Goal: Information Seeking & Learning: Learn about a topic

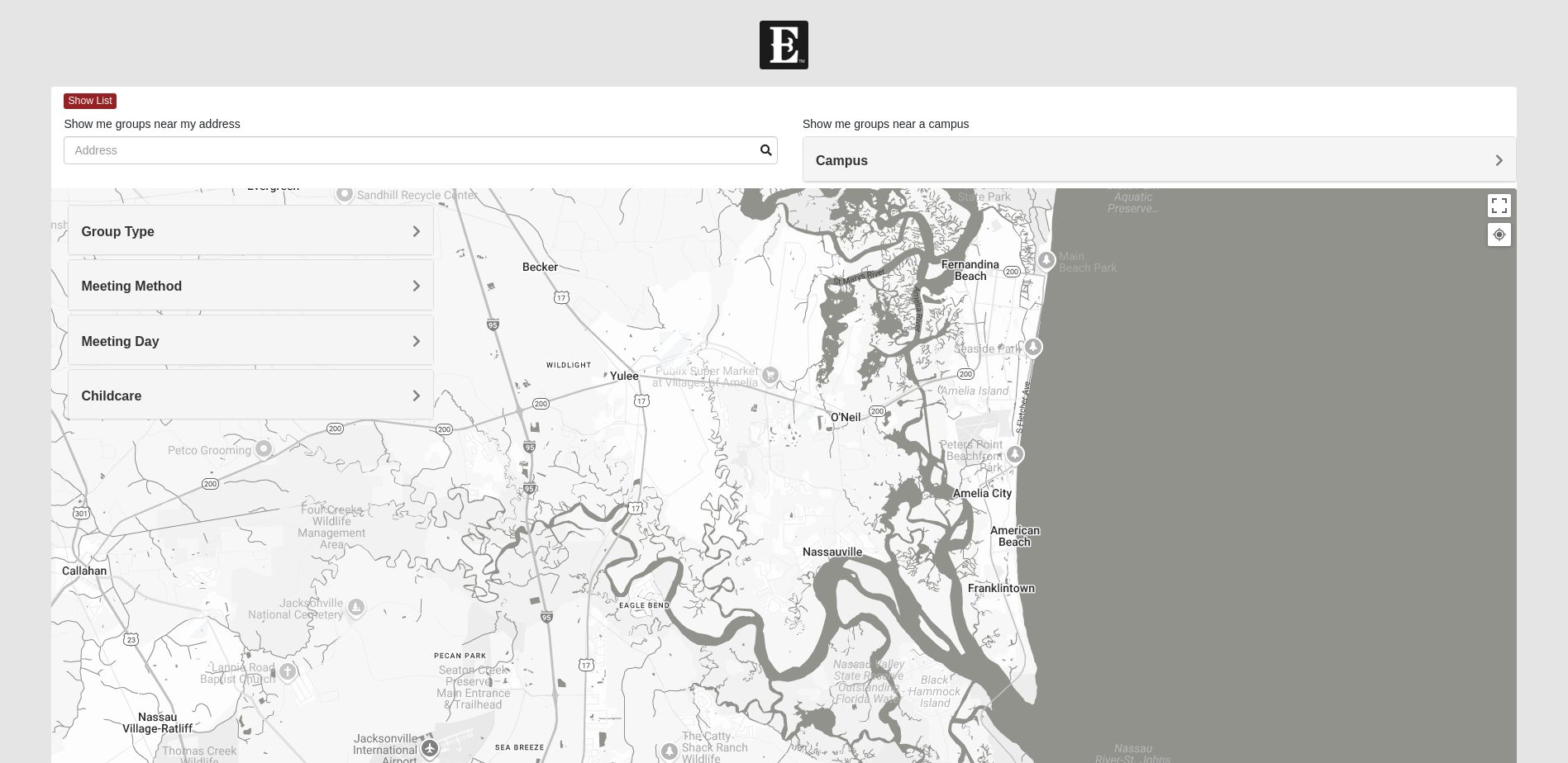
click at [991, 475] on div at bounding box center [784, 519] width 1465 height 661
click at [803, 404] on img "Mixed Speed 32034" at bounding box center [804, 406] width 20 height 27
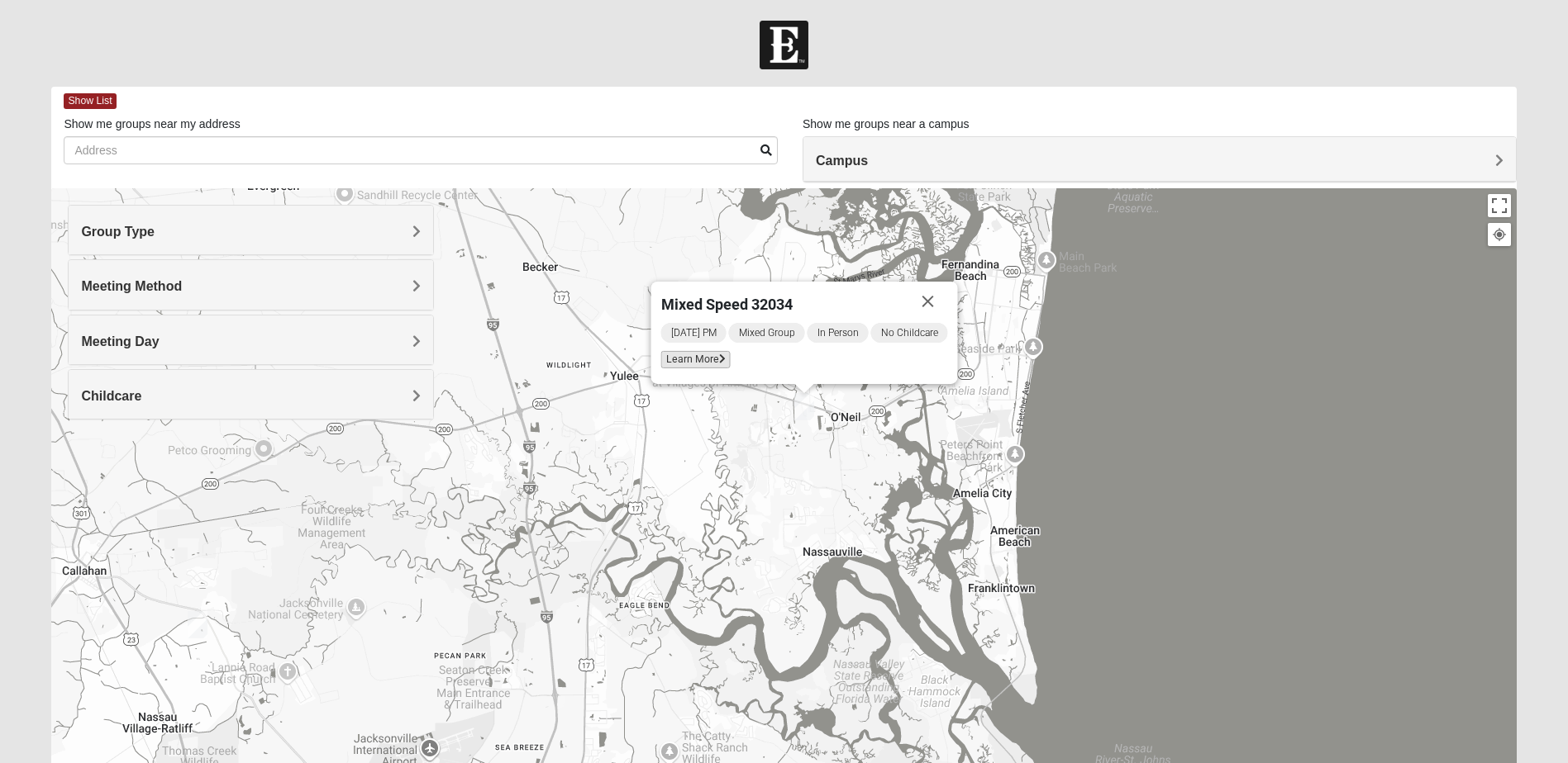
click at [704, 359] on span "Learn More" at bounding box center [696, 359] width 69 height 17
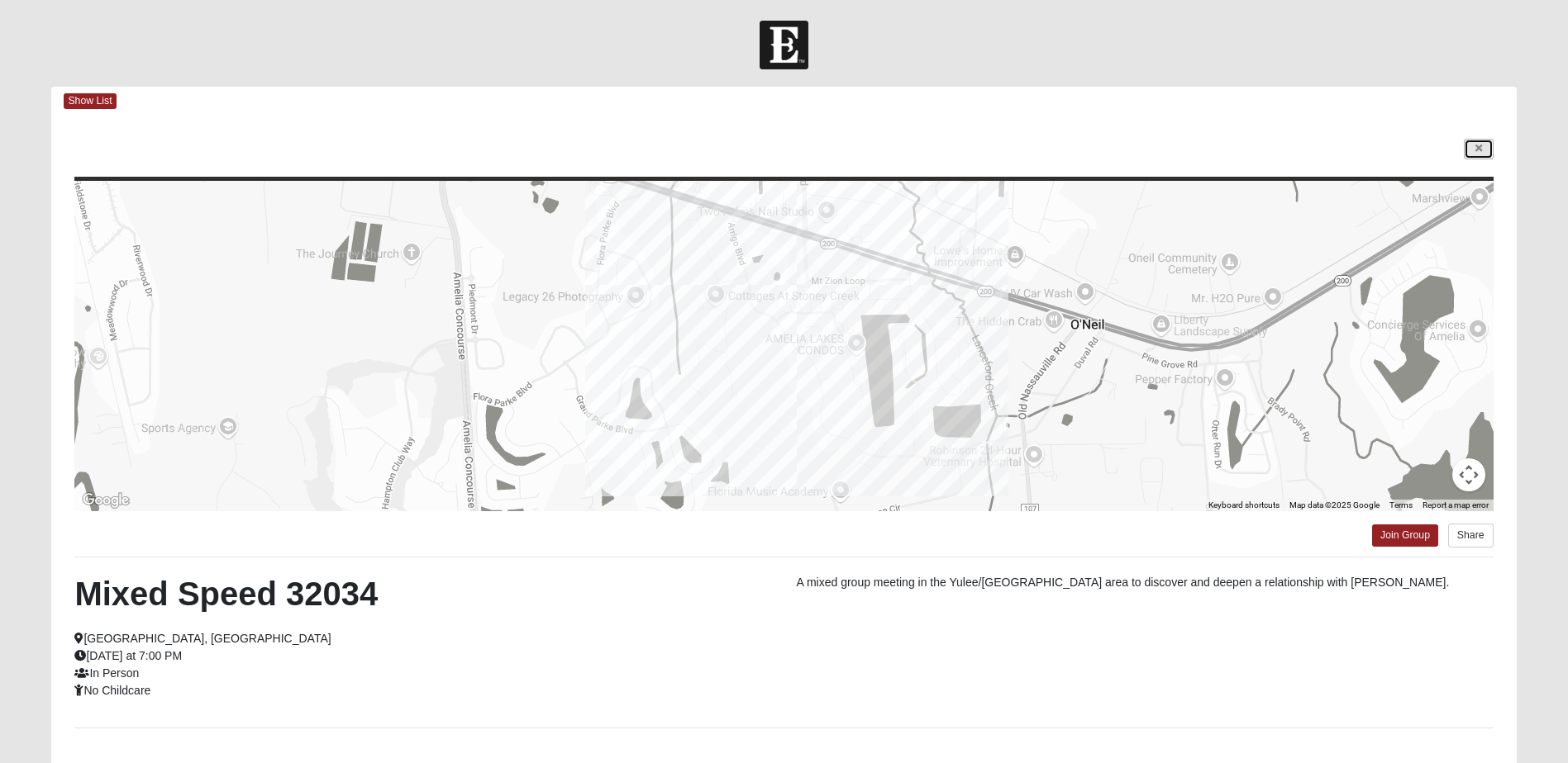
click at [1483, 146] on link at bounding box center [1479, 149] width 30 height 21
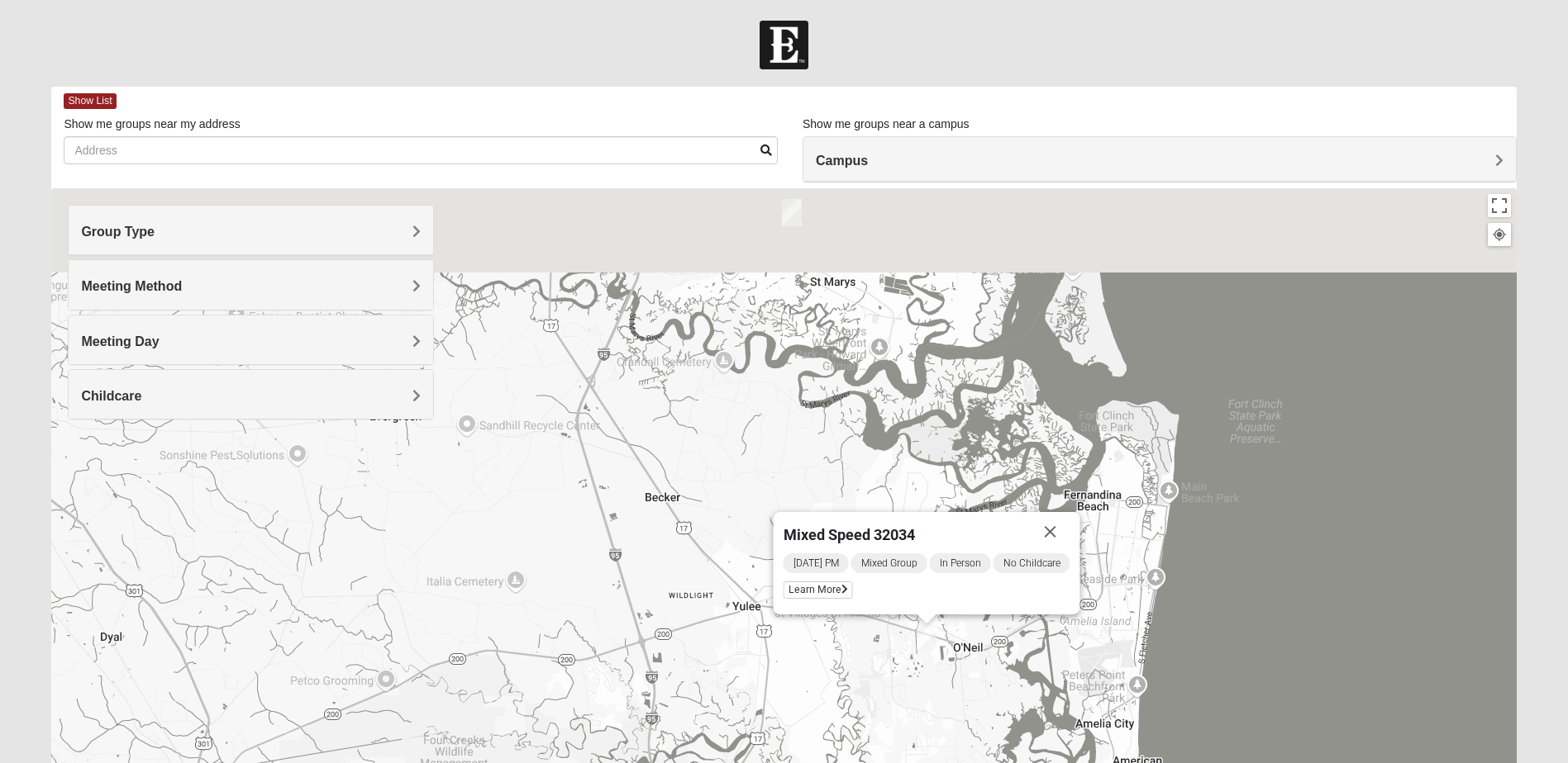
drag, startPoint x: 1025, startPoint y: 233, endPoint x: 1147, endPoint y: 466, distance: 263.0
click at [1147, 466] on div "Mixed Speed 32034 [DATE] PM Mixed Group In Person No Childcare Learn More" at bounding box center [784, 519] width 1465 height 661
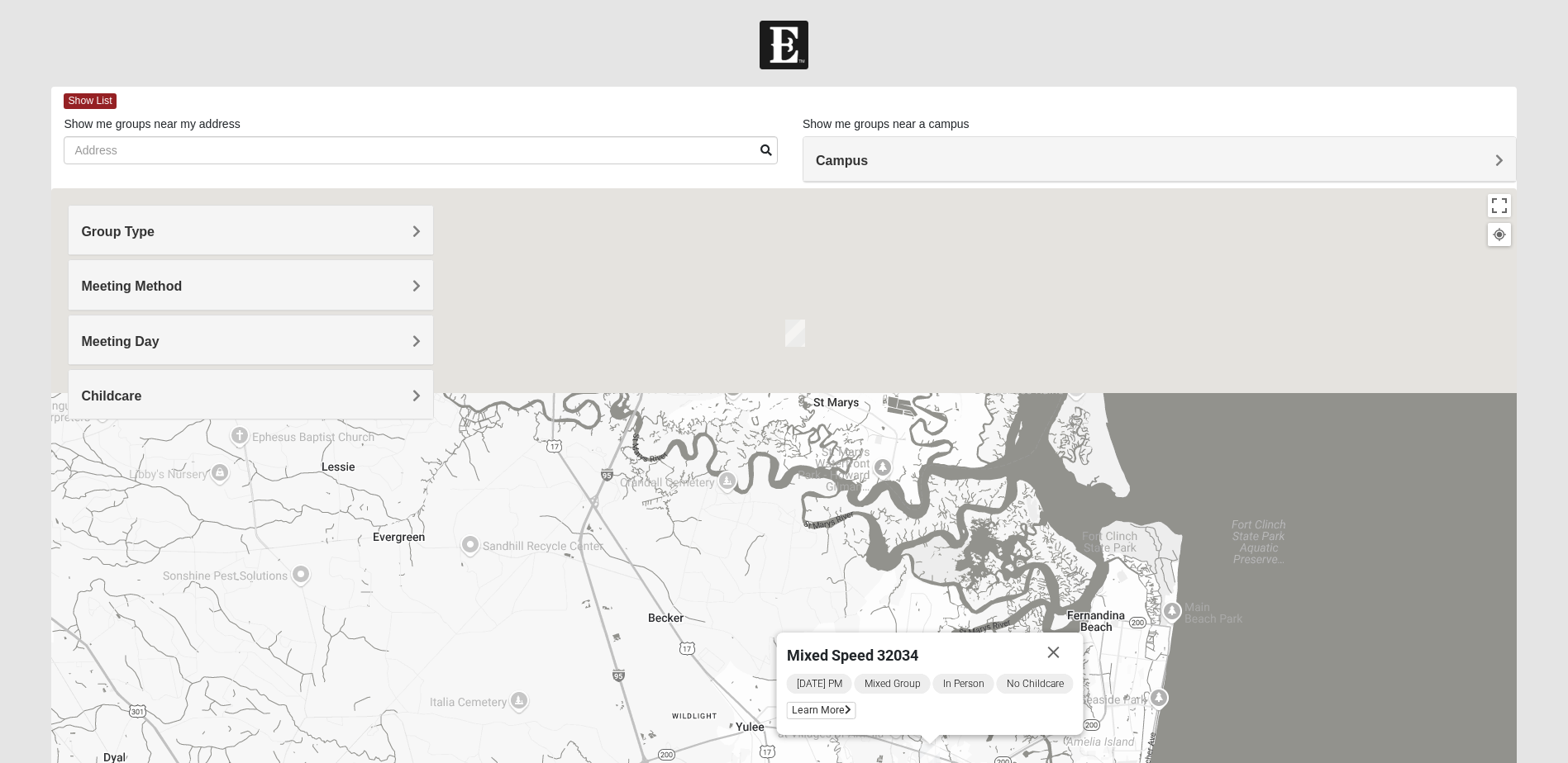
drag, startPoint x: 930, startPoint y: 334, endPoint x: 932, endPoint y: 458, distance: 124.0
click at [932, 458] on div "Mixed Speed 32034 [DATE] PM Mixed Group In Person No Childcare Learn More" at bounding box center [784, 519] width 1465 height 661
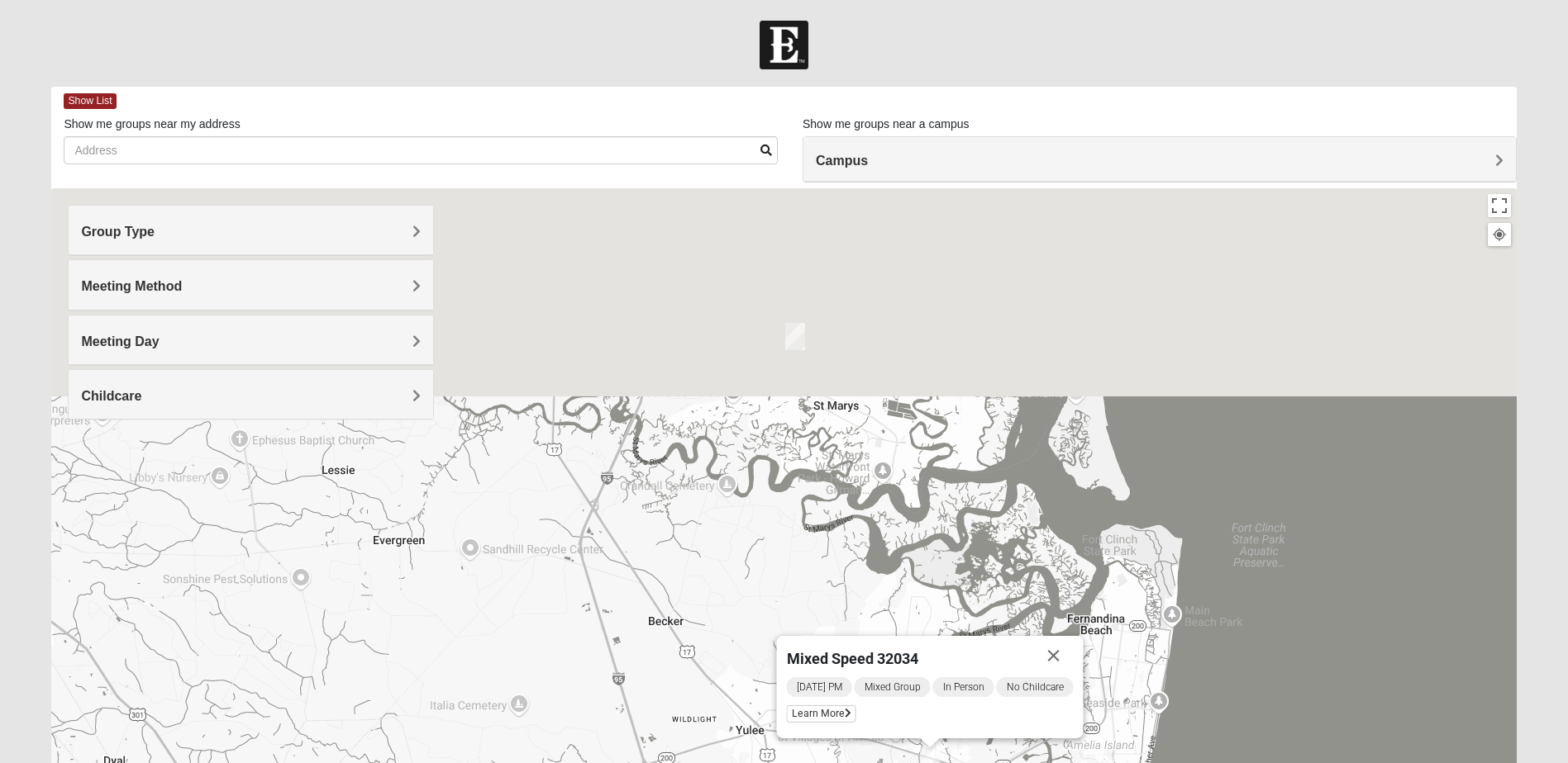
click at [792, 335] on img "Mixed Josh and Janice 31558" at bounding box center [794, 336] width 20 height 27
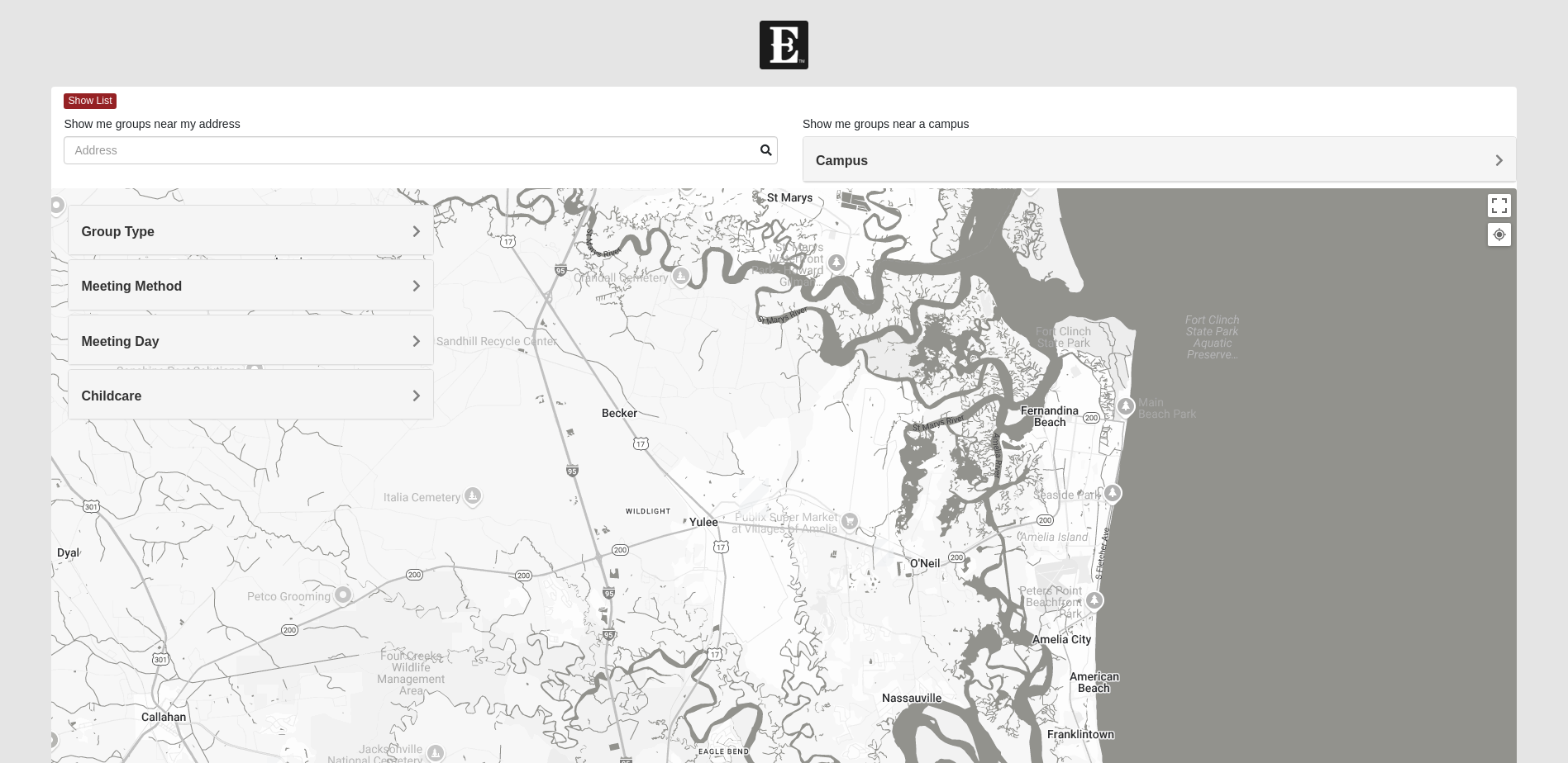
drag, startPoint x: 997, startPoint y: 527, endPoint x: 939, endPoint y: 387, distance: 151.5
click at [951, 287] on div "Mixed [PERSON_NAME] and [PERSON_NAME] 31558 [DATE] PM Mixed Group In Person No …" at bounding box center [784, 519] width 1465 height 661
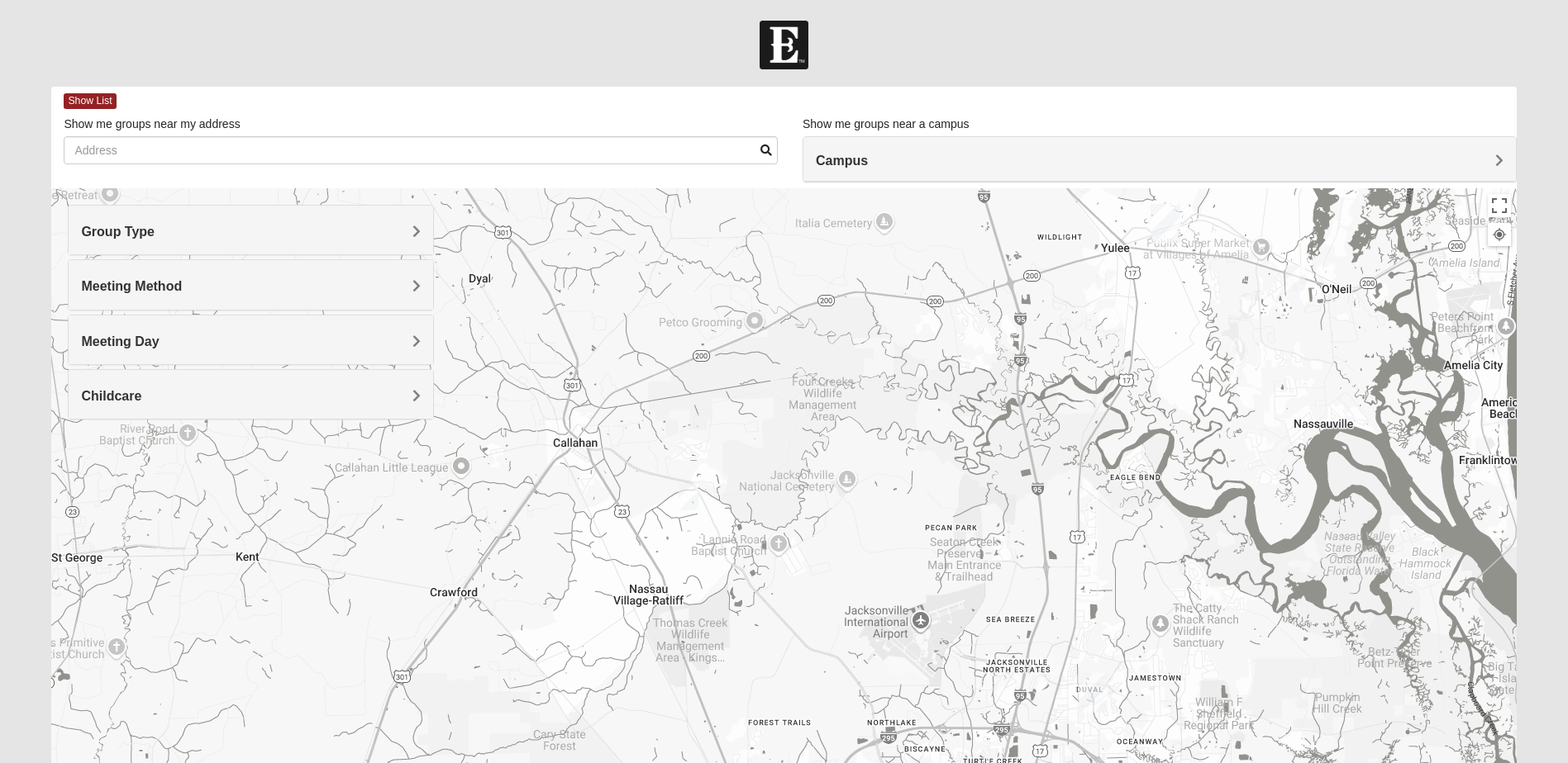
drag, startPoint x: 598, startPoint y: 526, endPoint x: 909, endPoint y: 299, distance: 385.0
click at [988, 245] on div "Mixed [PERSON_NAME] and [PERSON_NAME] 31558 [DATE] PM Mixed Group In Person No …" at bounding box center [784, 519] width 1465 height 661
click at [684, 498] on img "Mixed Kelly 32011" at bounding box center [687, 498] width 20 height 27
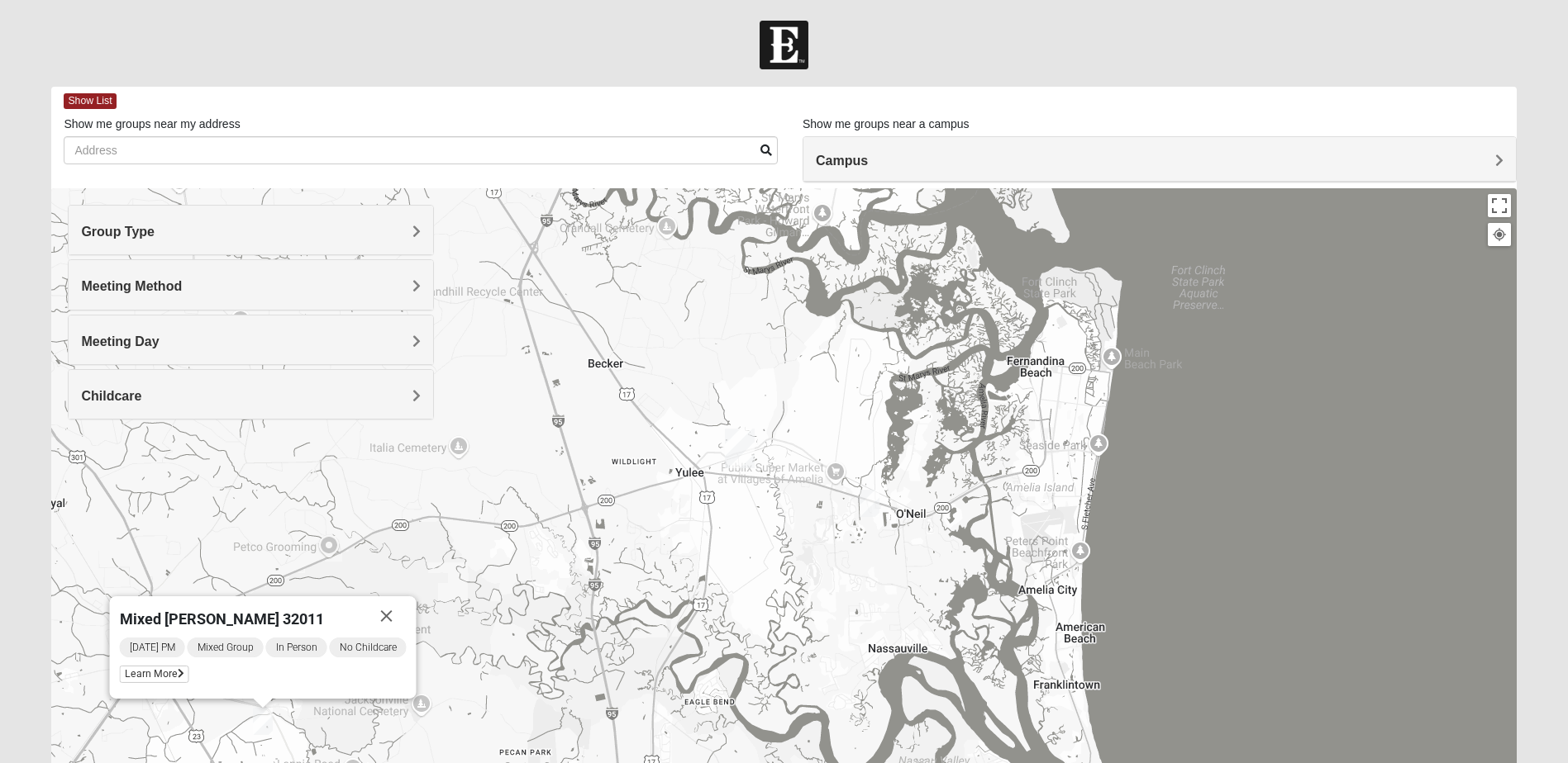
drag, startPoint x: 1249, startPoint y: 454, endPoint x: 862, endPoint y: 604, distance: 415.1
click at [825, 671] on div "Mixed [PERSON_NAME] 32011 [DATE] PM Mixed Group In Person No Childcare Learn Mo…" at bounding box center [784, 519] width 1465 height 661
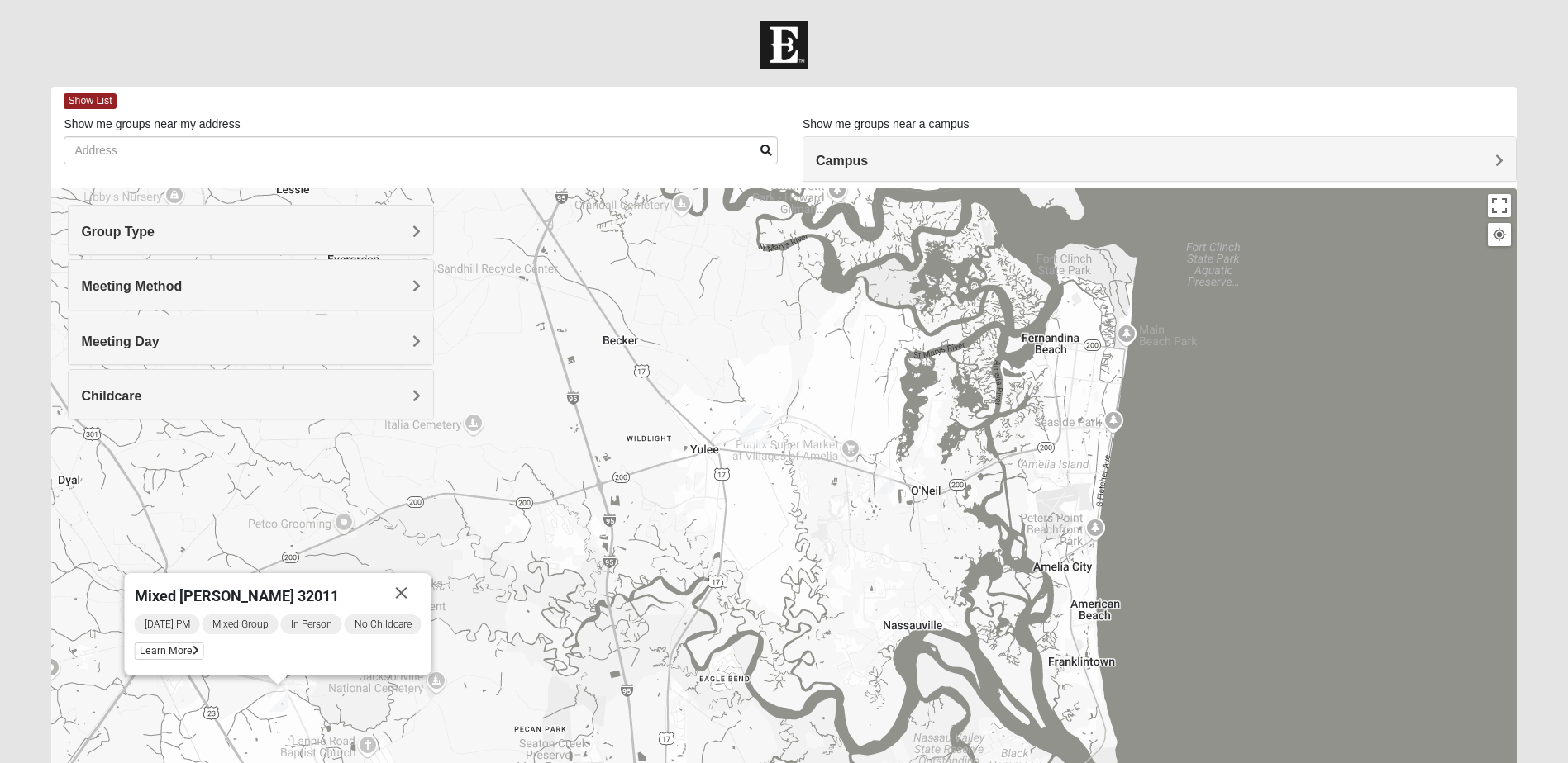
click at [881, 480] on img "Mixed Speed 32034" at bounding box center [884, 480] width 20 height 27
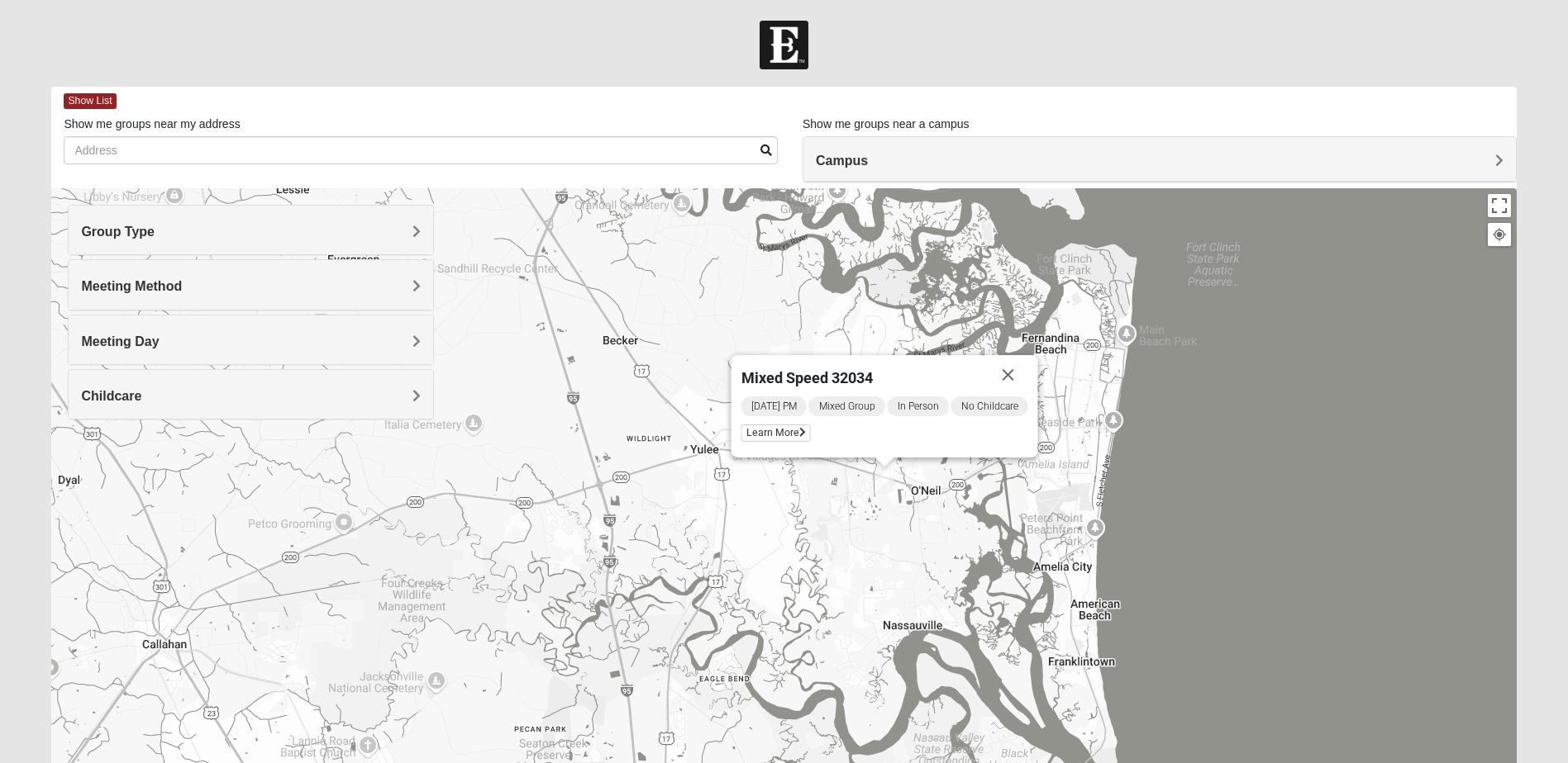
click at [155, 227] on span "Group Type" at bounding box center [117, 231] width 73 height 14
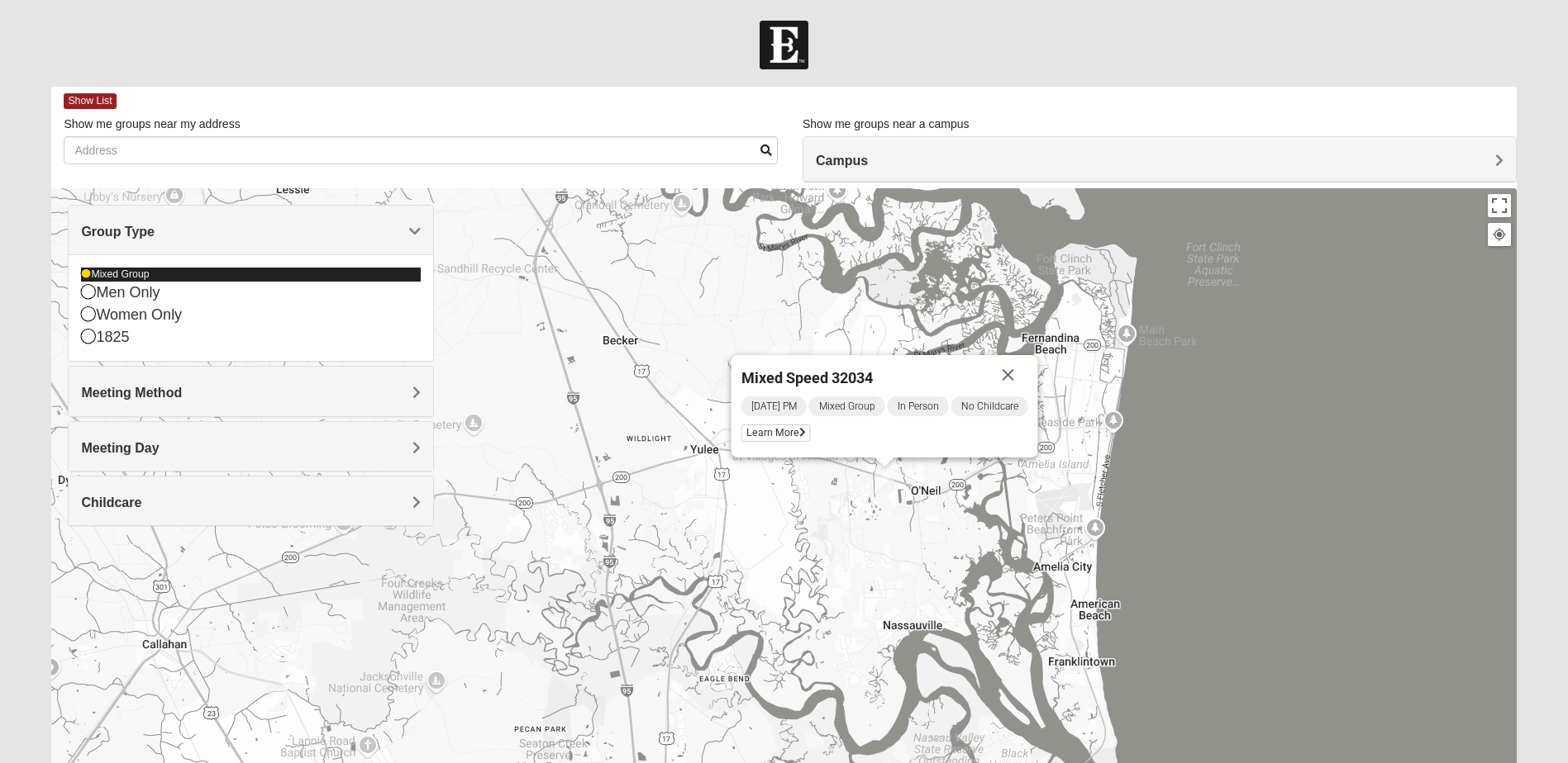
click at [85, 275] on icon at bounding box center [85, 274] width 10 height 10
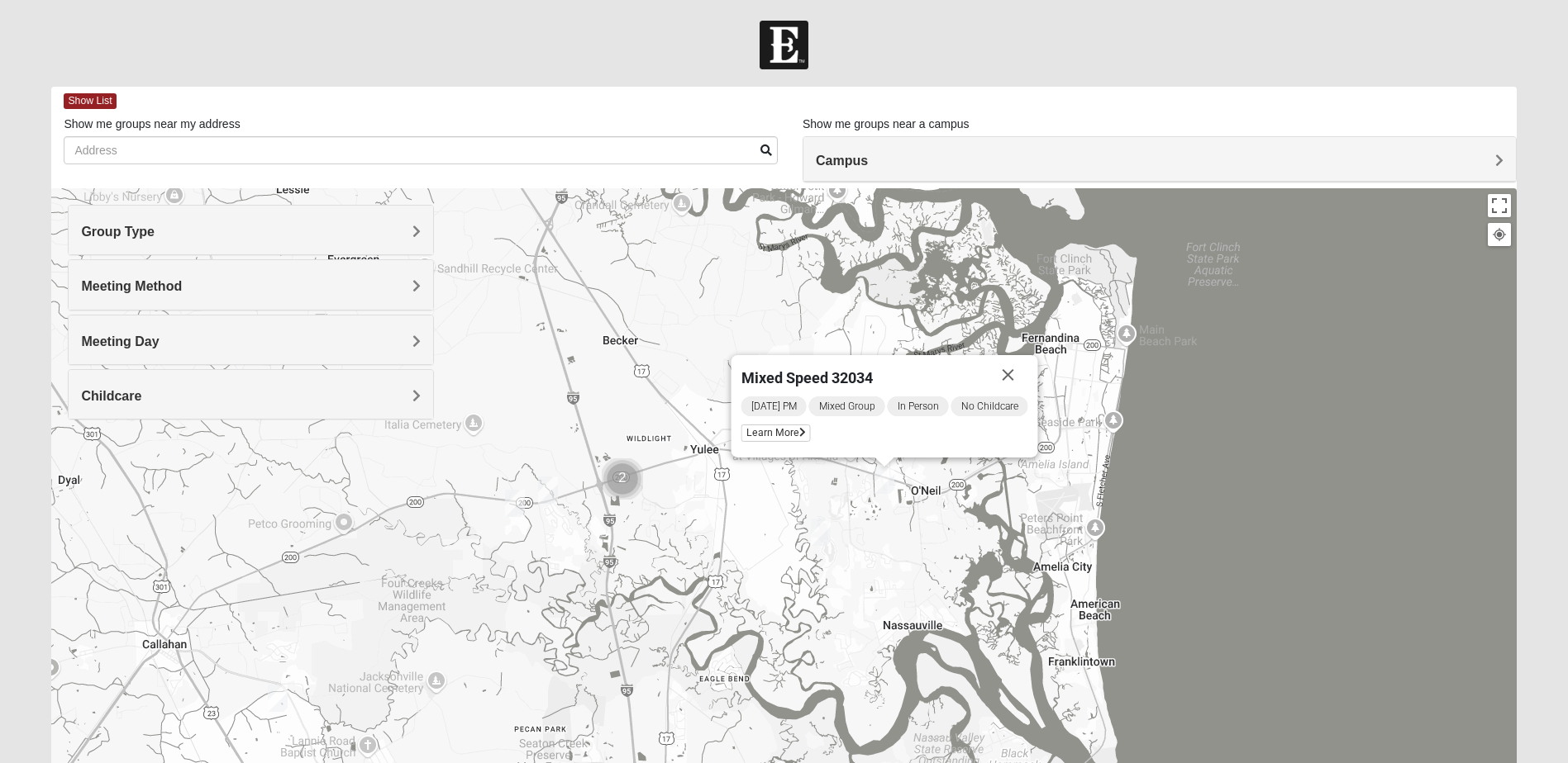
click at [155, 224] on span "Group Type" at bounding box center [117, 231] width 73 height 14
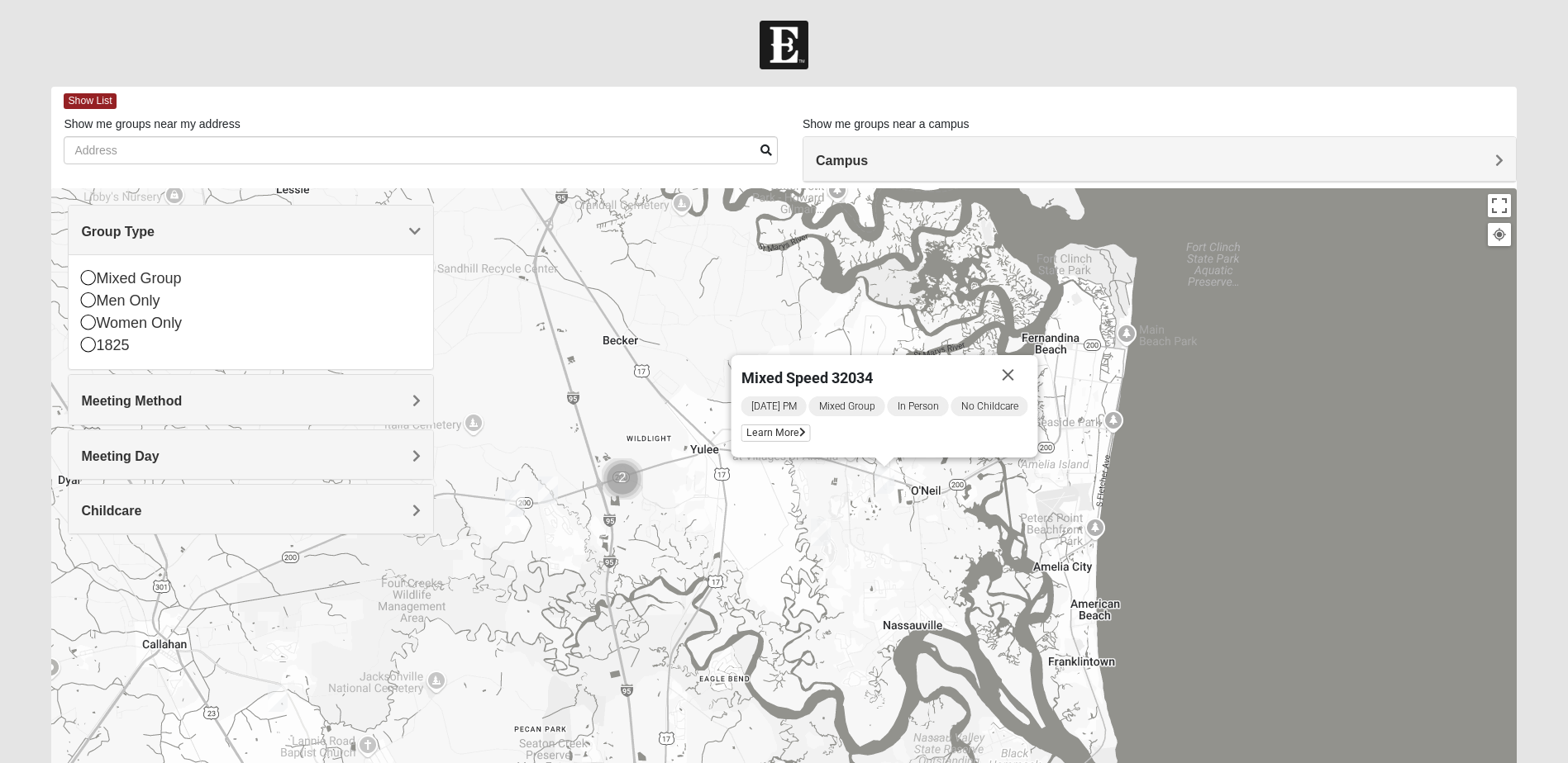
click at [407, 404] on h4 "Meeting Method" at bounding box center [251, 401] width 340 height 16
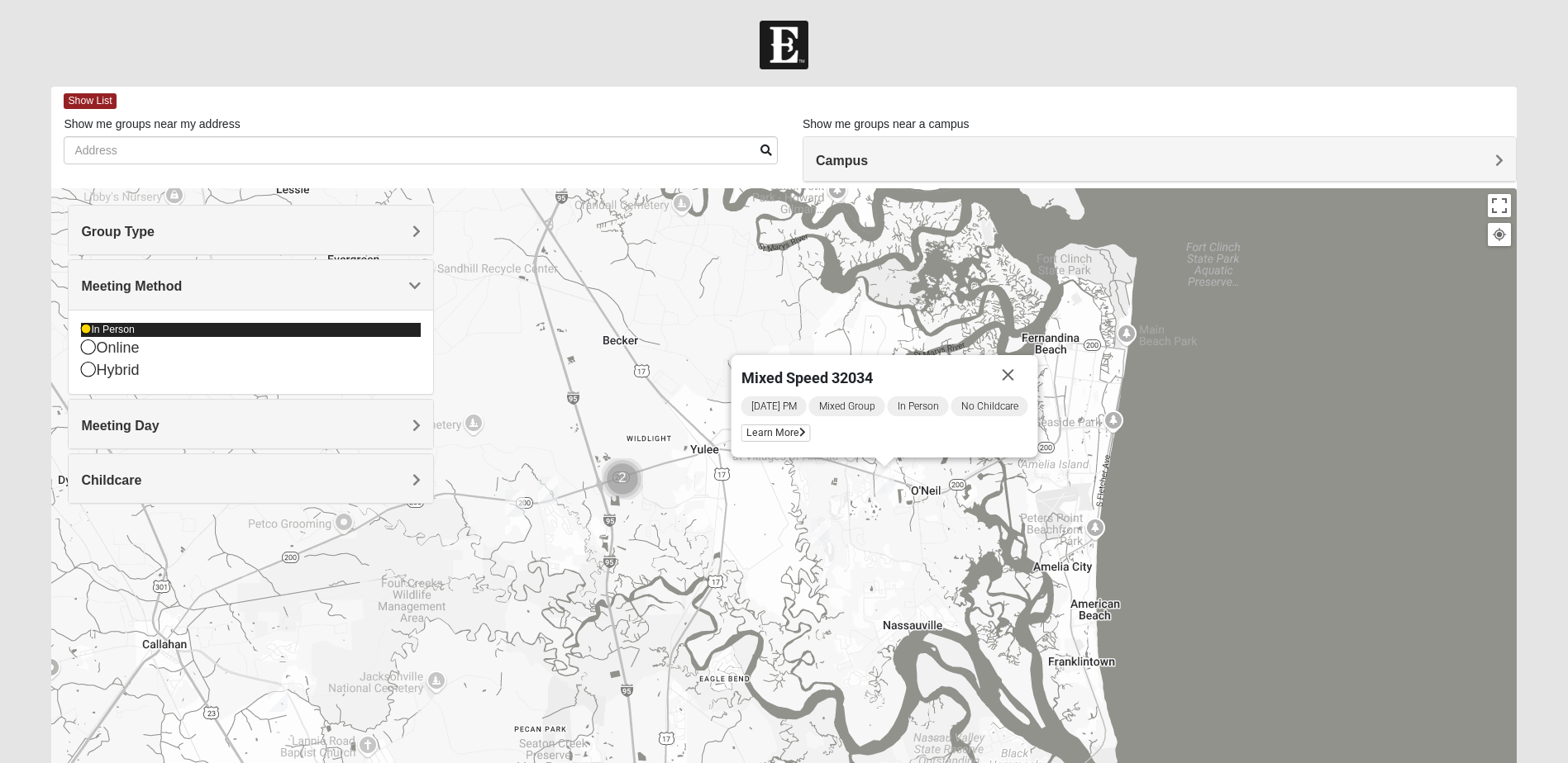
click at [236, 328] on div "In Person" at bounding box center [251, 329] width 340 height 14
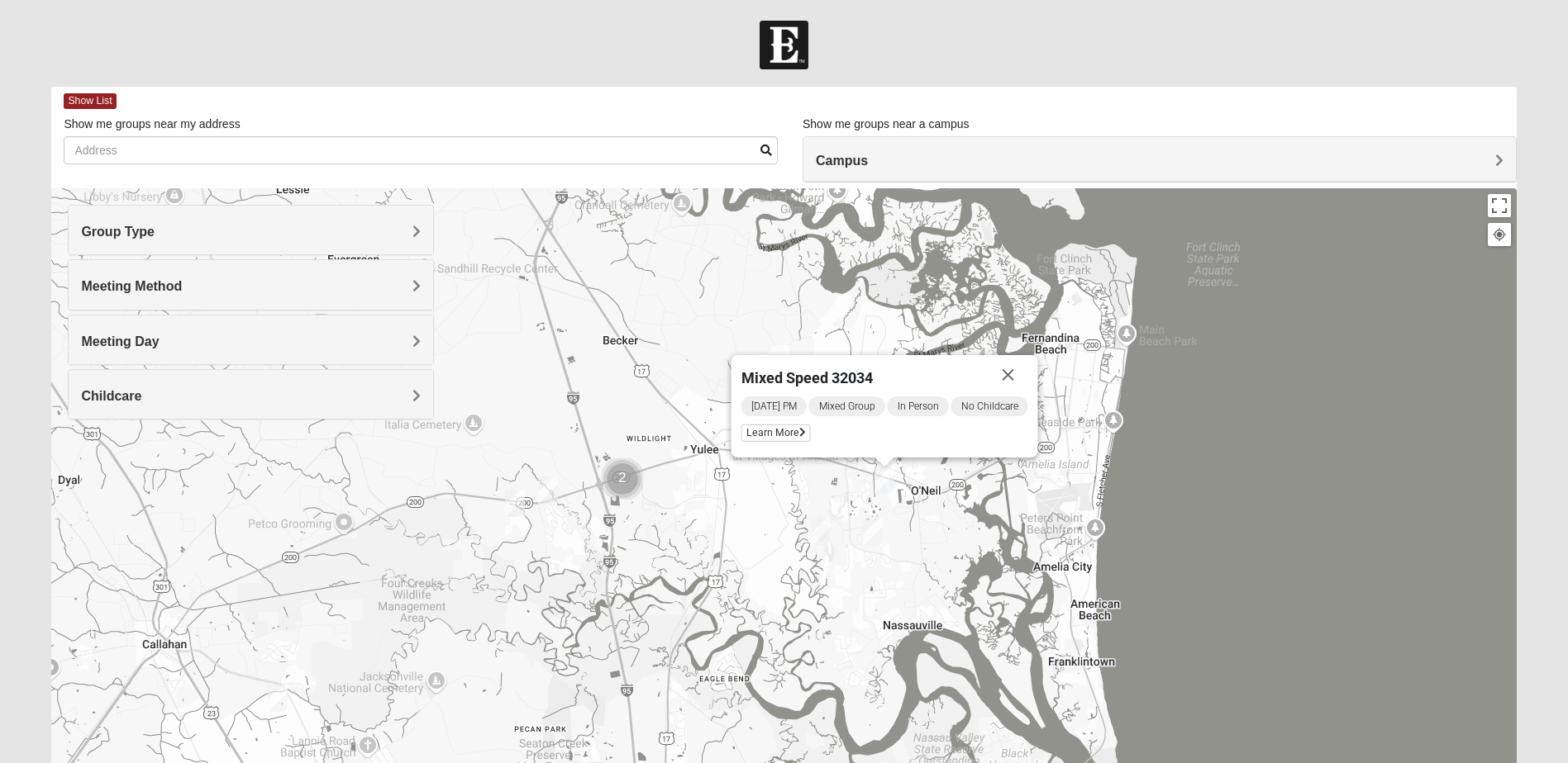
click at [401, 289] on h4 "Meeting Method" at bounding box center [251, 286] width 340 height 16
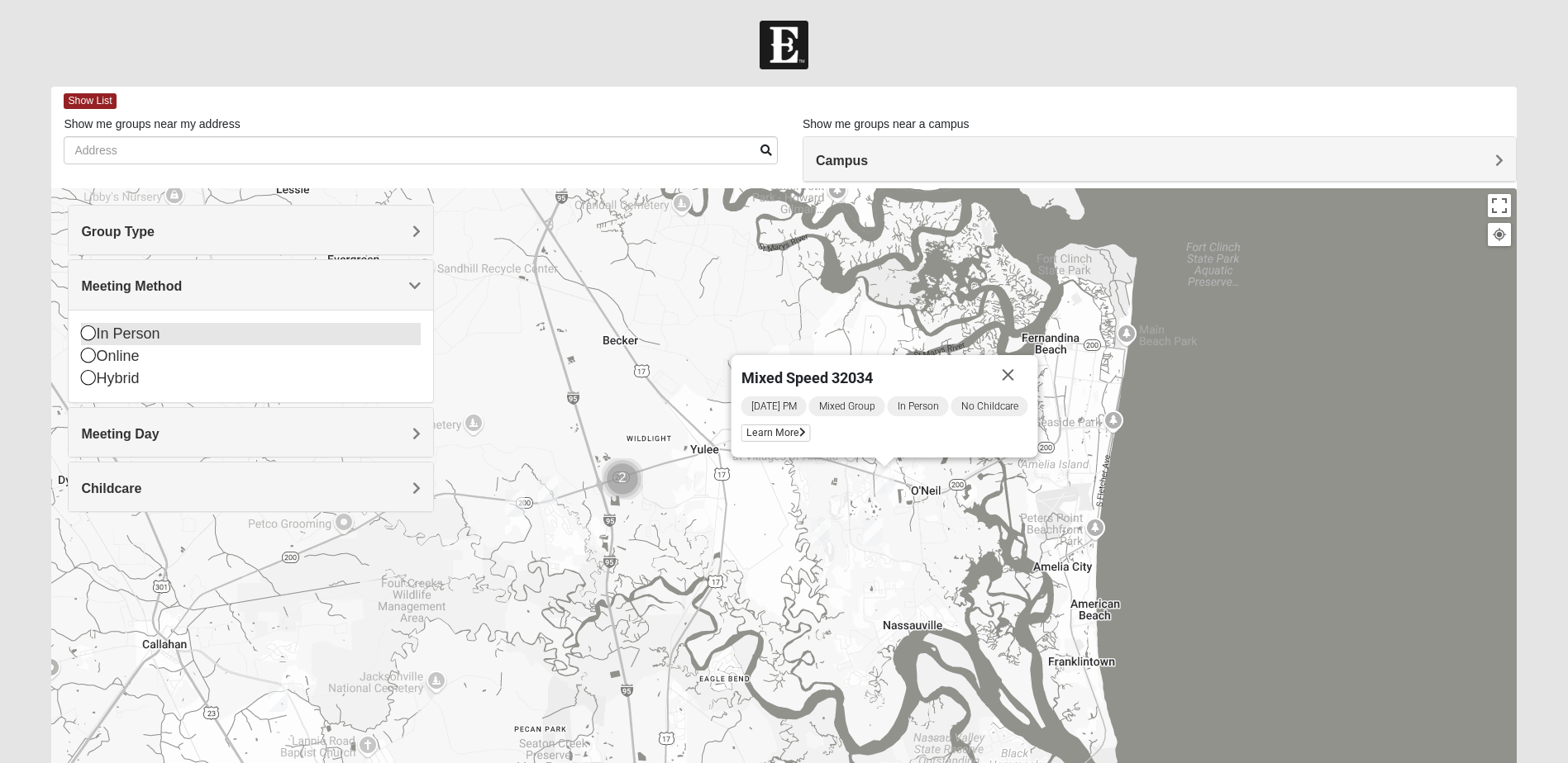
click at [123, 335] on div "In Person" at bounding box center [251, 334] width 340 height 23
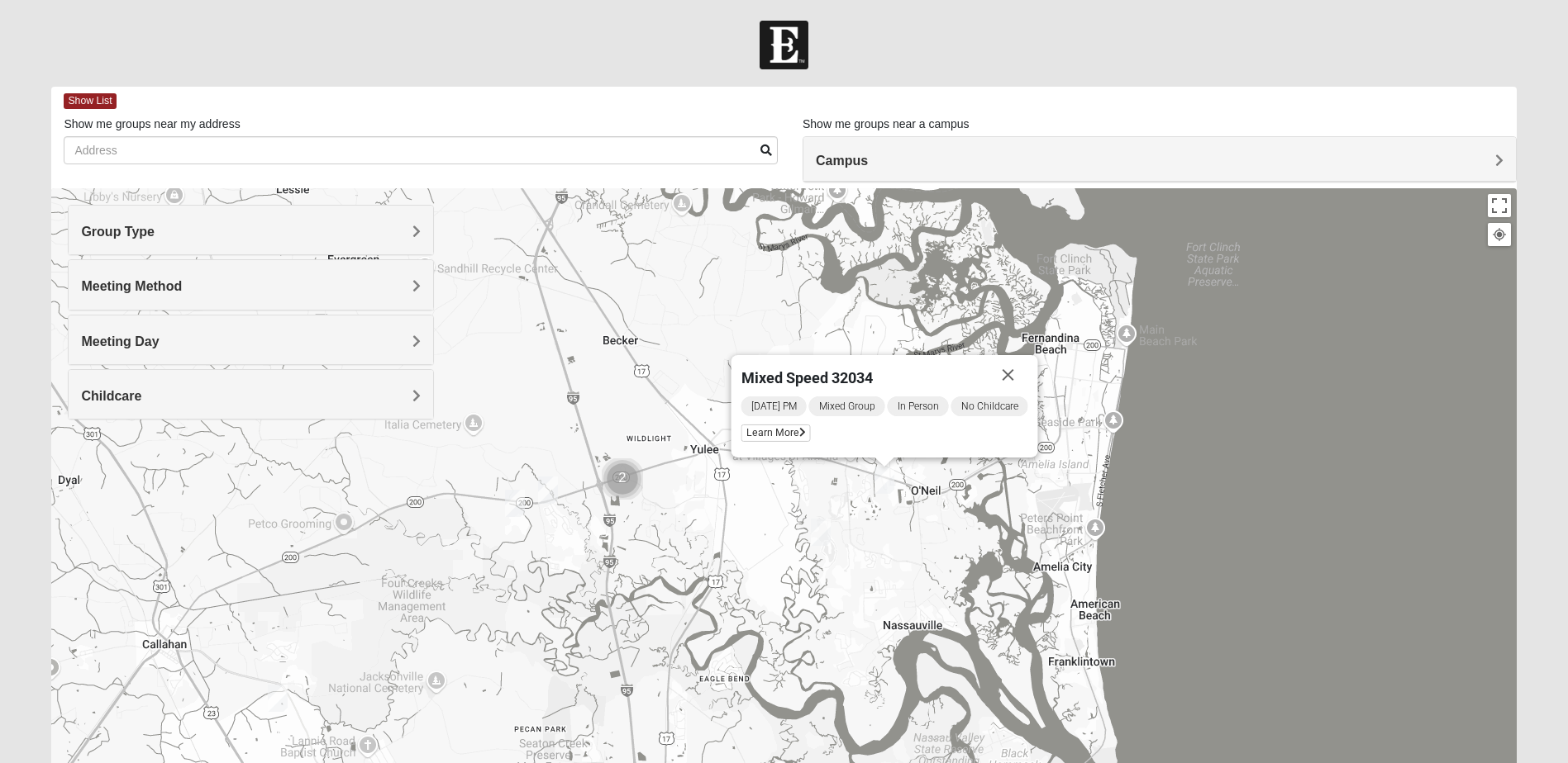
click at [159, 342] on span "Meeting Day" at bounding box center [119, 342] width 78 height 14
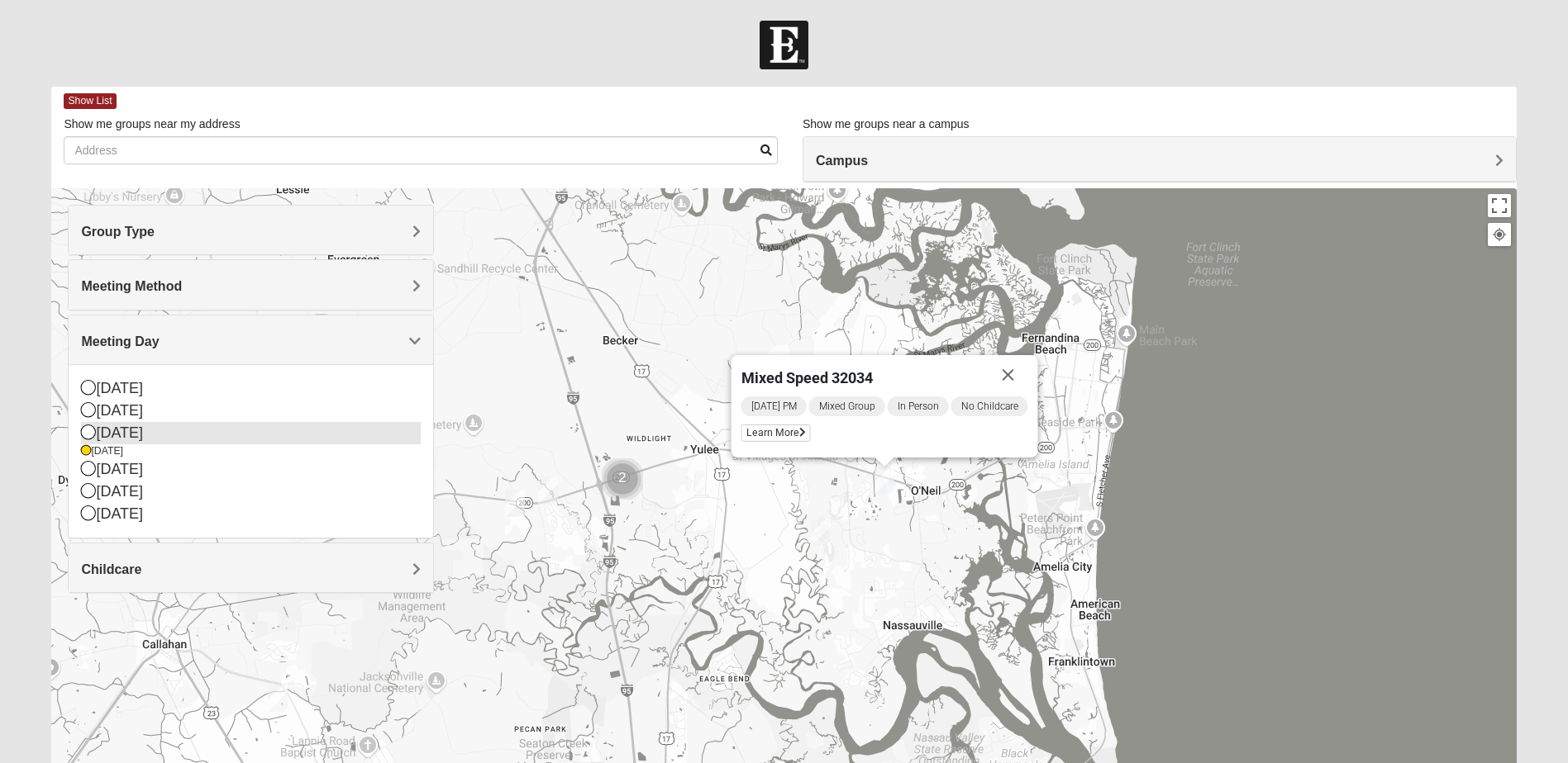
click at [94, 434] on icon at bounding box center [88, 433] width 15 height 15
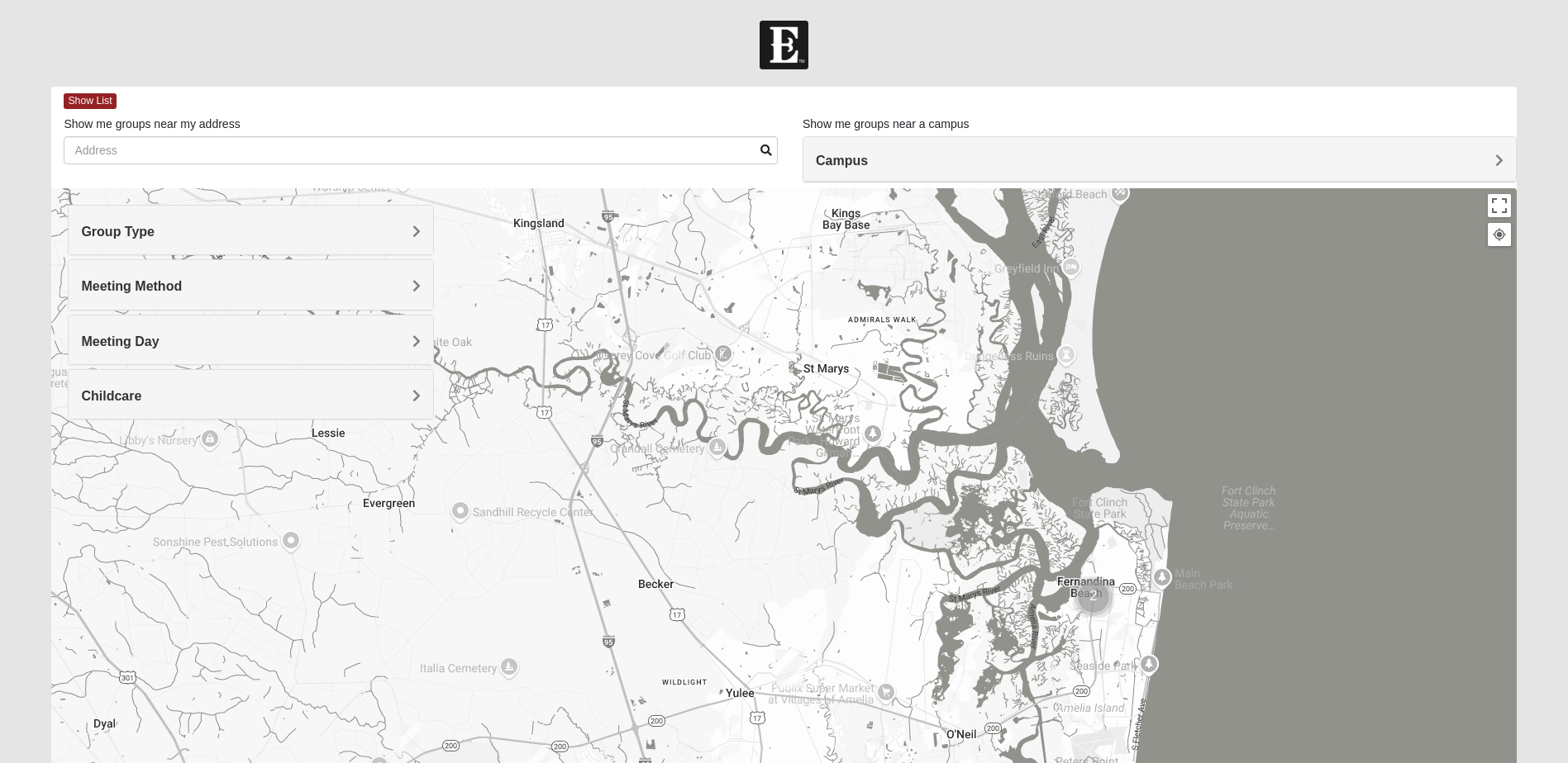
drag, startPoint x: 857, startPoint y: 390, endPoint x: 850, endPoint y: 563, distance: 173.1
click at [885, 613] on div at bounding box center [784, 519] width 1465 height 661
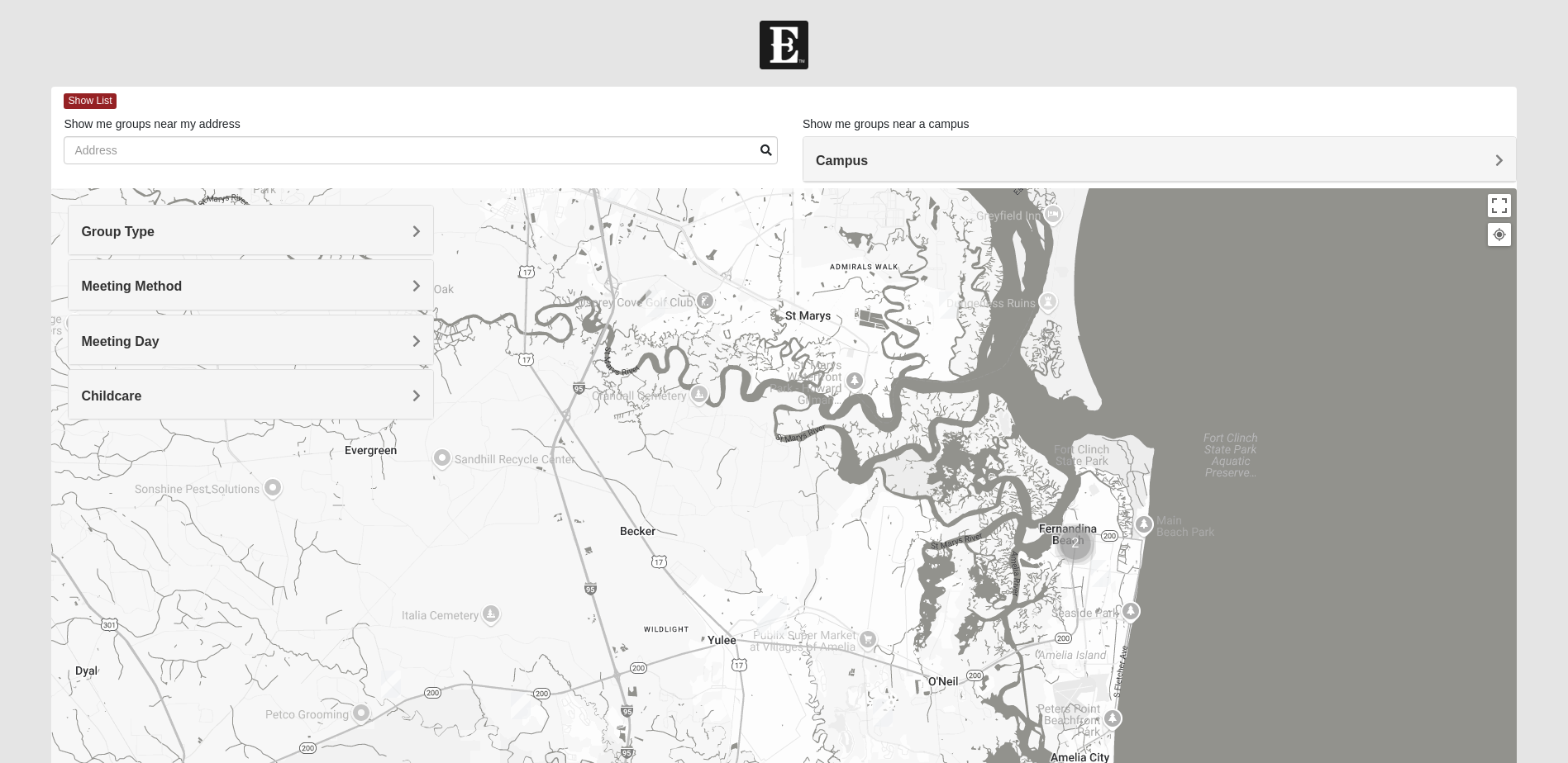
click at [1074, 542] on img "Cluster of 2 groups" at bounding box center [1075, 544] width 41 height 41
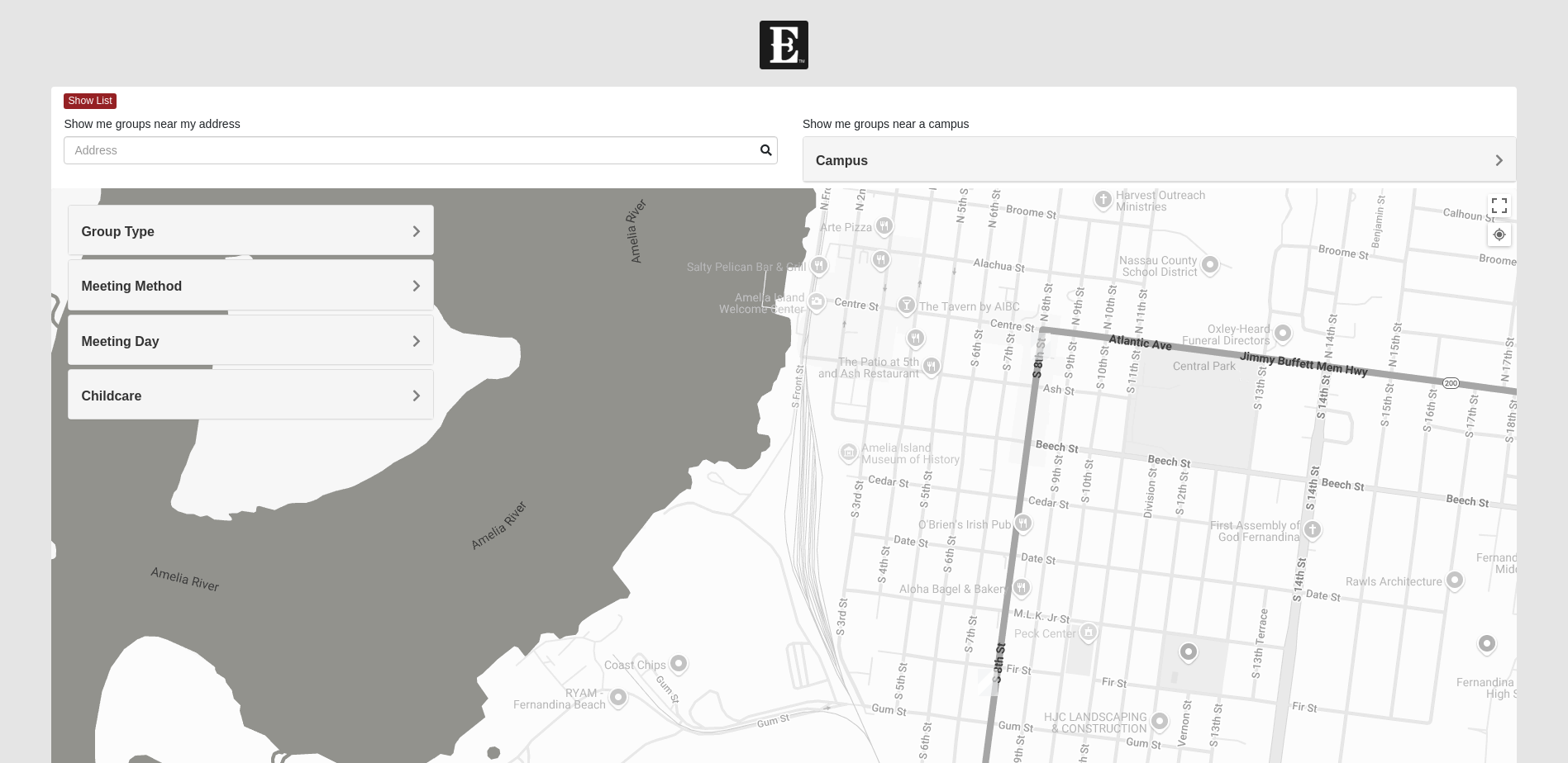
drag, startPoint x: 1183, startPoint y: 510, endPoint x: 1413, endPoint y: 519, distance: 230.2
click at [1413, 519] on div "To navigate, press the arrow keys." at bounding box center [784, 519] width 1465 height 661
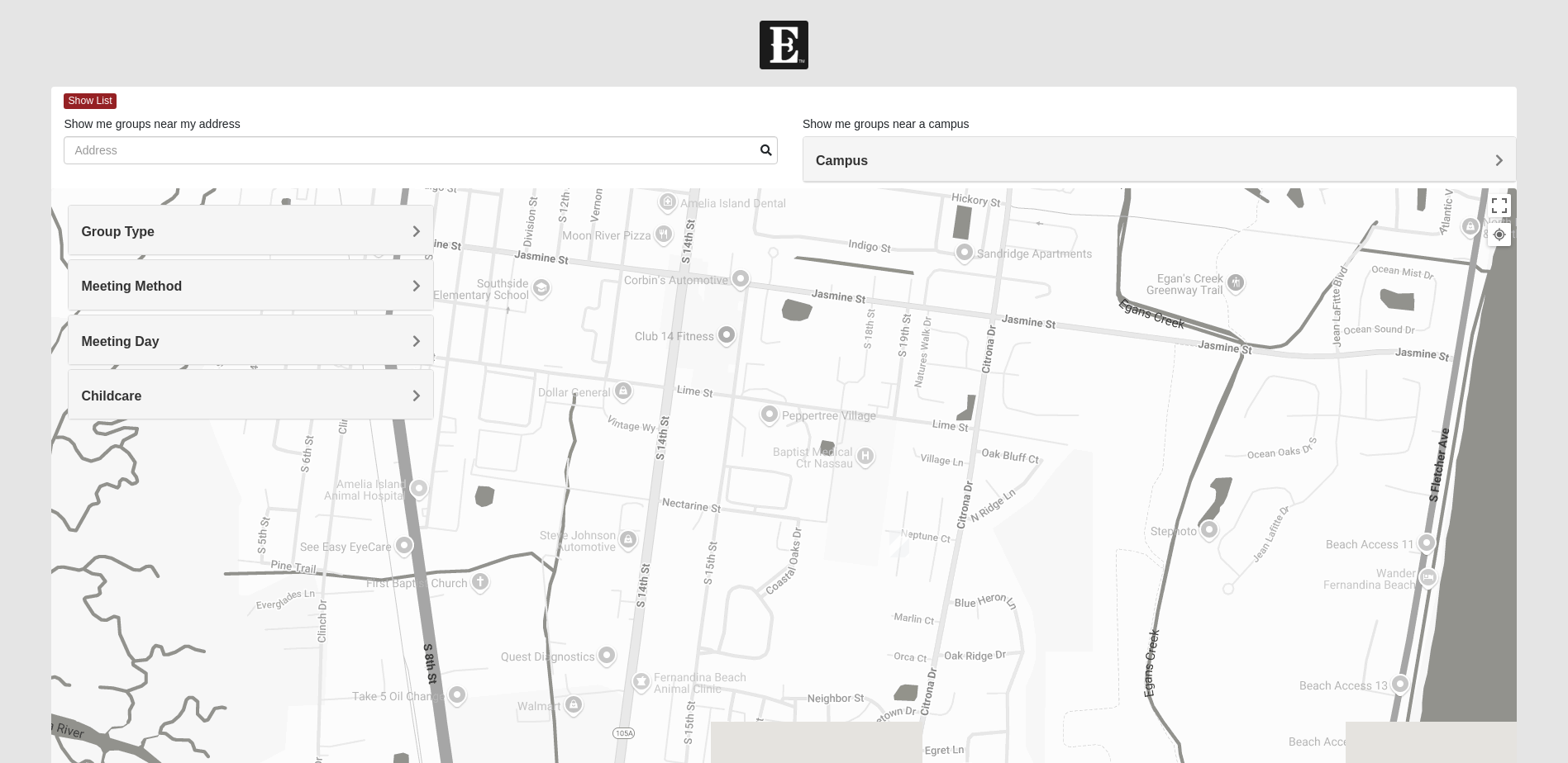
drag, startPoint x: 1331, startPoint y: 582, endPoint x: 802, endPoint y: 206, distance: 649.0
click at [758, 0] on html "Log In Find A Group Error Show List Loading Groups" at bounding box center [784, 454] width 1568 height 909
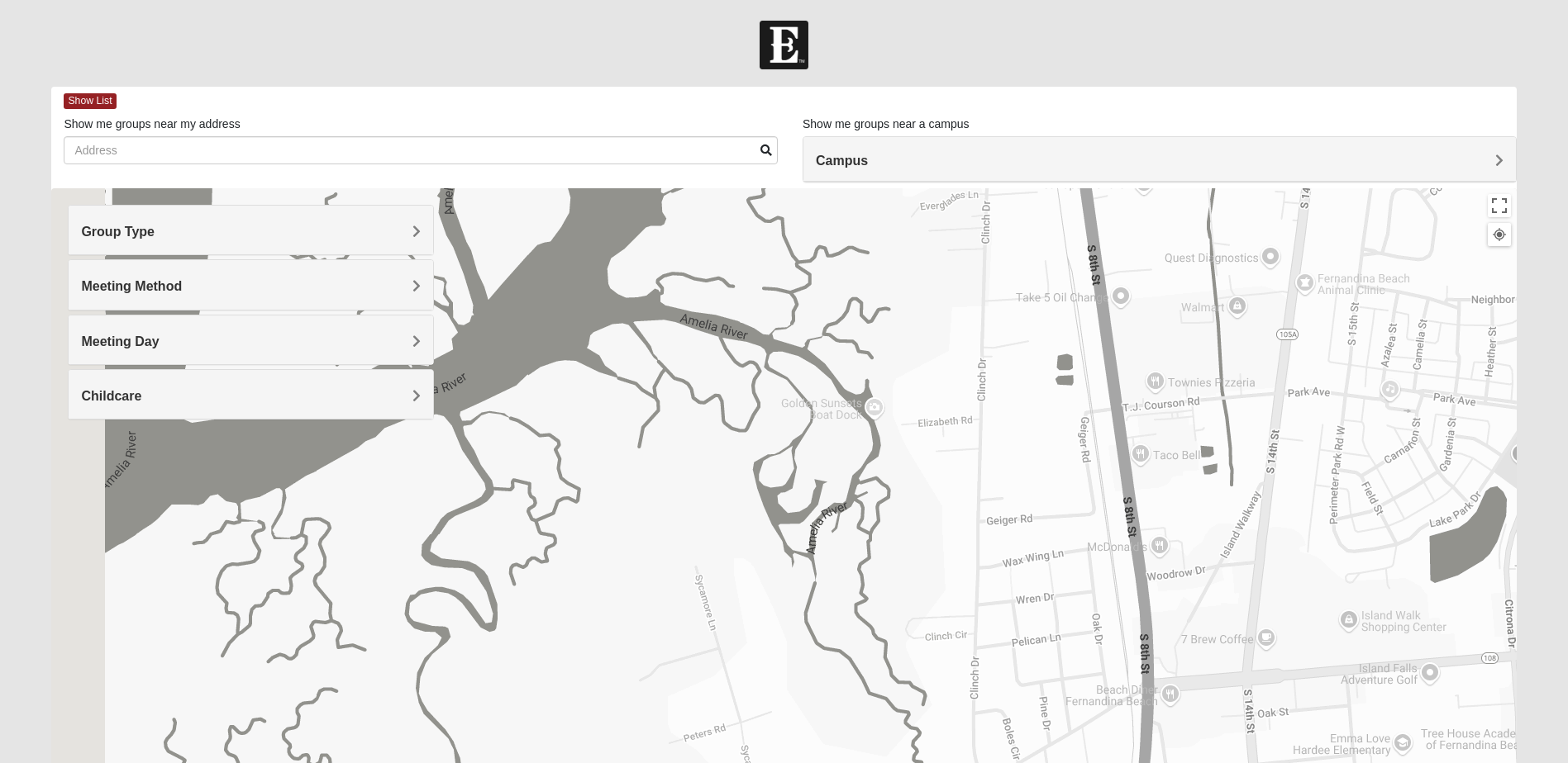
drag, startPoint x: 645, startPoint y: 635, endPoint x: 1374, endPoint y: 219, distance: 839.3
click at [1373, 213] on div "To navigate, press the arrow keys." at bounding box center [784, 519] width 1465 height 661
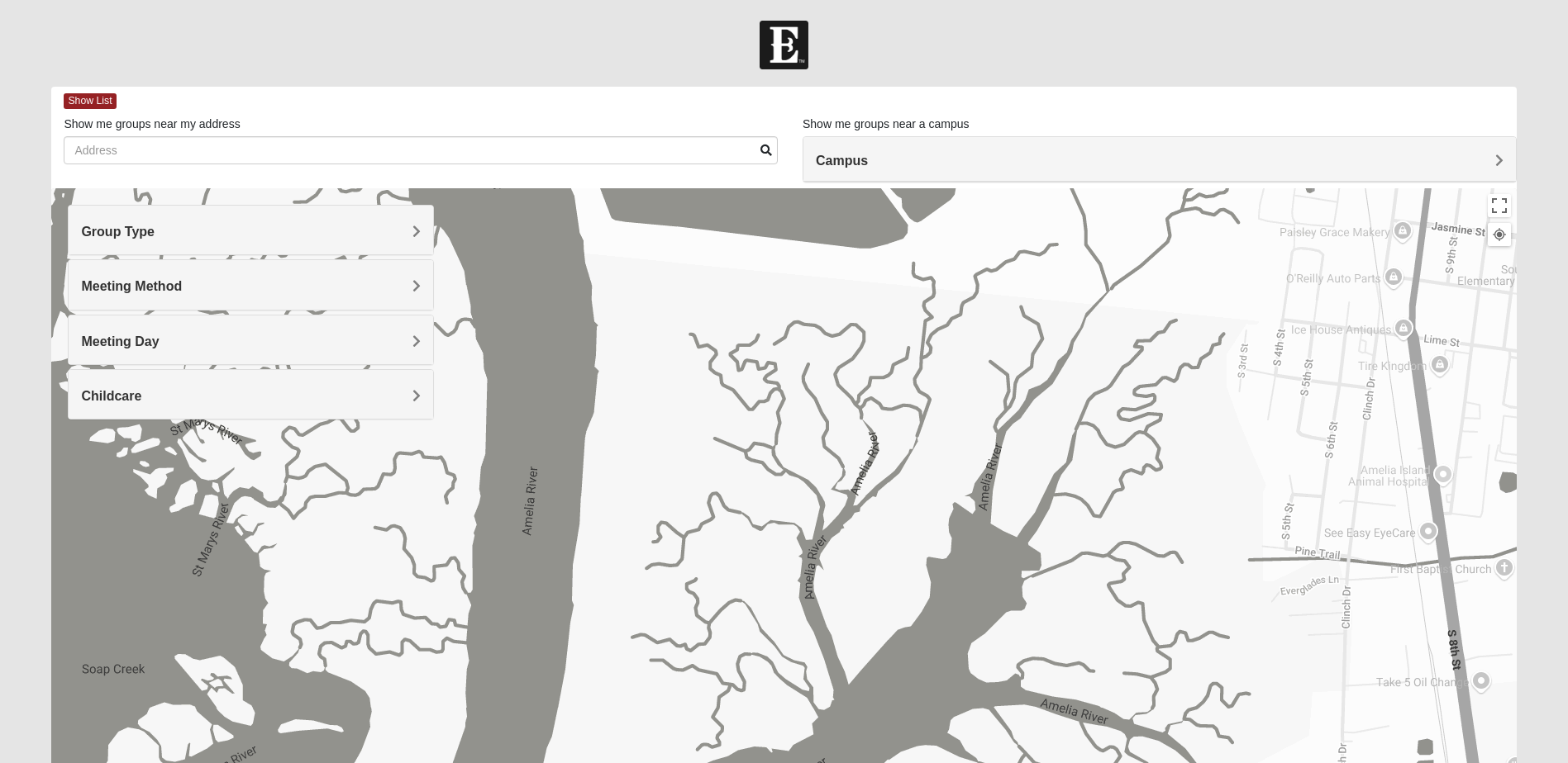
drag, startPoint x: 766, startPoint y: 401, endPoint x: 1059, endPoint y: 798, distance: 493.4
click at [1059, 763] on html "Log In Find A Group Error Show List Loading Groups" at bounding box center [784, 454] width 1568 height 909
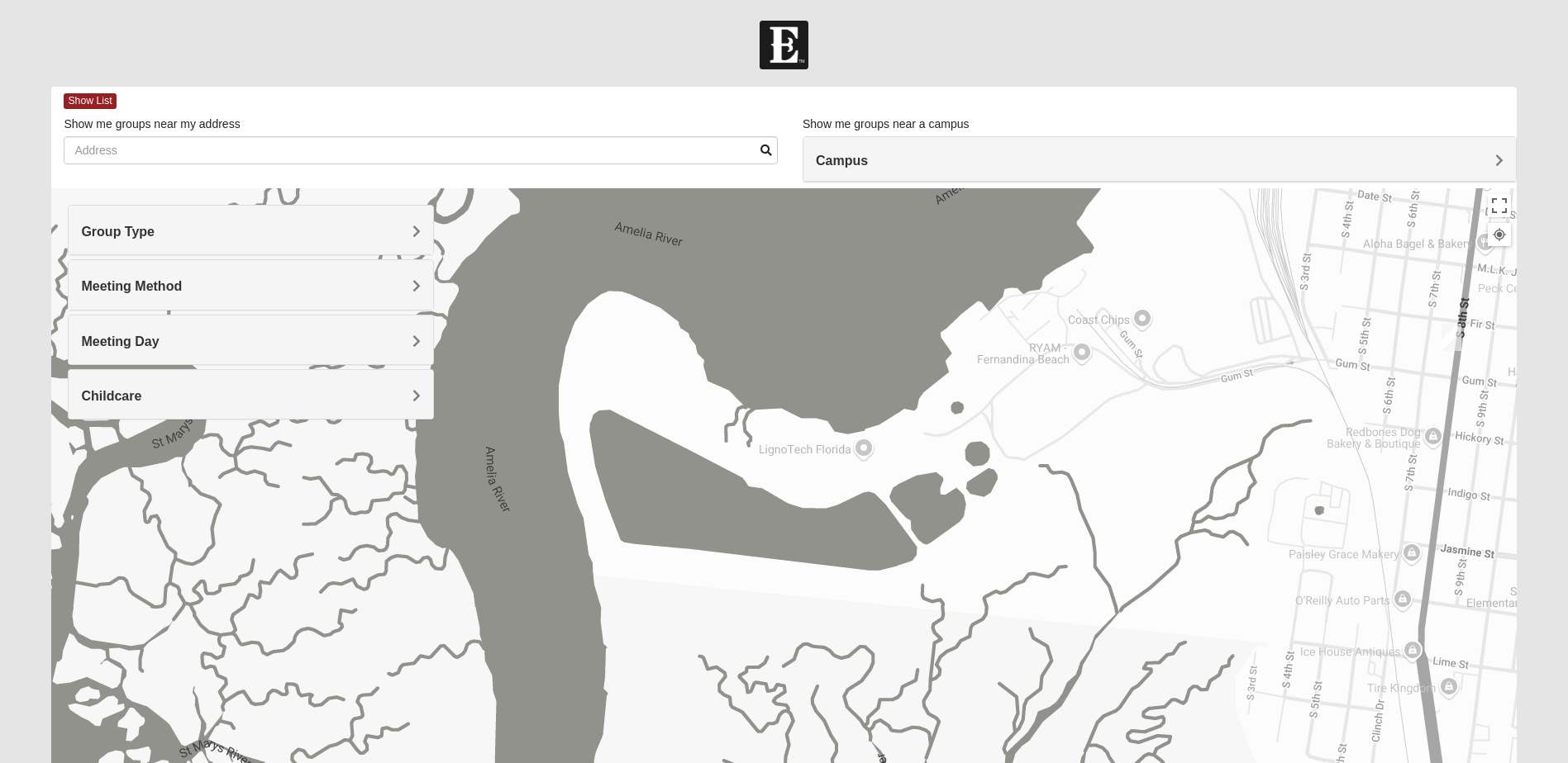
drag, startPoint x: 693, startPoint y: 409, endPoint x: 709, endPoint y: 752, distance: 343.4
click at [709, 752] on div "To navigate, press the arrow keys." at bounding box center [784, 519] width 1465 height 661
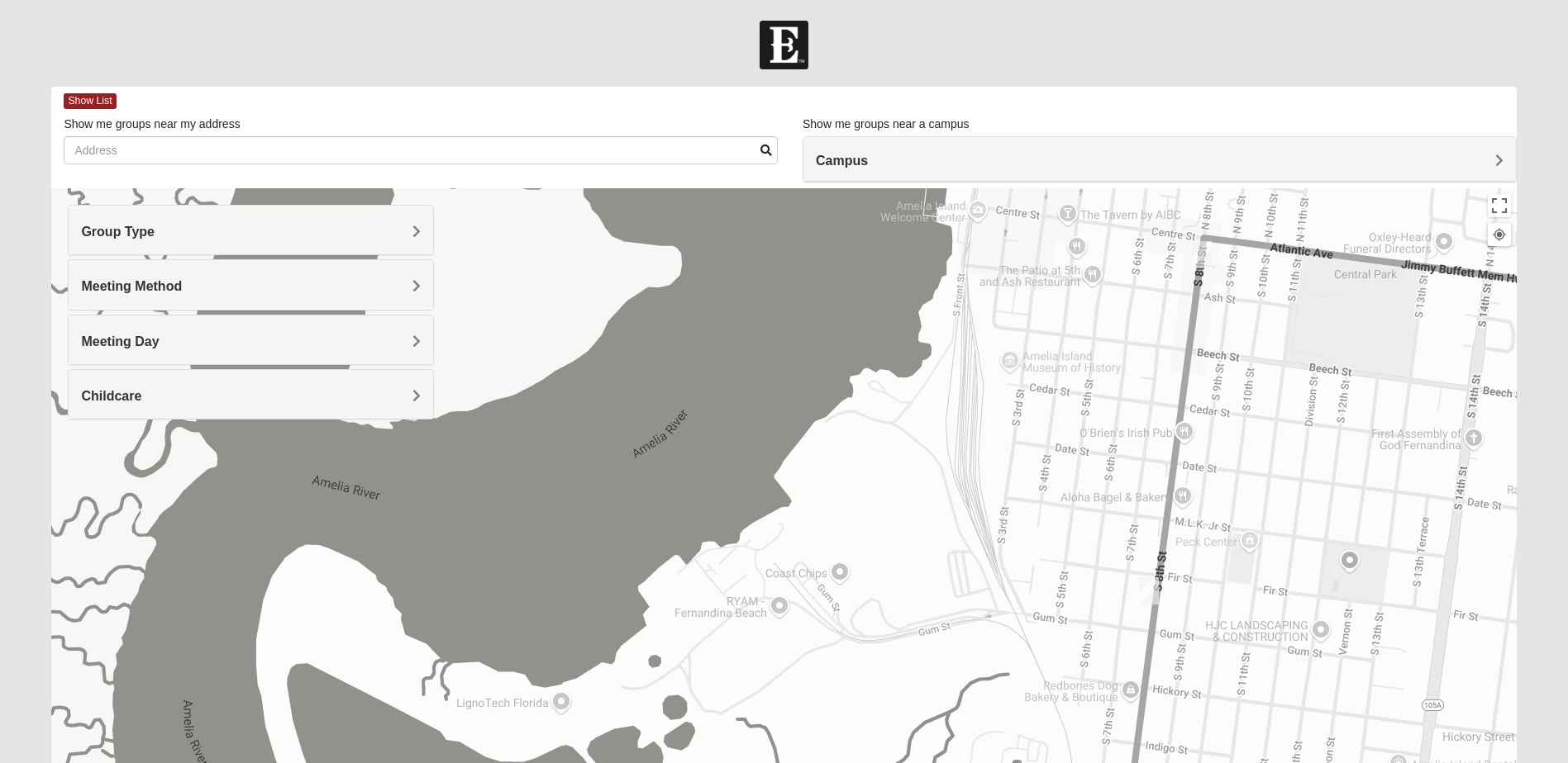
drag, startPoint x: 933, startPoint y: 390, endPoint x: 726, endPoint y: 538, distance: 254.5
click at [632, 639] on div "To navigate, press the arrow keys." at bounding box center [784, 519] width 1465 height 661
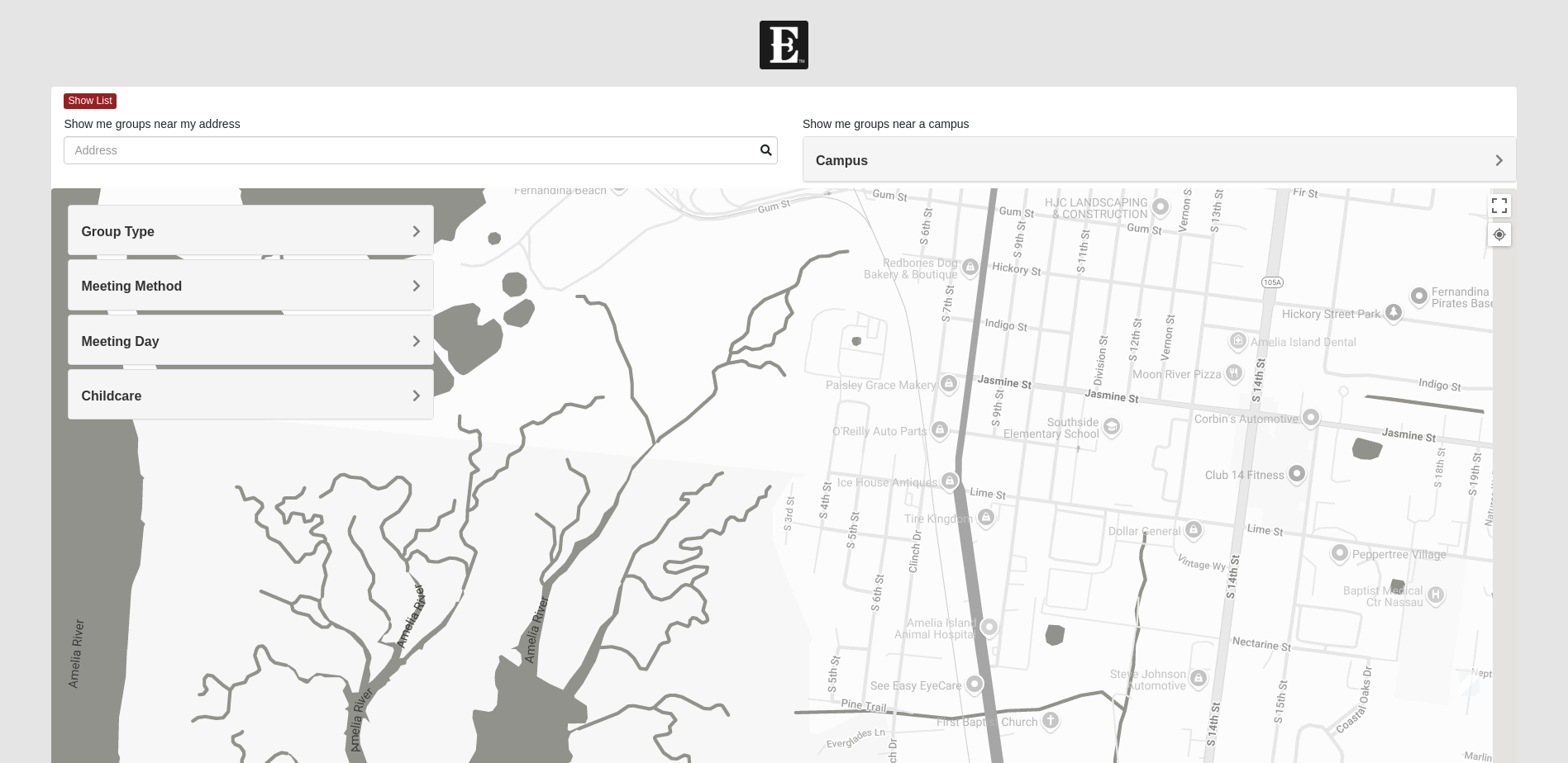
drag, startPoint x: 961, startPoint y: 581, endPoint x: 724, endPoint y: -47, distance: 671.2
click at [724, 0] on html "Log In Find A Group Error Show List Loading Groups" at bounding box center [784, 454] width 1568 height 909
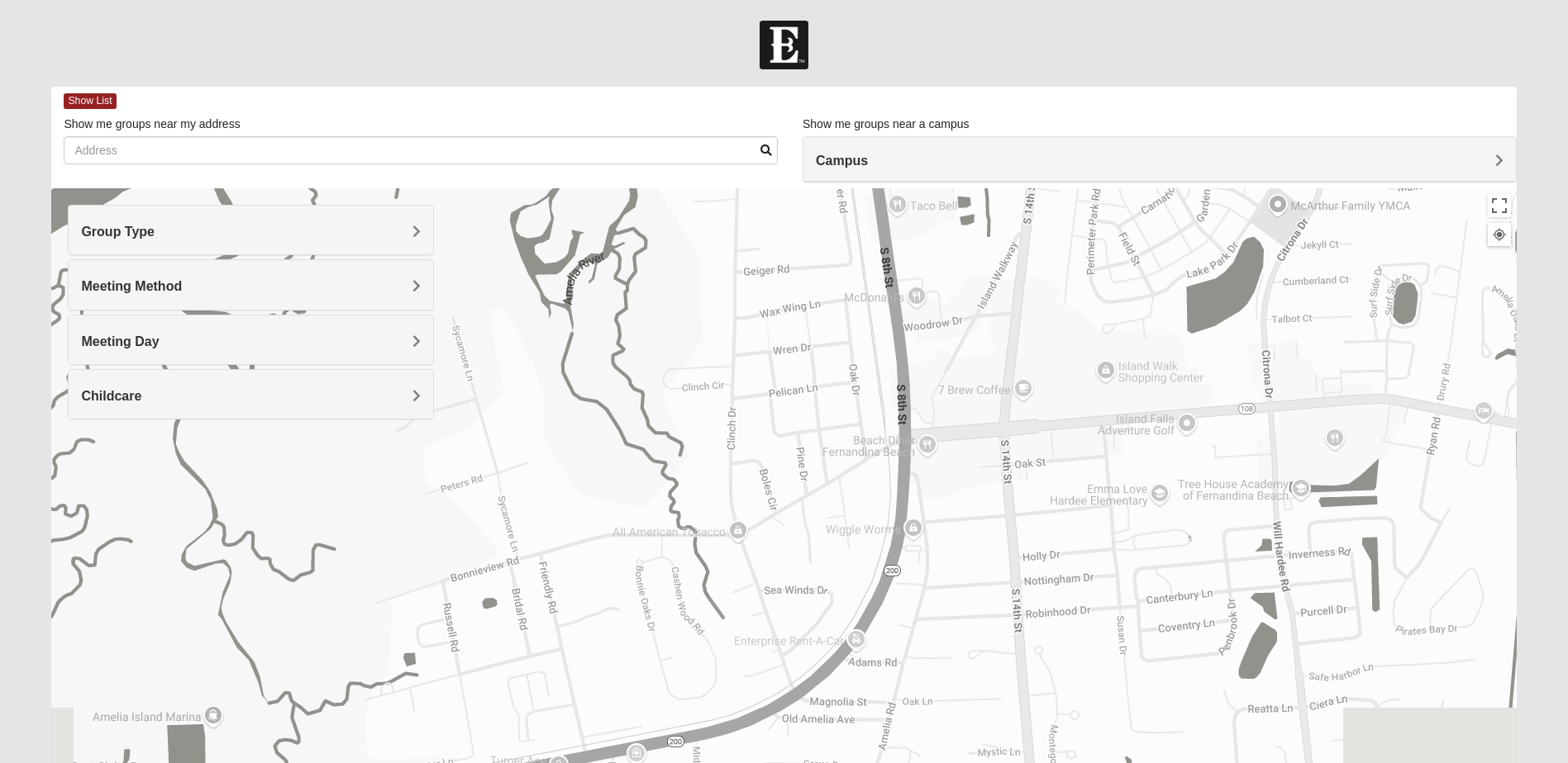
drag, startPoint x: 887, startPoint y: 484, endPoint x: 888, endPoint y: 106, distance: 378.0
click at [888, 106] on div "Show List Loading Groups Keywords Filter Additional Filters Campus [GEOGRAPHIC_…" at bounding box center [784, 467] width 1465 height 763
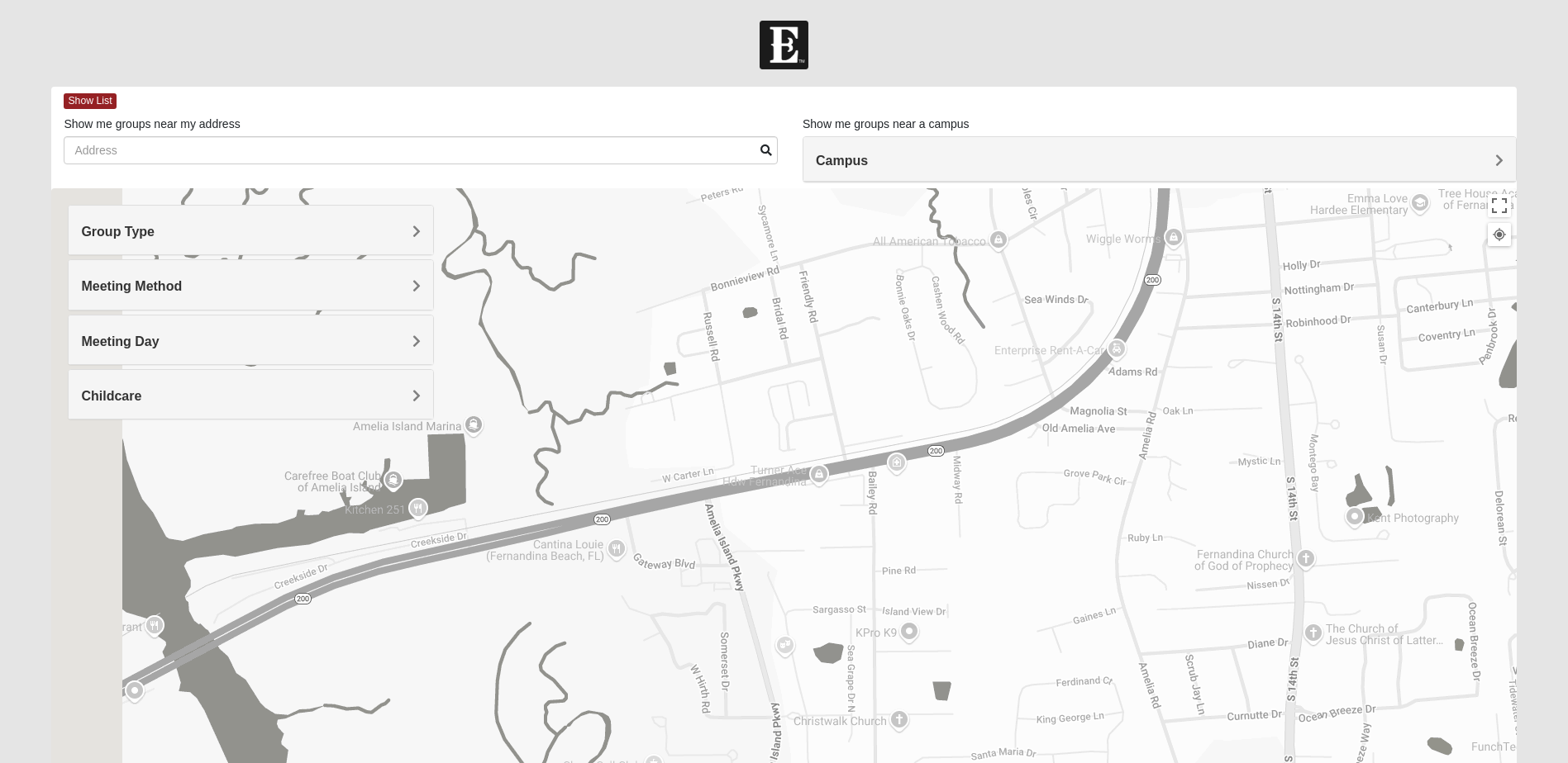
drag, startPoint x: 692, startPoint y: 552, endPoint x: 971, endPoint y: 262, distance: 402.4
click at [971, 258] on div "To navigate, press the arrow keys." at bounding box center [784, 519] width 1465 height 661
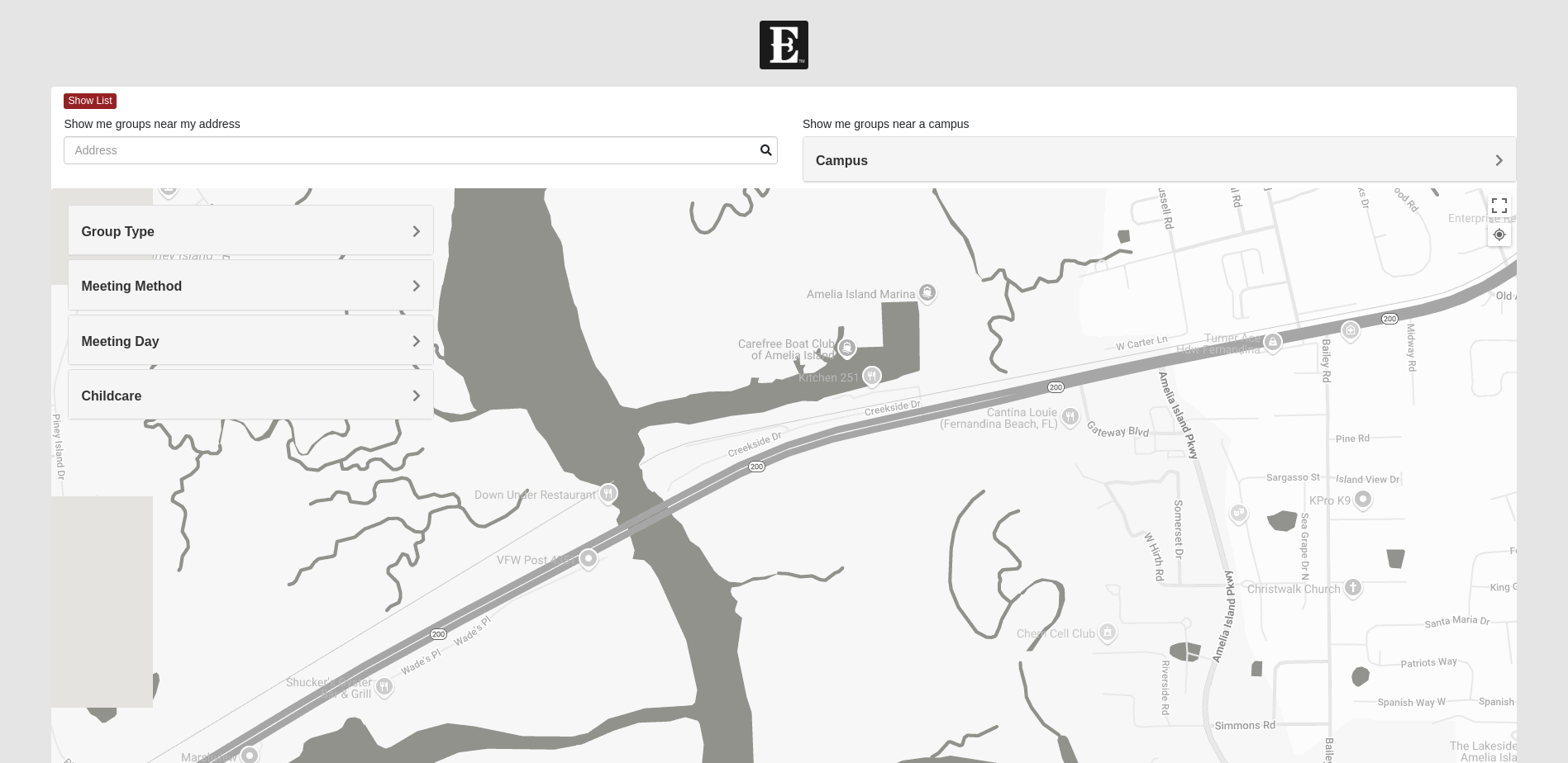
drag, startPoint x: 510, startPoint y: 481, endPoint x: 962, endPoint y: 354, distance: 469.5
click at [963, 352] on div "To navigate, press the arrow keys." at bounding box center [784, 519] width 1465 height 661
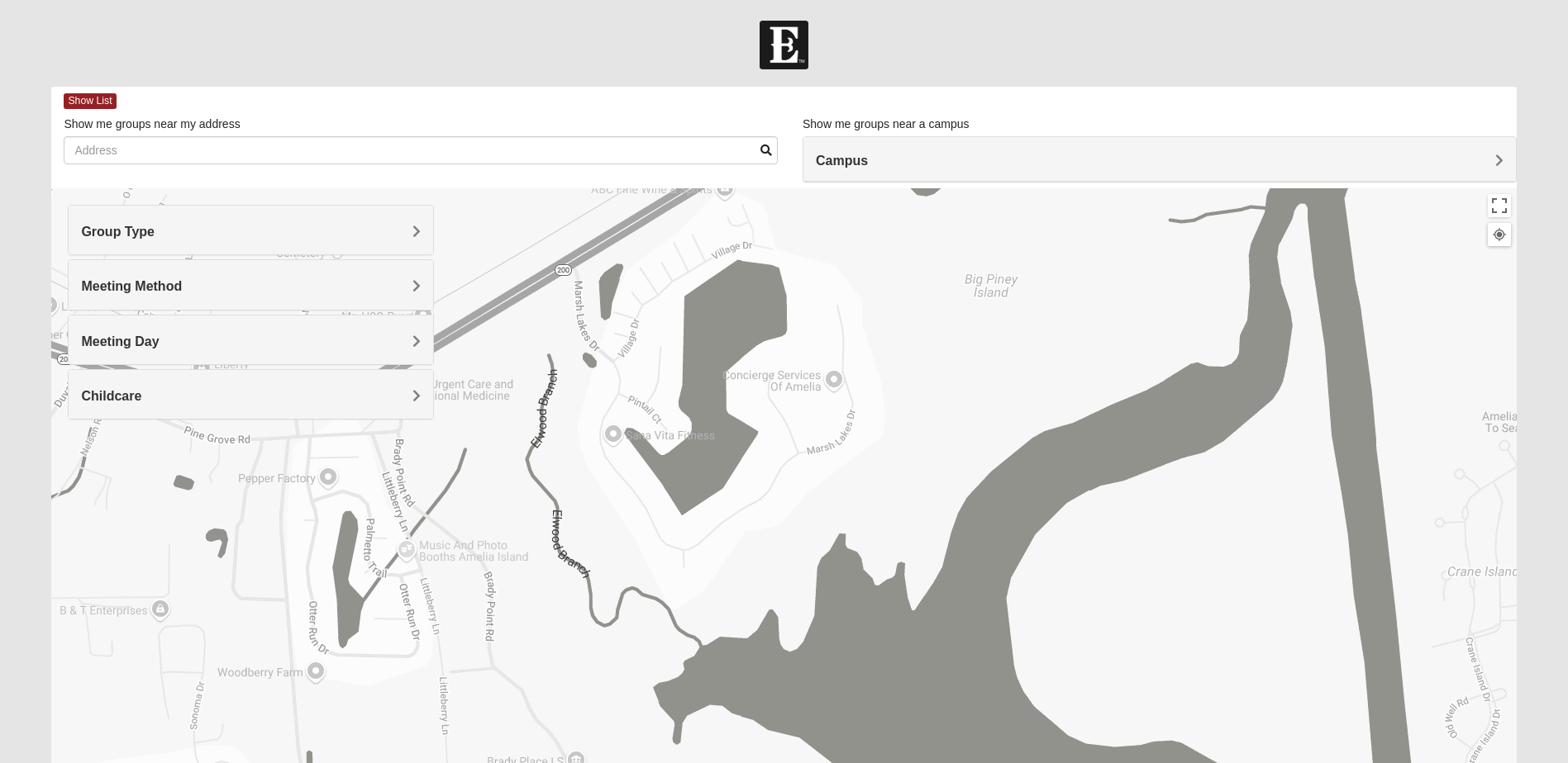
drag, startPoint x: 505, startPoint y: 481, endPoint x: 1075, endPoint y: -86, distance: 804.0
click at [1075, 0] on html "Log In Find A Group Error Show List Loading Groups" at bounding box center [784, 454] width 1568 height 909
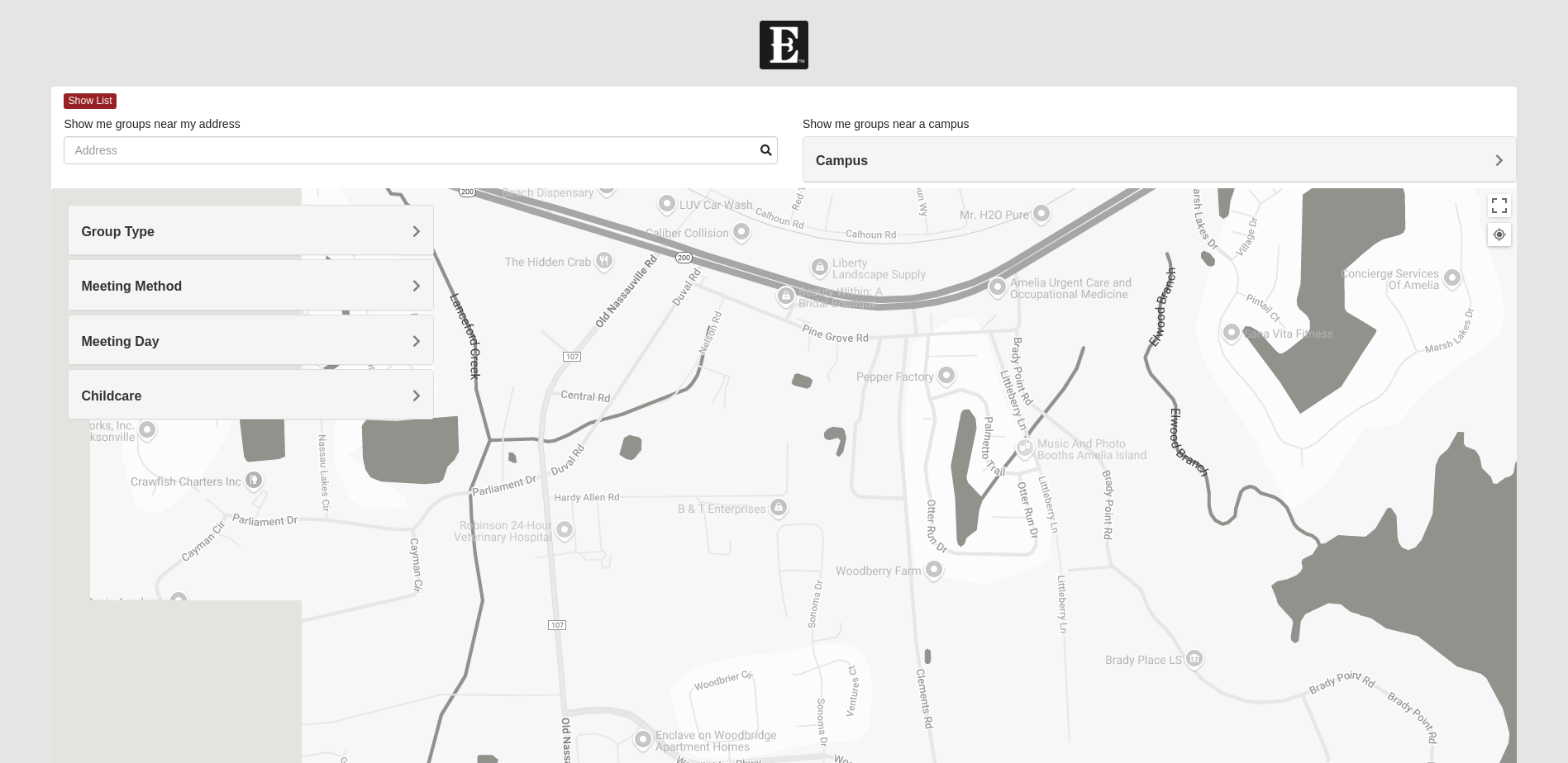
drag, startPoint x: 965, startPoint y: 523, endPoint x: 909, endPoint y: 572, distance: 74.4
click at [1567, 418] on html "Log In Find A Group Error Show List Loading Groups" at bounding box center [784, 454] width 1568 height 909
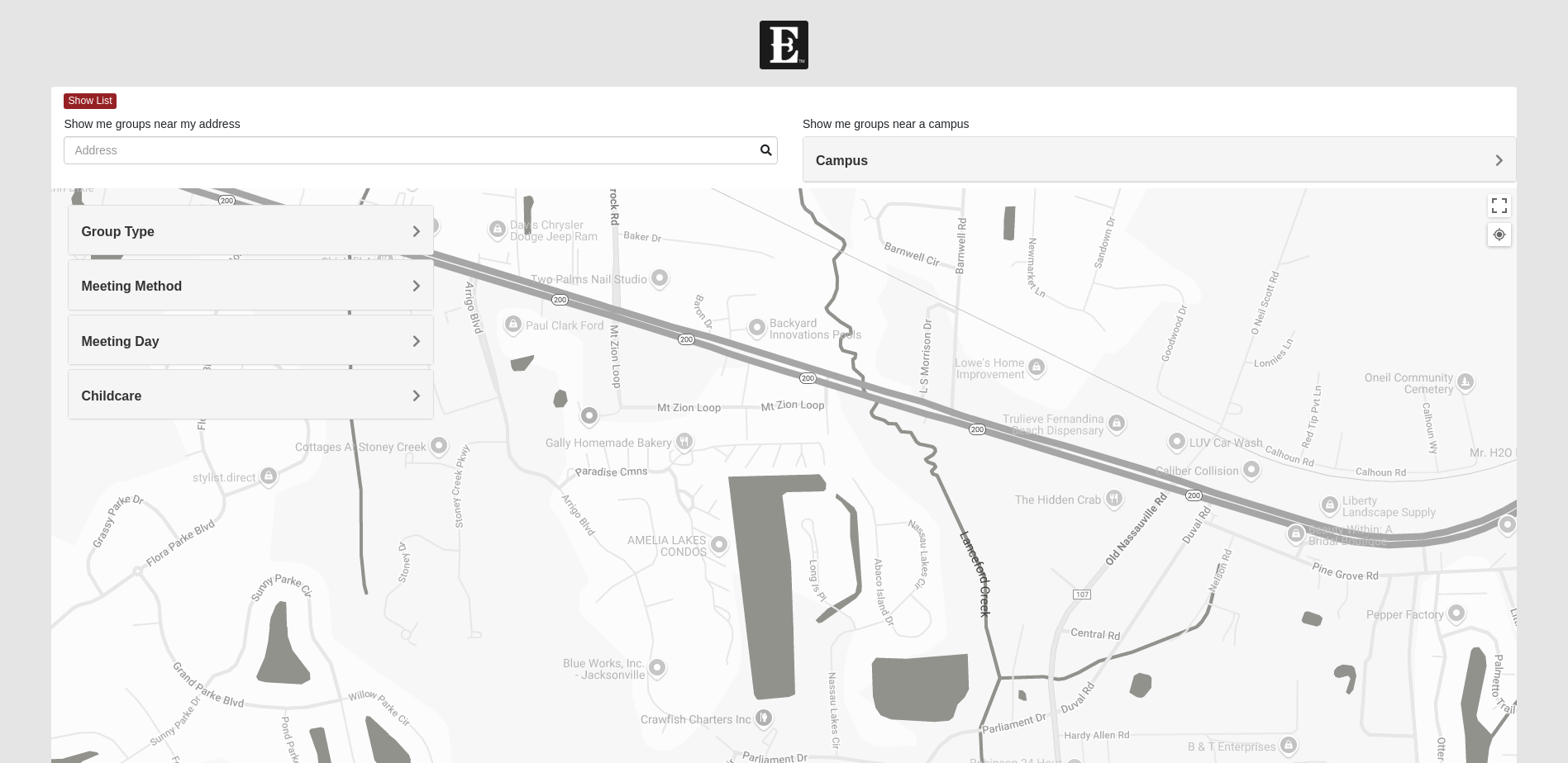
drag, startPoint x: 583, startPoint y: 570, endPoint x: 1094, endPoint y: 805, distance: 562.4
click at [1094, 763] on html "Log In Find A Group Error Show List Loading Groups" at bounding box center [784, 454] width 1568 height 909
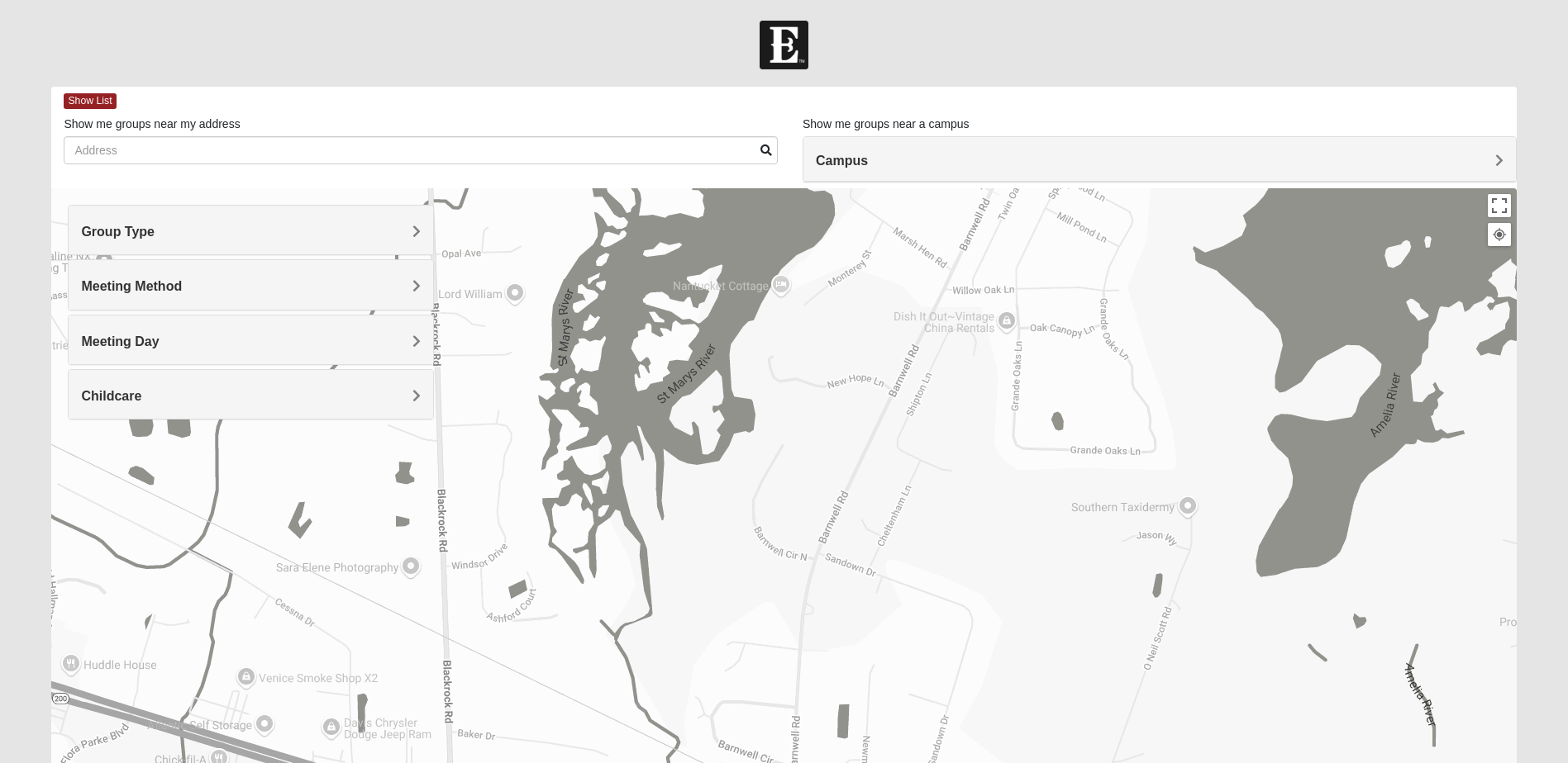
drag, startPoint x: 776, startPoint y: 304, endPoint x: 632, endPoint y: 508, distance: 249.7
click at [610, 763] on html "Log In Find A Group Error Show List Loading Groups" at bounding box center [784, 454] width 1568 height 909
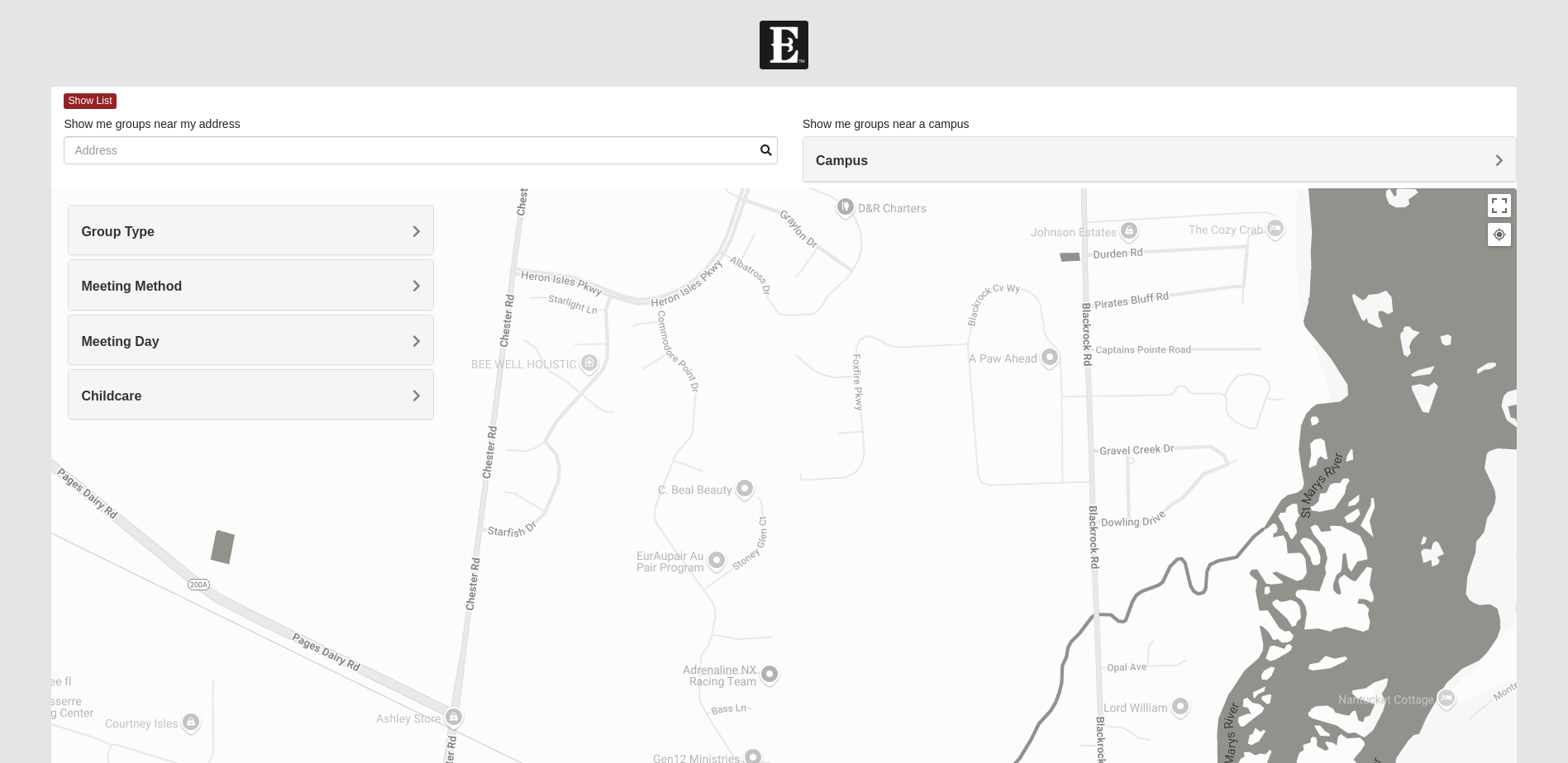
drag, startPoint x: 573, startPoint y: 342, endPoint x: 1265, endPoint y: 763, distance: 810.0
click at [1275, 763] on html "Log In Find A Group Error Show List Loading Groups" at bounding box center [784, 454] width 1568 height 909
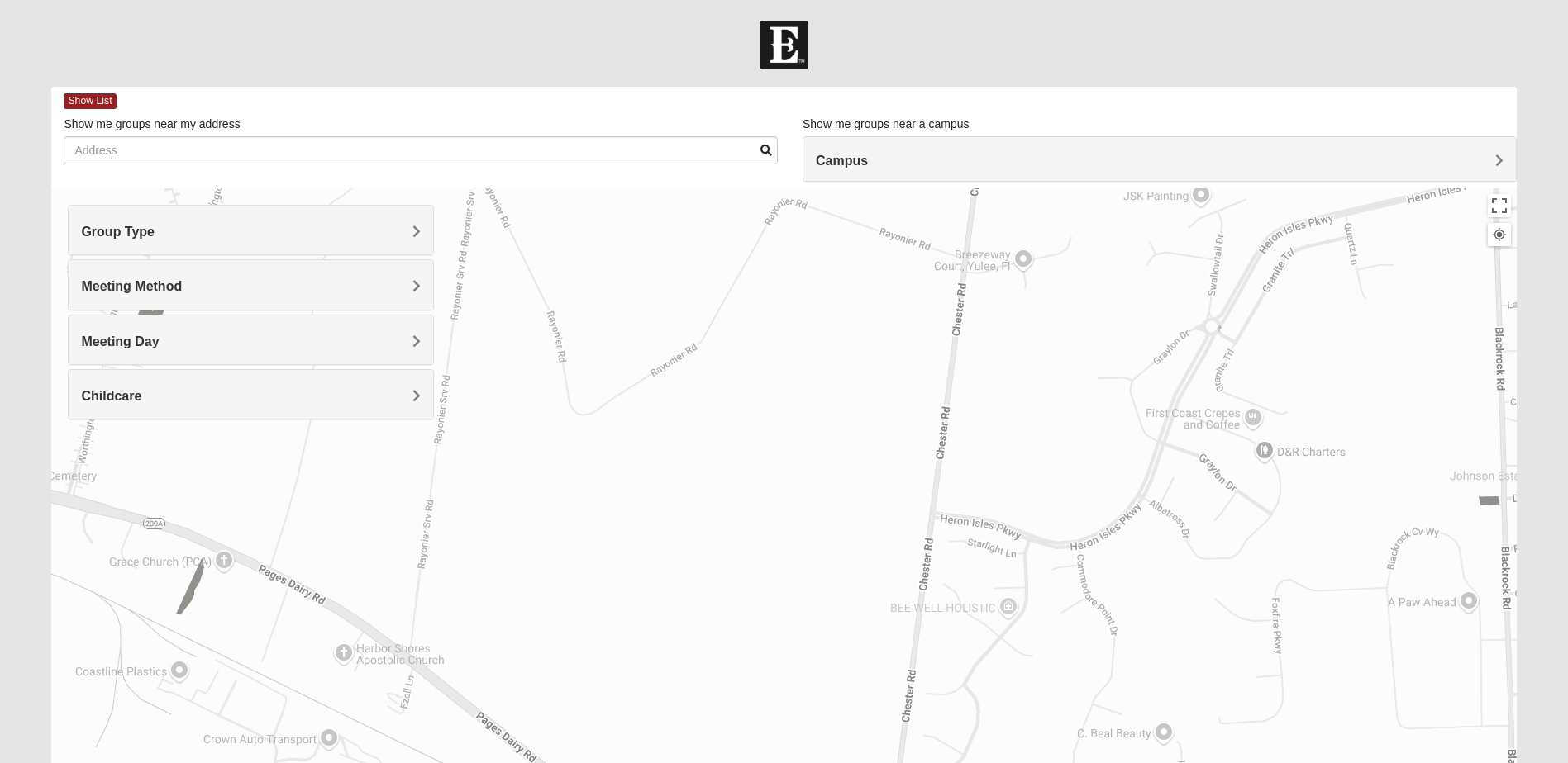
drag, startPoint x: 621, startPoint y: 364, endPoint x: 912, endPoint y: 633, distance: 396.3
click at [1006, 609] on div "To navigate, press the arrow keys." at bounding box center [784, 519] width 1465 height 661
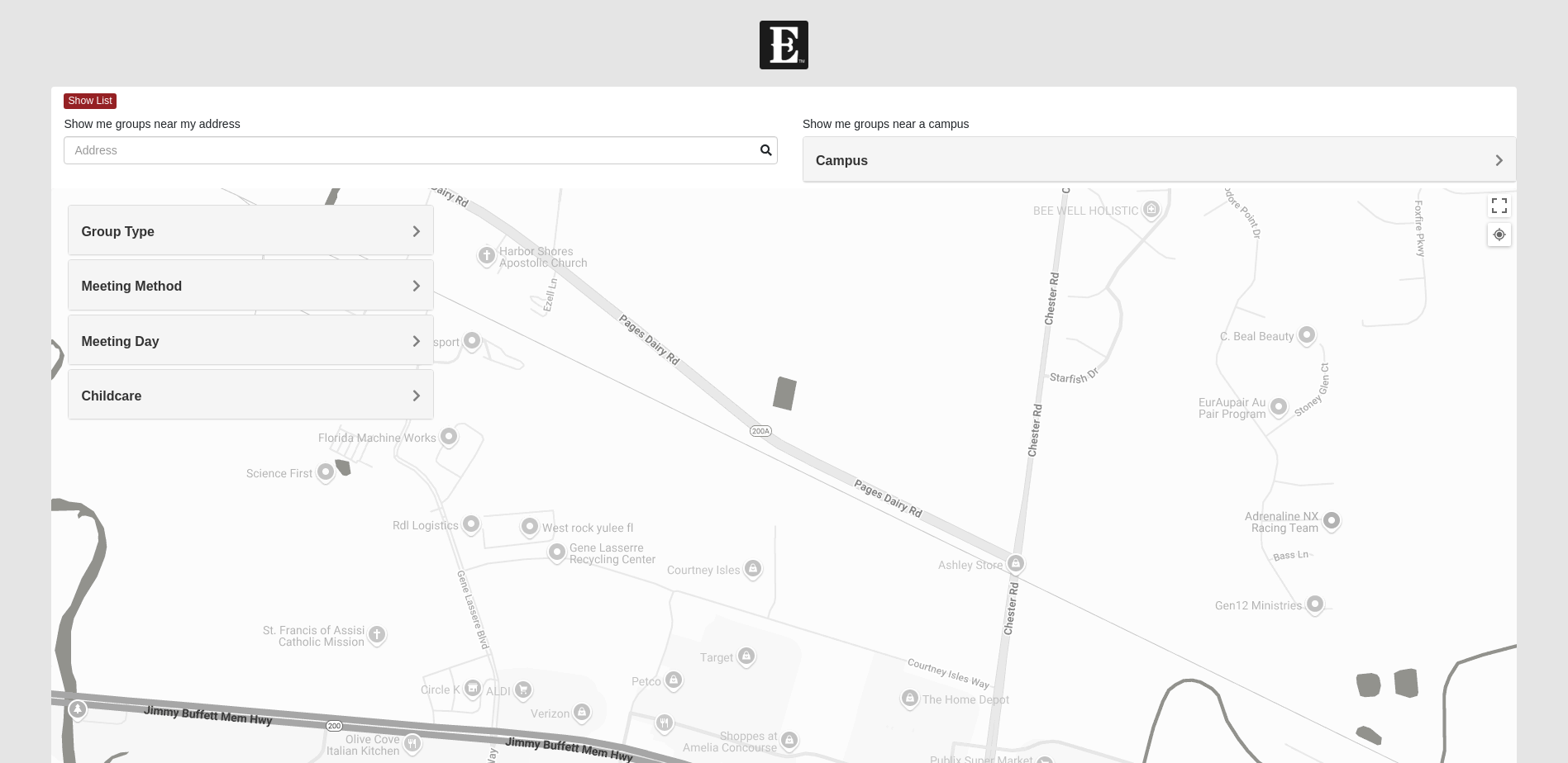
drag, startPoint x: 761, startPoint y: 694, endPoint x: 906, endPoint y: 286, distance: 433.0
click at [906, 286] on div "To navigate, press the arrow keys." at bounding box center [784, 519] width 1465 height 661
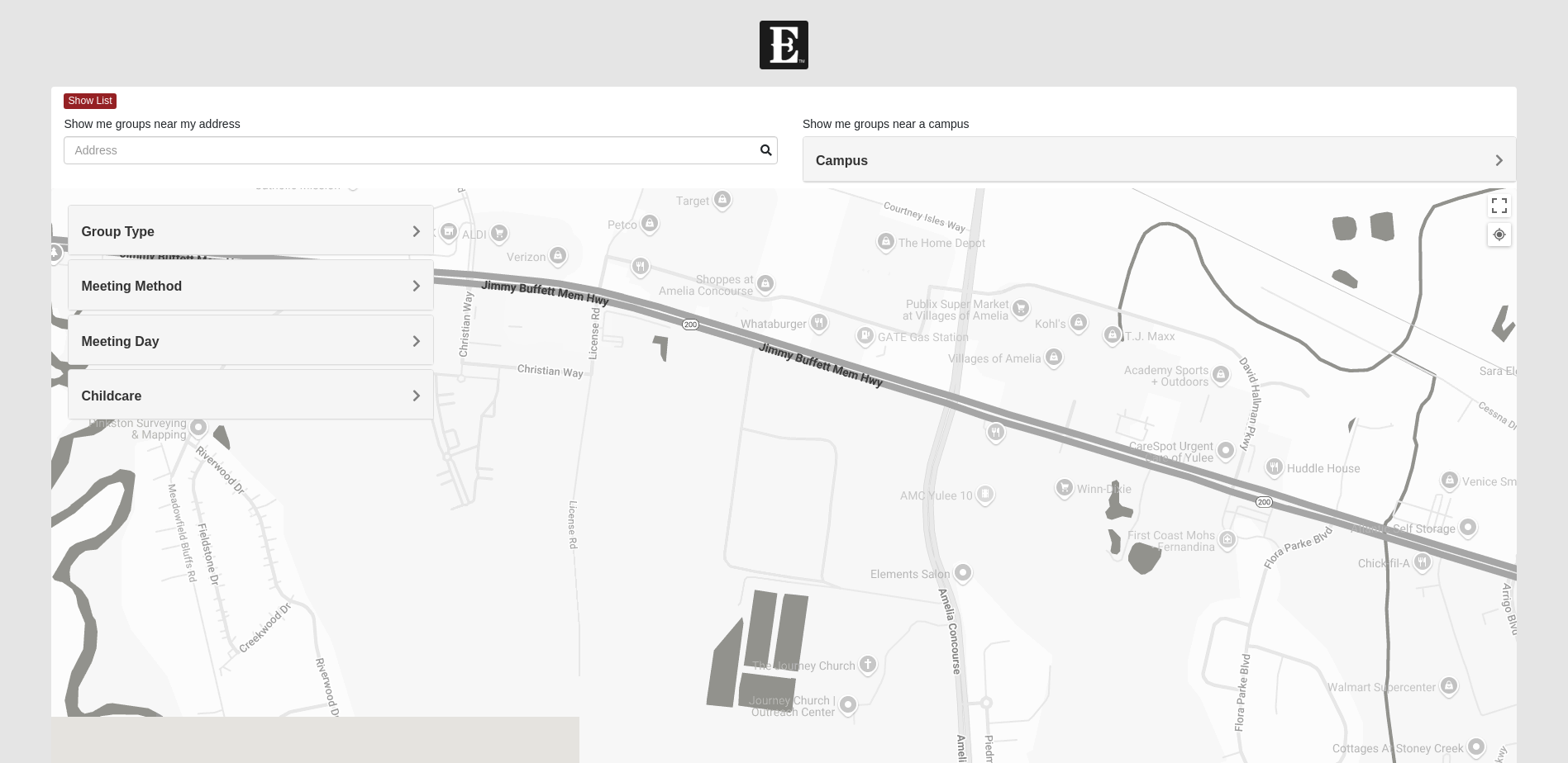
drag, startPoint x: 792, startPoint y: 628, endPoint x: 766, endPoint y: 134, distance: 494.7
click at [766, 134] on div "Show List Loading Groups Keywords Filter Additional Filters Campus [GEOGRAPHIC_…" at bounding box center [784, 467] width 1465 height 763
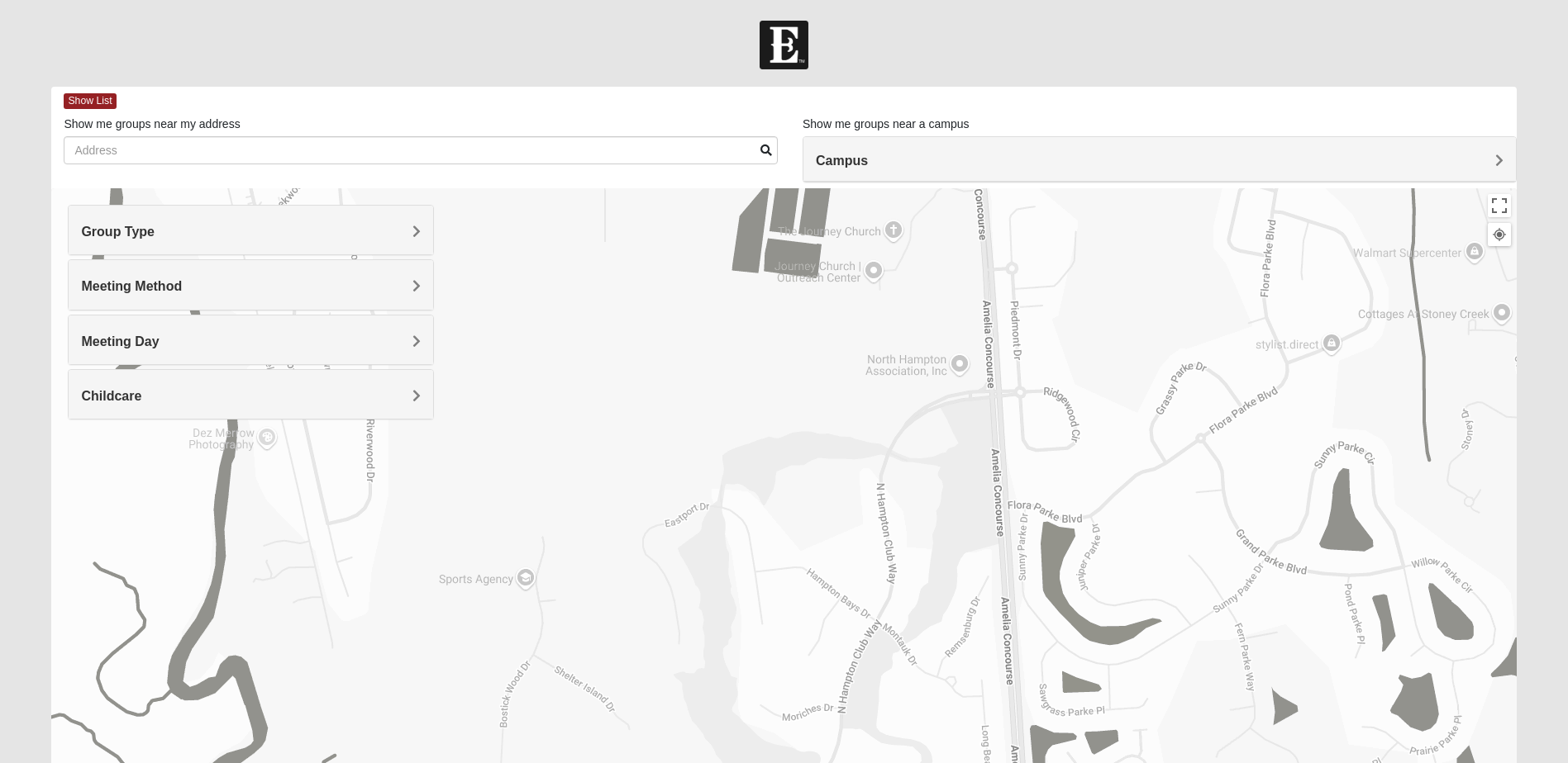
drag, startPoint x: 749, startPoint y: 471, endPoint x: 715, endPoint y: 232, distance: 241.4
click at [777, 71] on form "Log In Find A Group Error Show List Loading Groups" at bounding box center [784, 465] width 1568 height 889
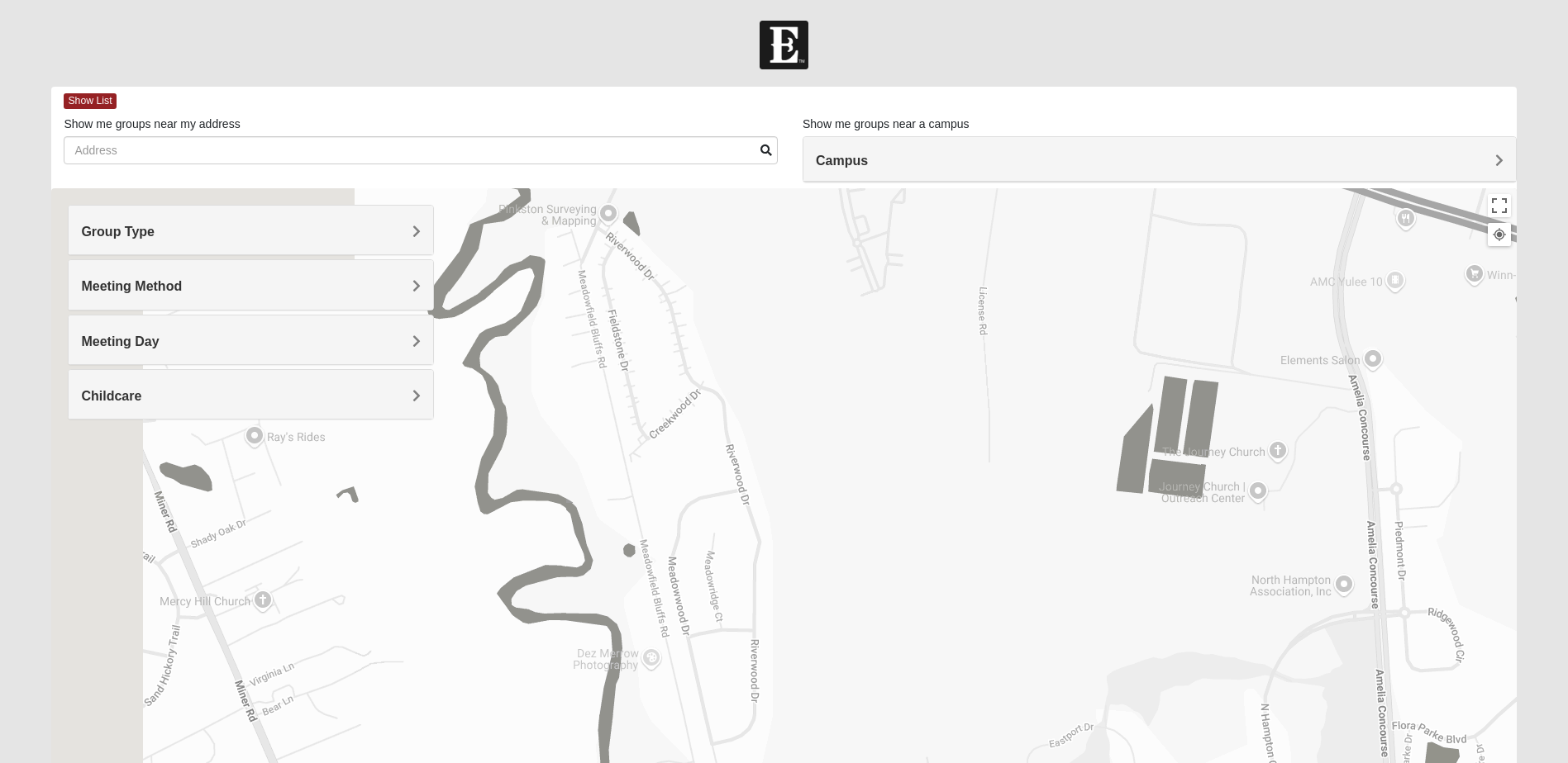
drag, startPoint x: 564, startPoint y: 367, endPoint x: 988, endPoint y: 572, distance: 471.0
click at [1033, 588] on div "To navigate, press the arrow keys." at bounding box center [784, 519] width 1465 height 661
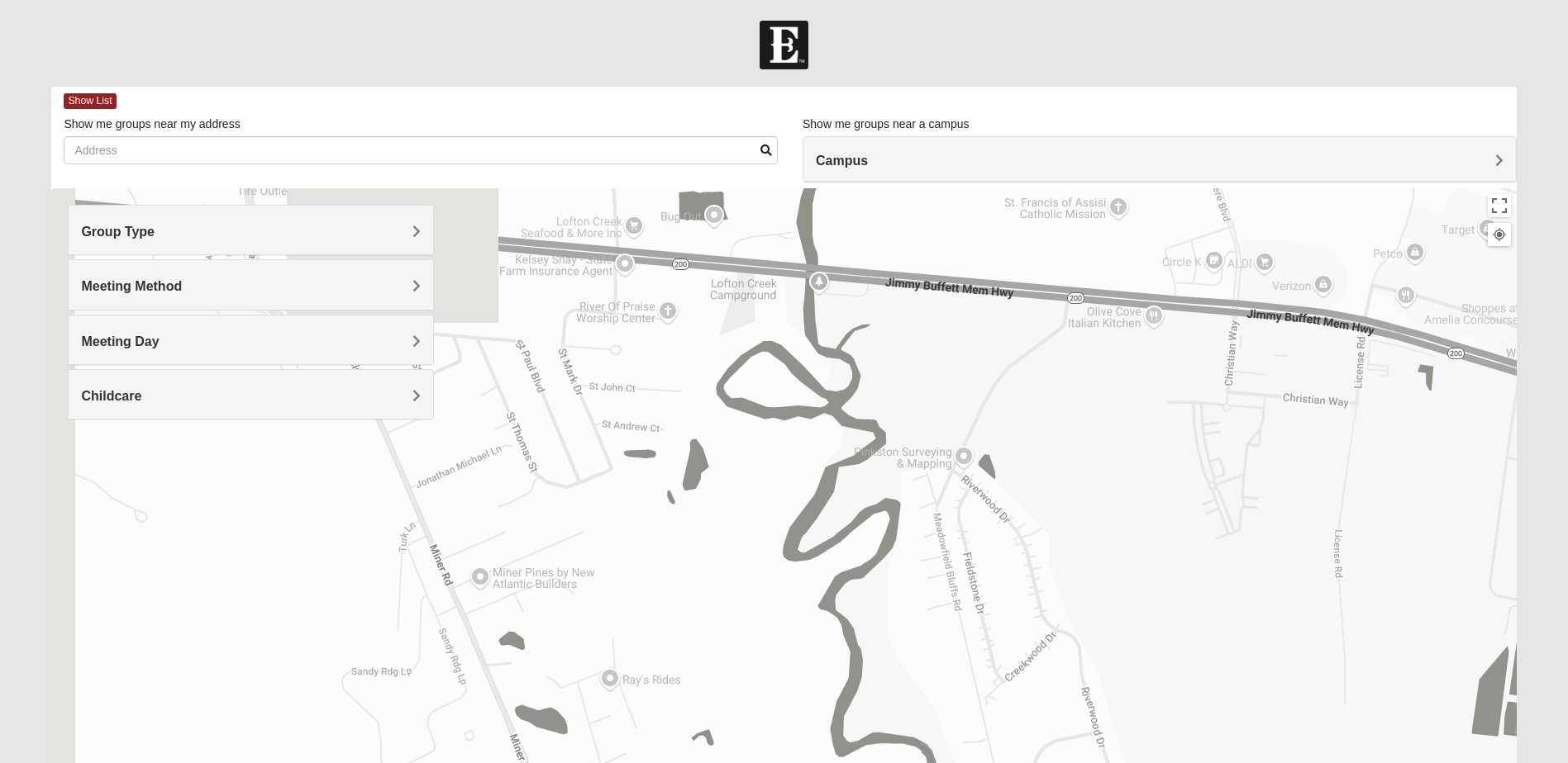
drag, startPoint x: 640, startPoint y: 397, endPoint x: 946, endPoint y: 616, distance: 376.3
click at [957, 626] on div "To navigate, press the arrow keys." at bounding box center [784, 519] width 1465 height 661
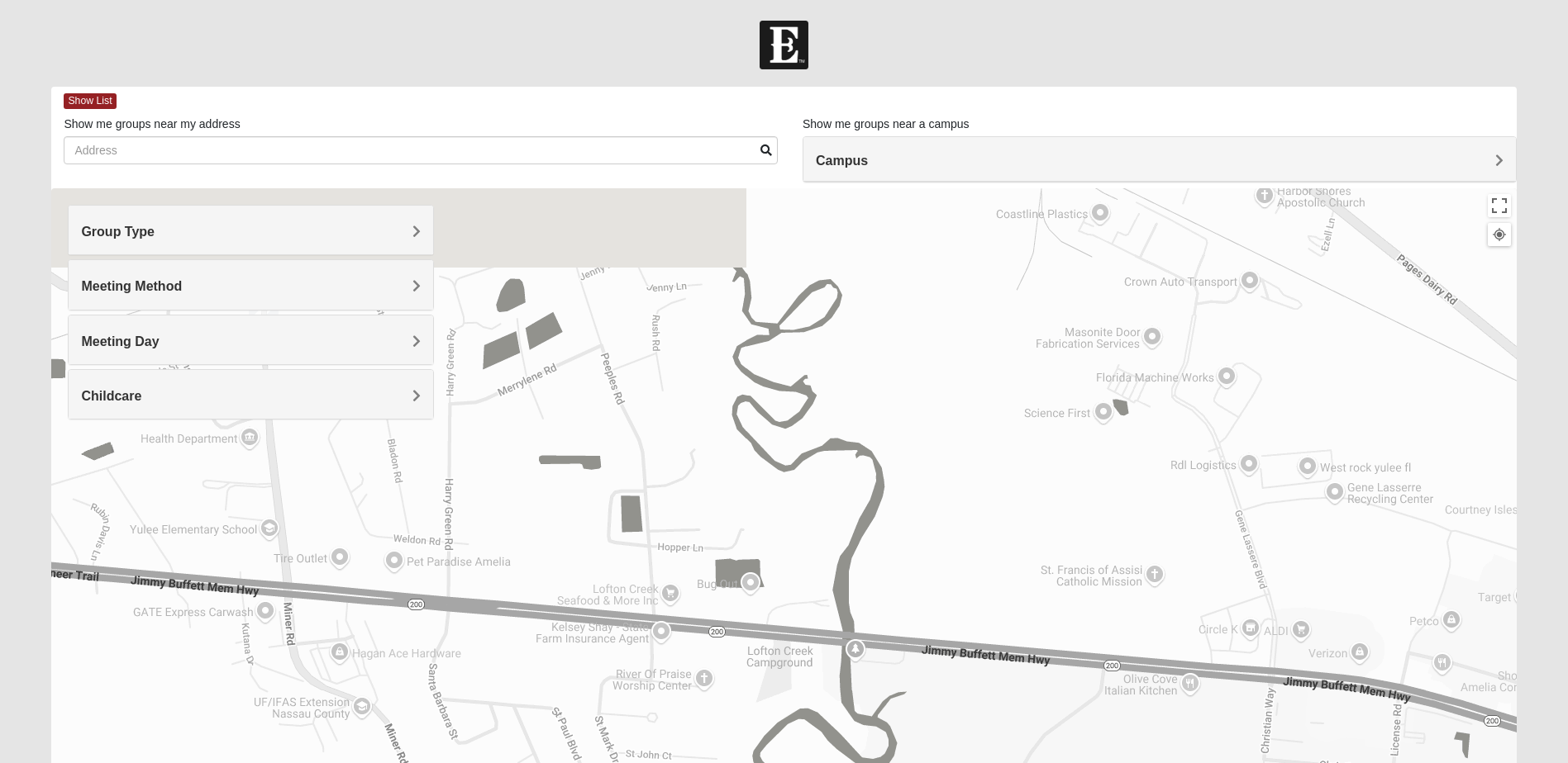
drag, startPoint x: 722, startPoint y: 374, endPoint x: 672, endPoint y: 713, distance: 342.7
click at [672, 723] on div "To navigate, press the arrow keys." at bounding box center [784, 519] width 1465 height 661
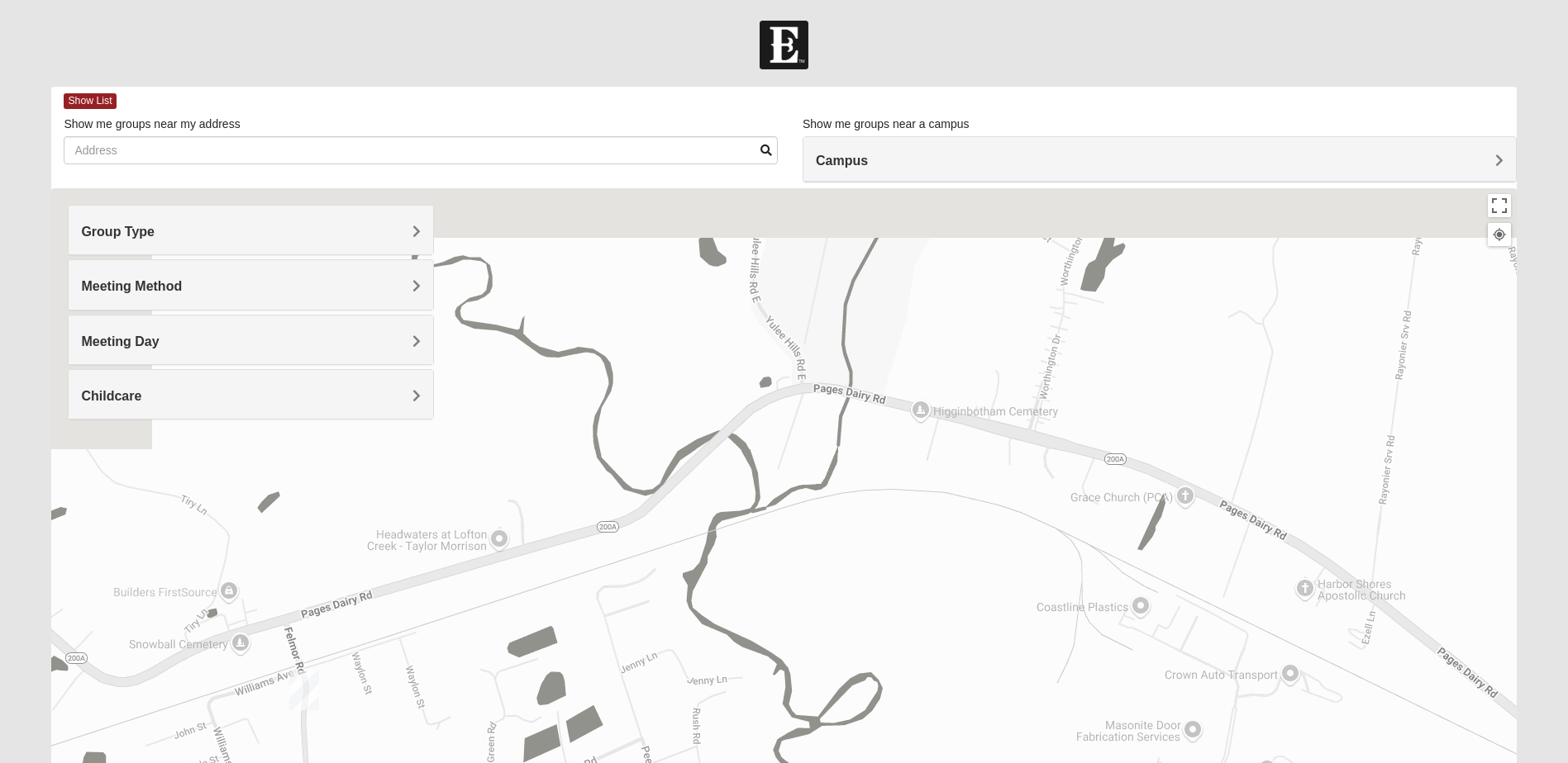
drag, startPoint x: 687, startPoint y: 446, endPoint x: 669, endPoint y: 590, distance: 145.1
click at [684, 657] on div "To navigate, press the arrow keys." at bounding box center [784, 519] width 1465 height 661
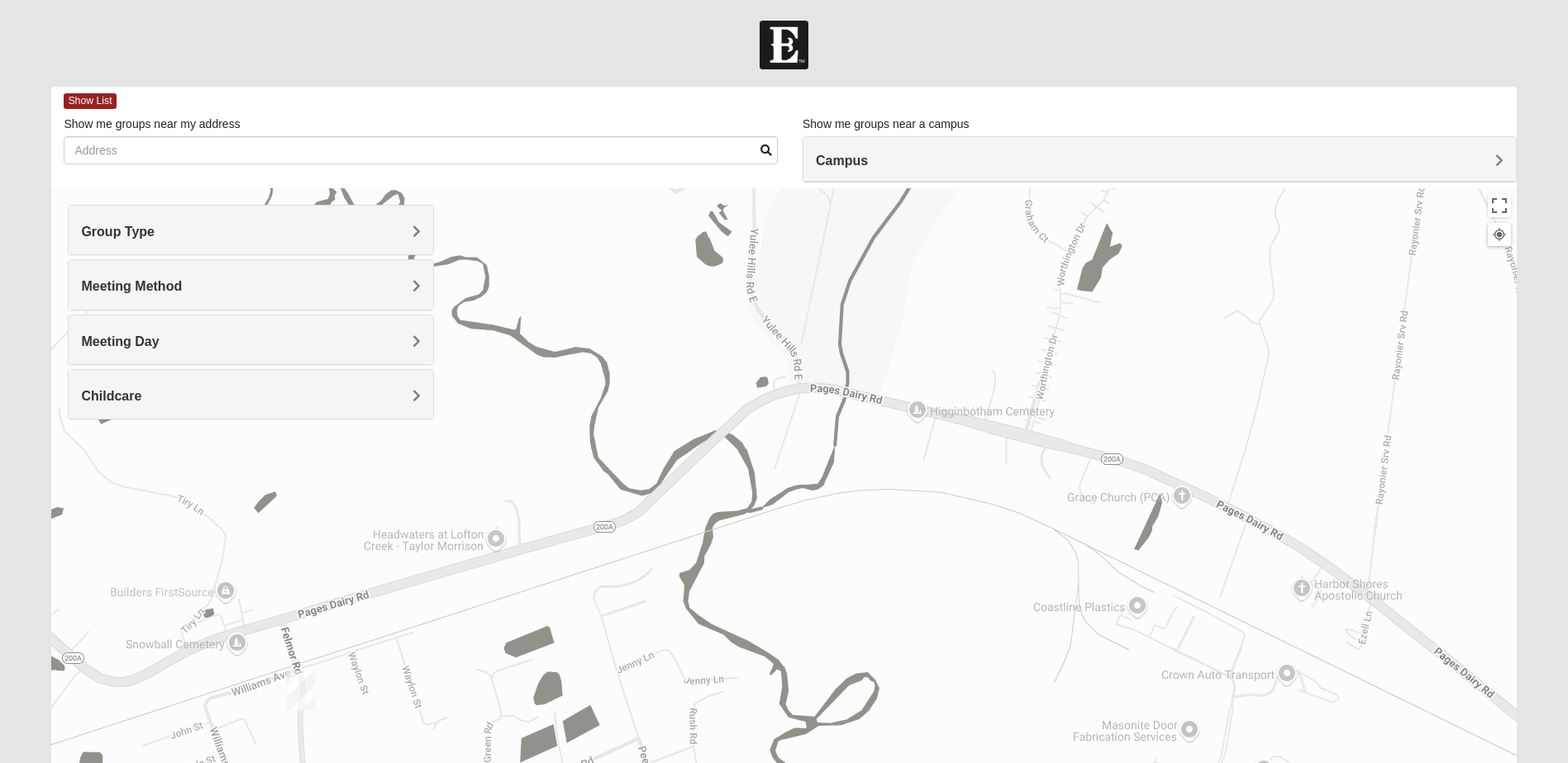
drag, startPoint x: 681, startPoint y: 374, endPoint x: 687, endPoint y: 433, distance: 59.3
click at [687, 433] on div "To navigate, press the arrow keys." at bounding box center [784, 519] width 1465 height 661
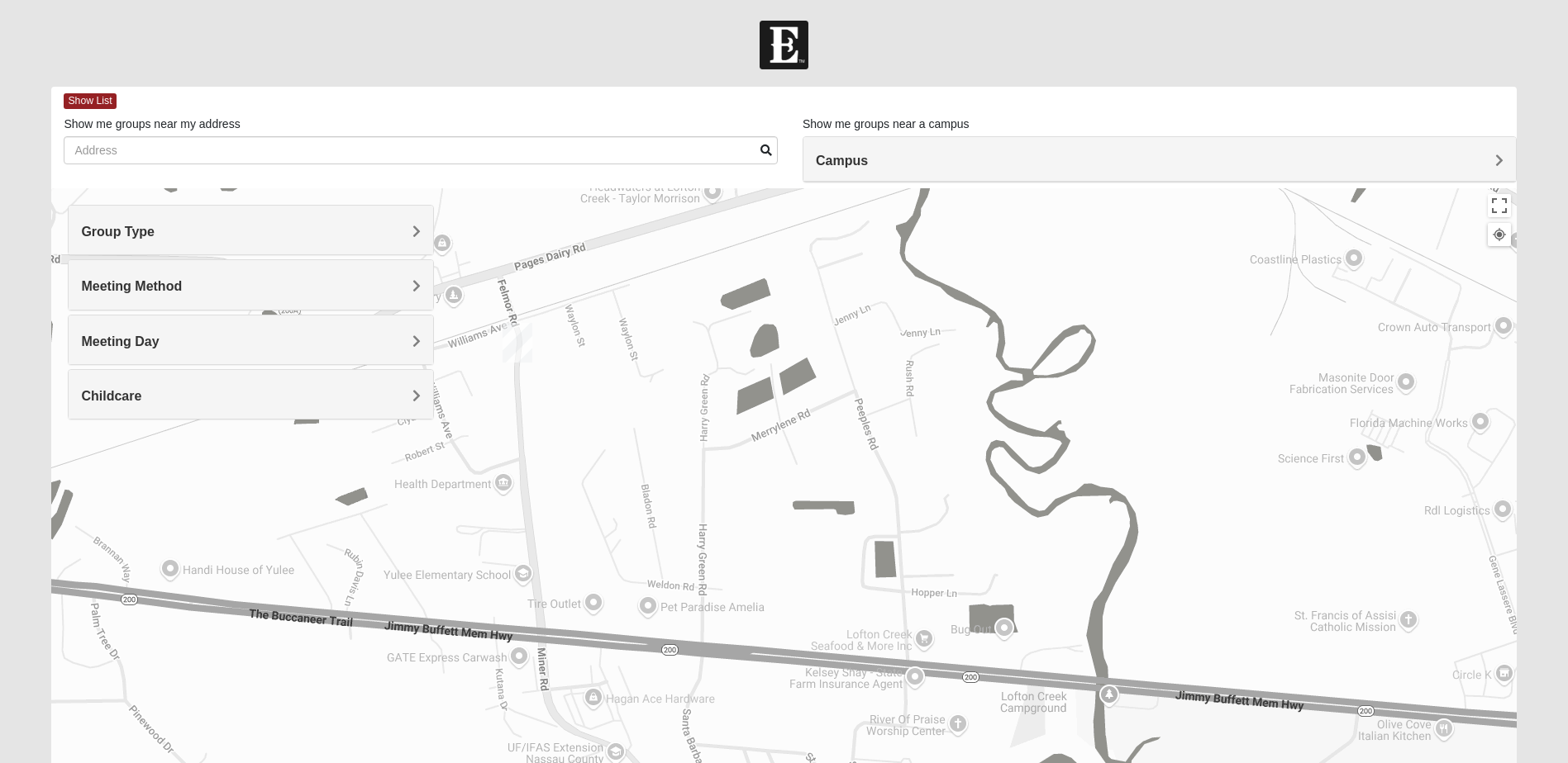
drag, startPoint x: 461, startPoint y: 546, endPoint x: 681, endPoint y: 193, distance: 415.9
click at [681, 193] on div "To navigate, press the arrow keys." at bounding box center [784, 519] width 1465 height 661
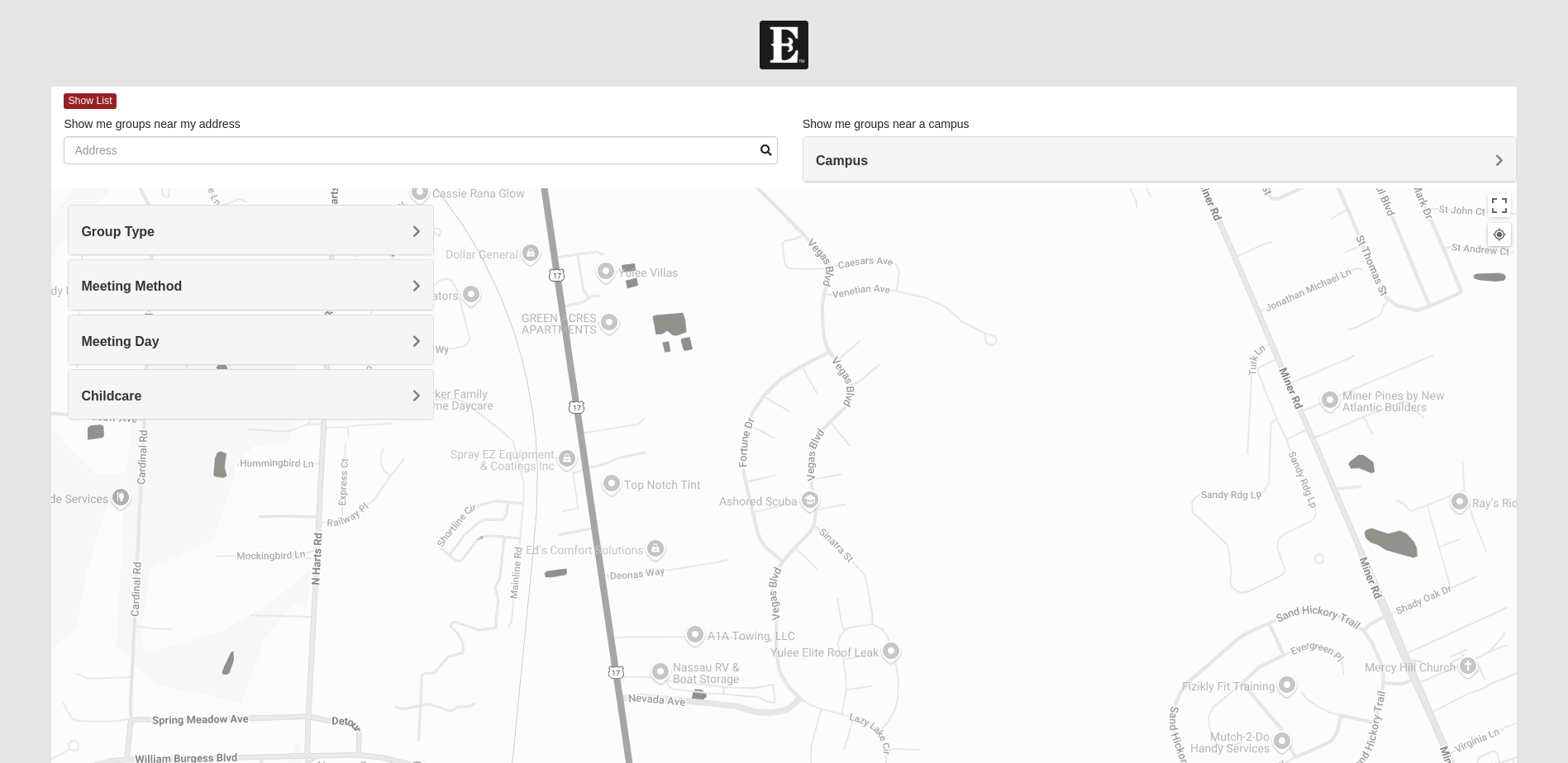
drag, startPoint x: 289, startPoint y: 505, endPoint x: 831, endPoint y: -86, distance: 801.9
click at [831, 0] on html "Log In Find A Group Error Show List Loading Groups" at bounding box center [784, 454] width 1568 height 909
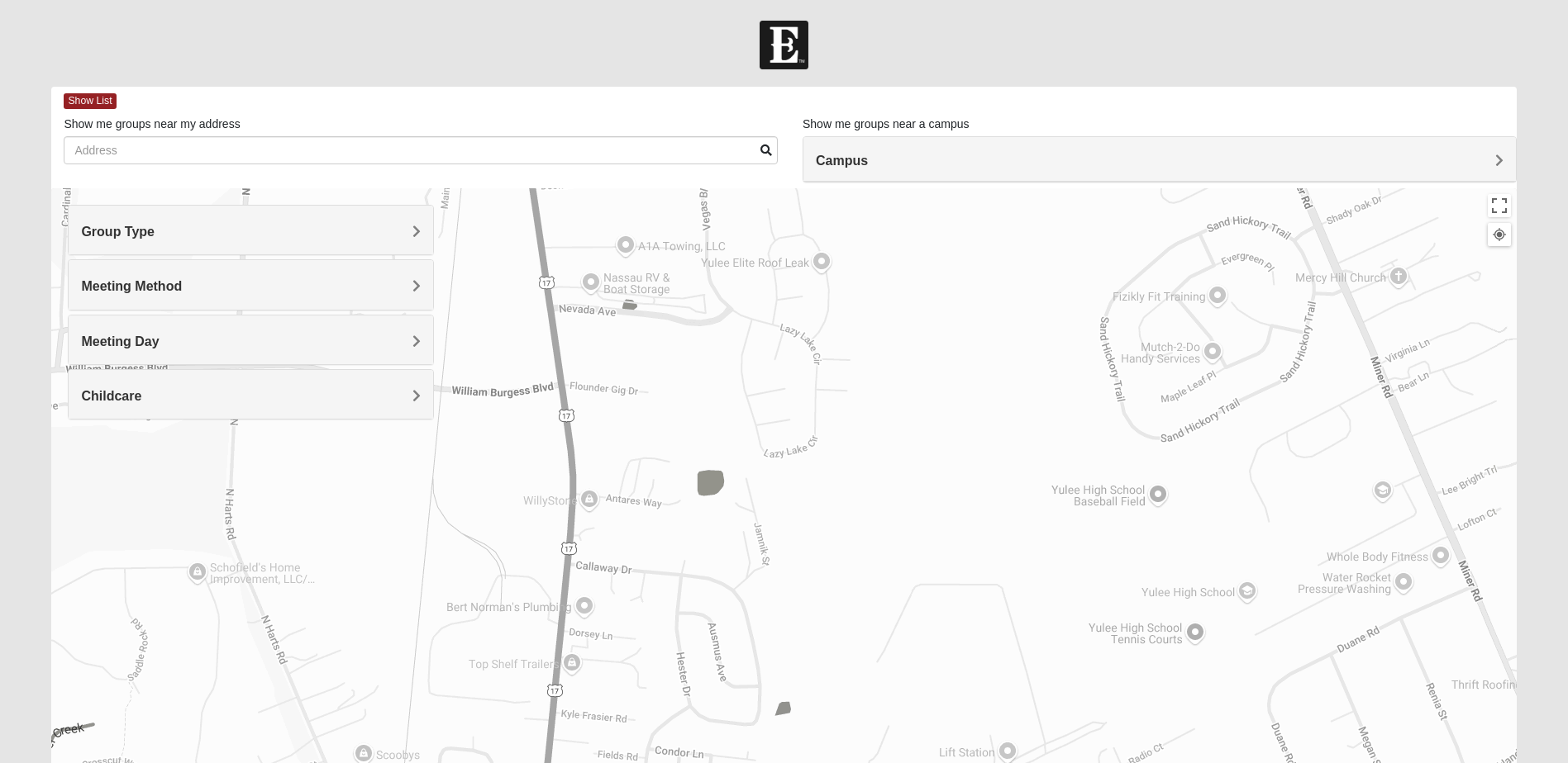
drag, startPoint x: 884, startPoint y: 505, endPoint x: 816, endPoint y: 108, distance: 402.8
click at [816, 108] on div "Show List Loading Groups Keywords Filter Additional Filters Campus [GEOGRAPHIC_…" at bounding box center [784, 467] width 1465 height 763
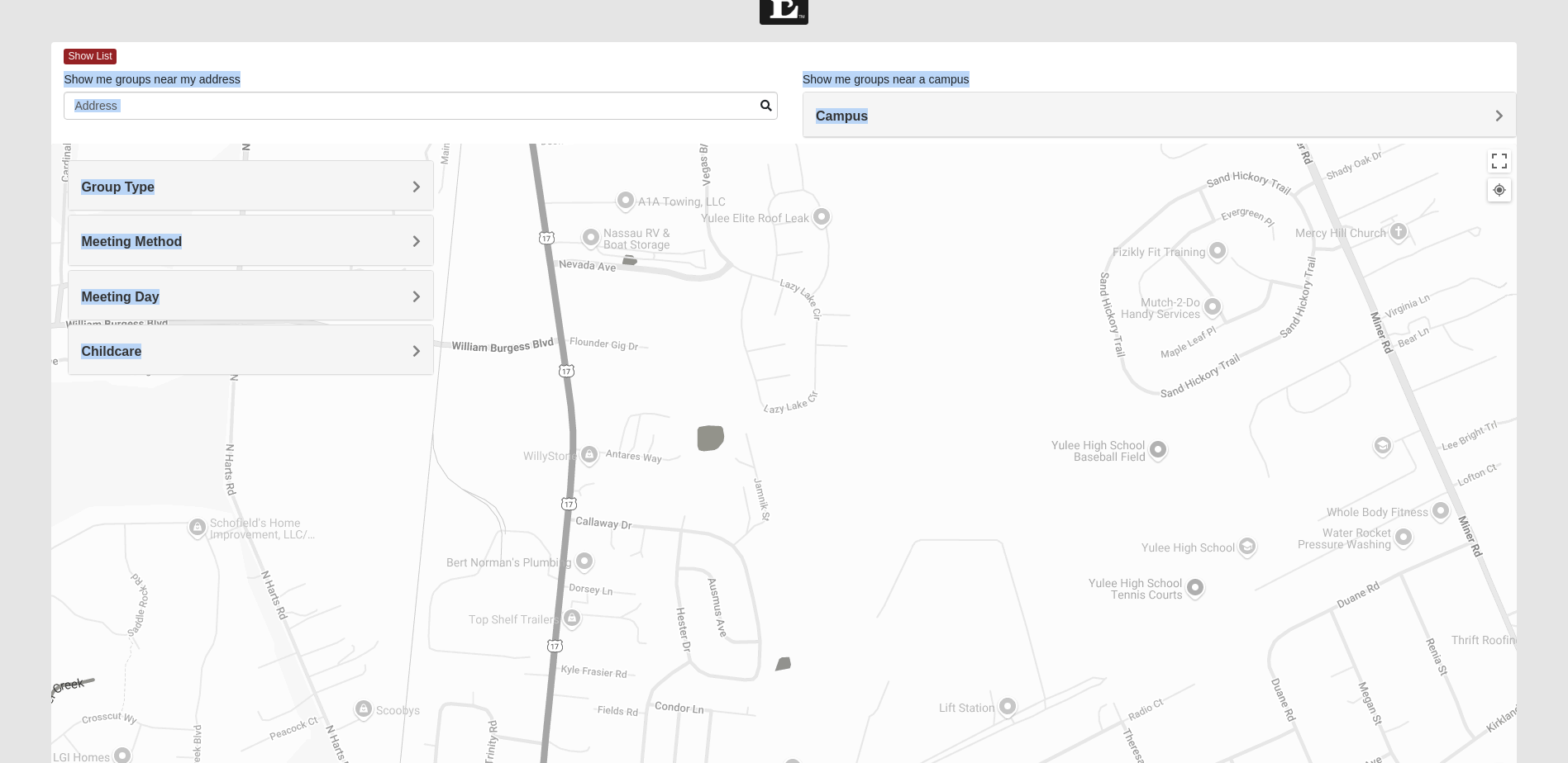
scroll to position [146, 0]
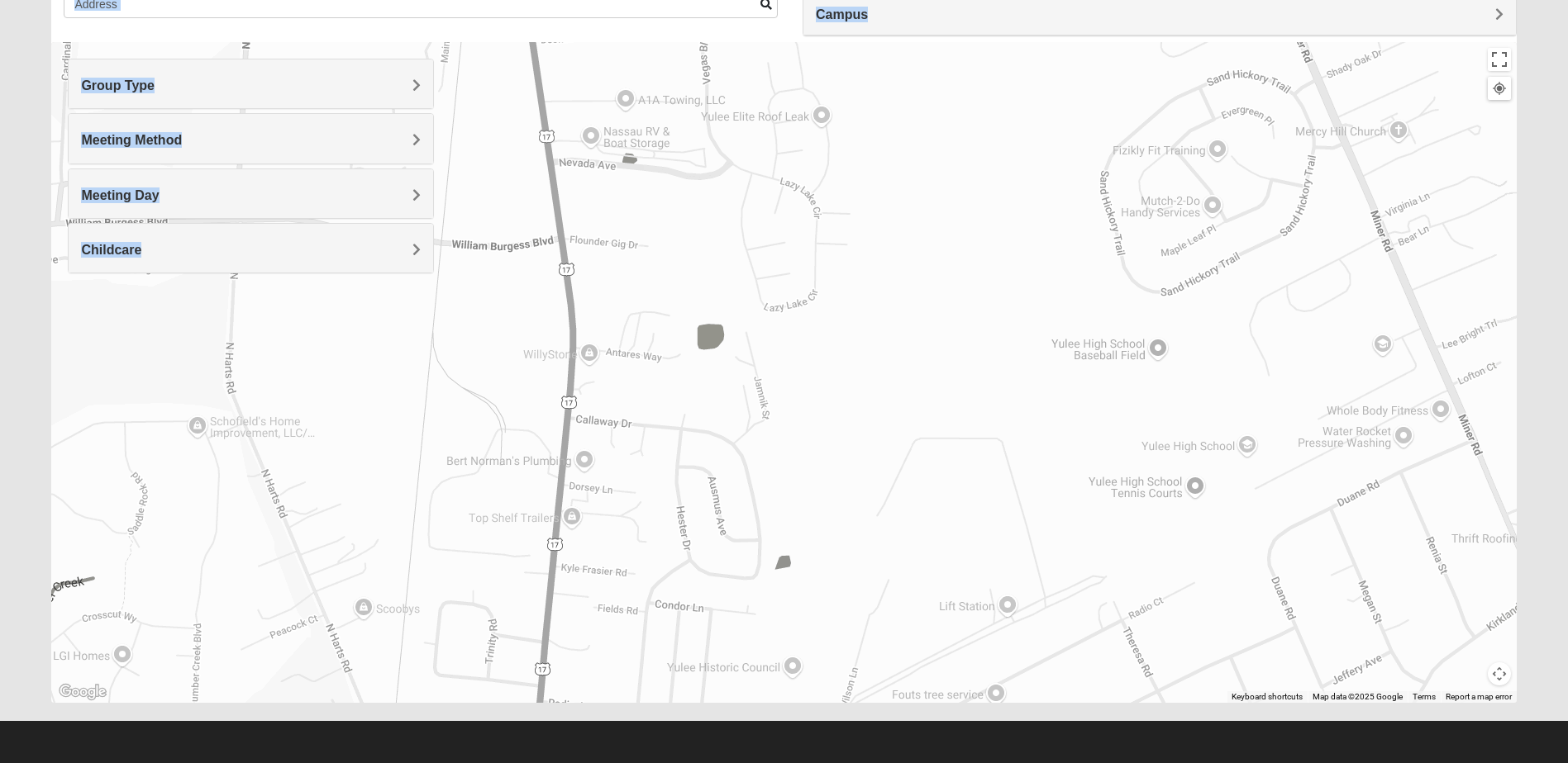
drag, startPoint x: 846, startPoint y: 207, endPoint x: 869, endPoint y: 685, distance: 478.6
click at [914, 737] on form "Log In Find A Group Error Show List Loading Groups" at bounding box center [784, 318] width 1568 height 889
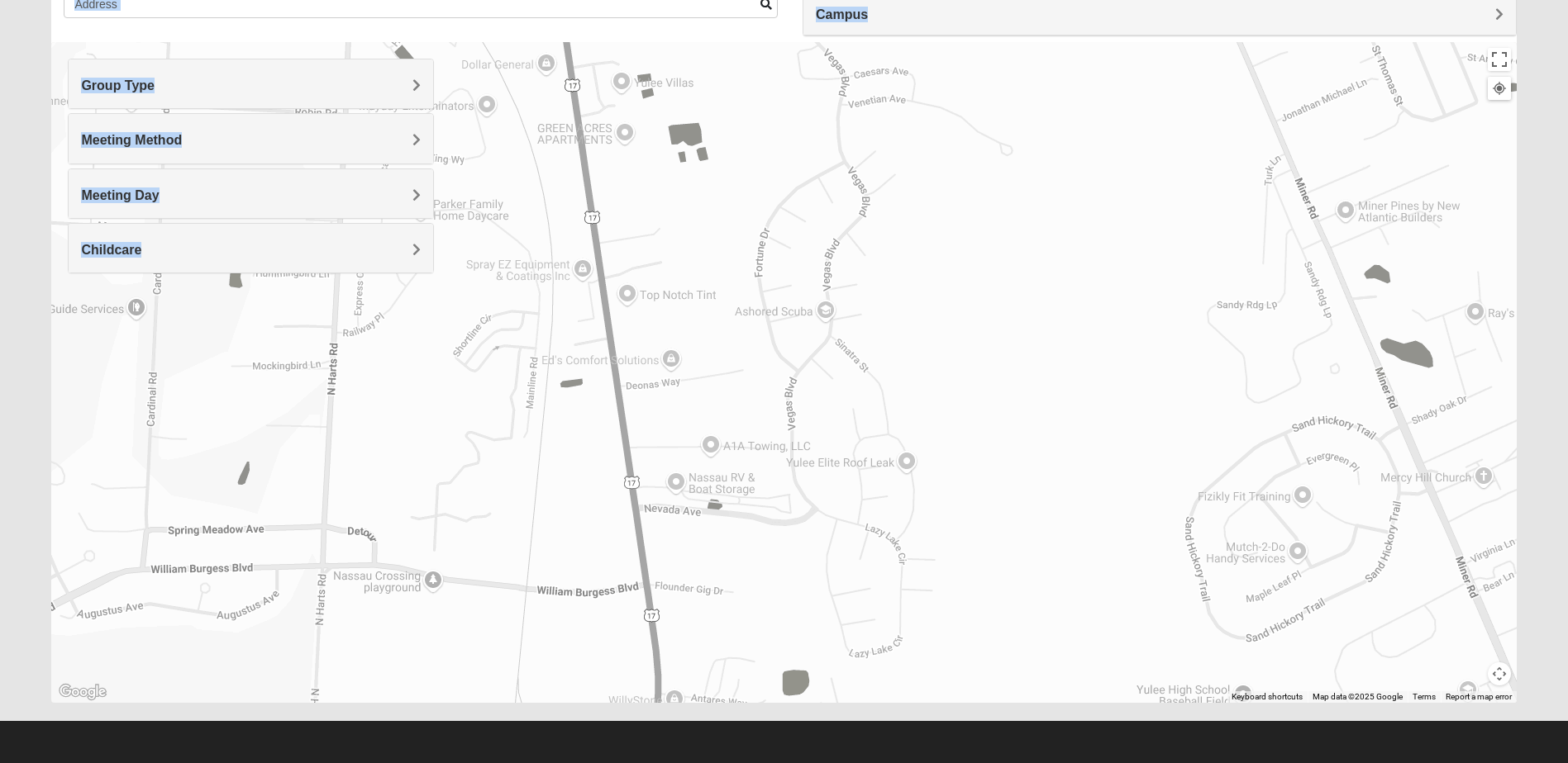
drag, startPoint x: 619, startPoint y: 140, endPoint x: 748, endPoint y: 720, distance: 594.2
click at [763, 763] on html "Log In Find A Group Error Show List Loading Groups" at bounding box center [784, 308] width 1568 height 909
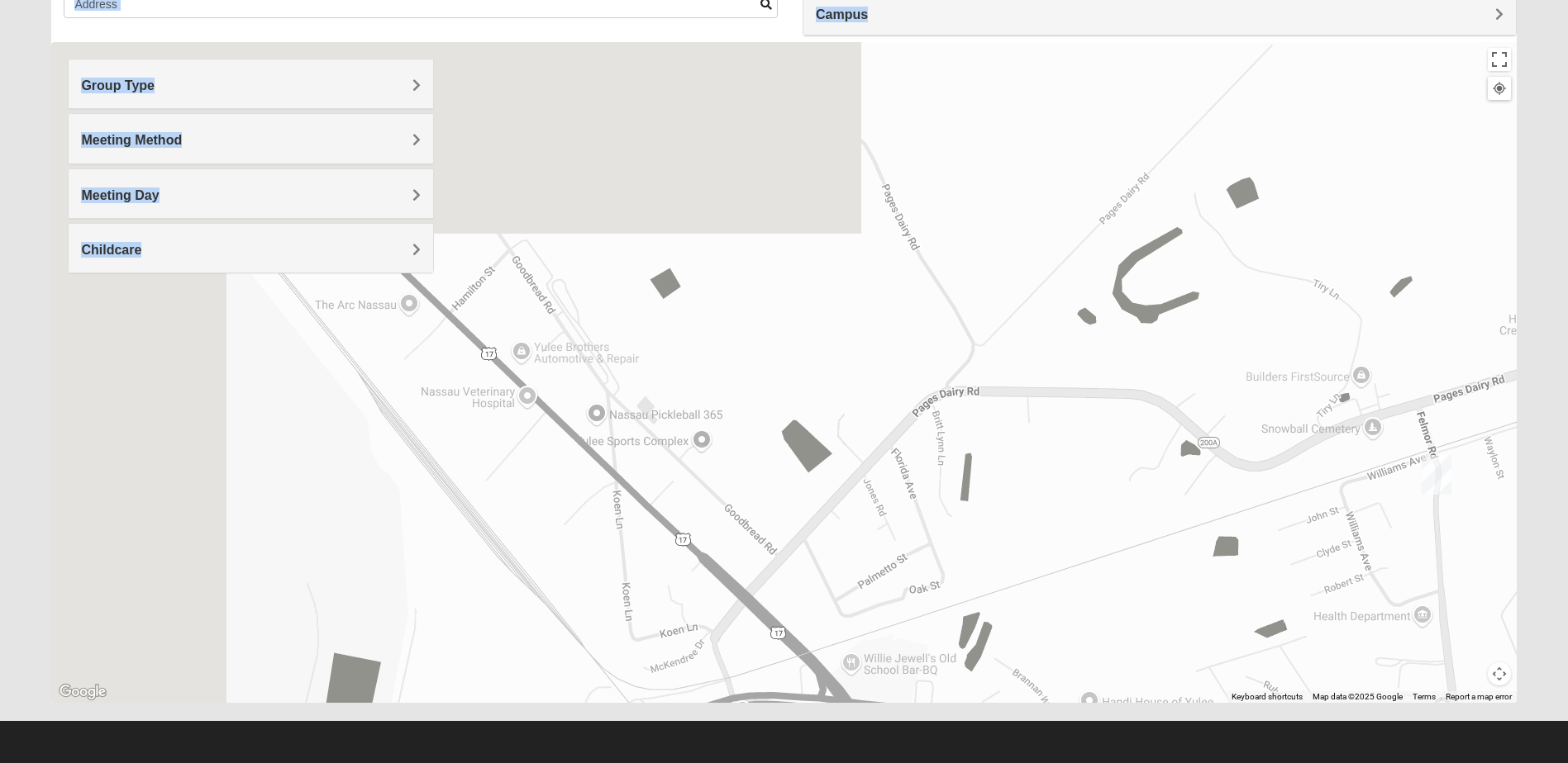
drag, startPoint x: 558, startPoint y: 187, endPoint x: 738, endPoint y: 575, distance: 427.7
click at [836, 763] on html "Log In Find A Group Error Show List Loading Groups" at bounding box center [784, 308] width 1568 height 909
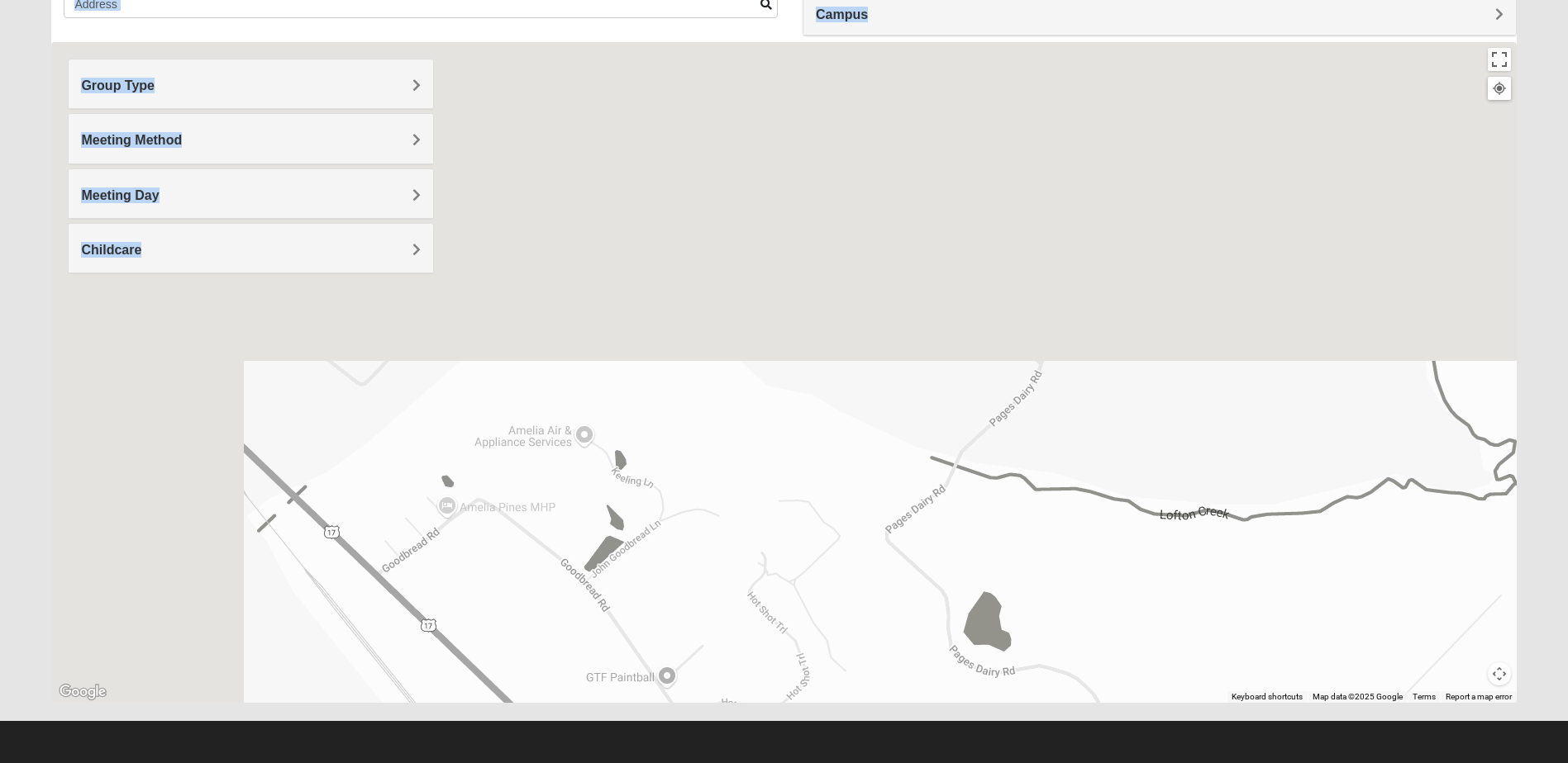
drag
click at [859, 763] on html "Log In Find A Group Error Show List Loading Groups" at bounding box center [784, 308] width 1568 height 909
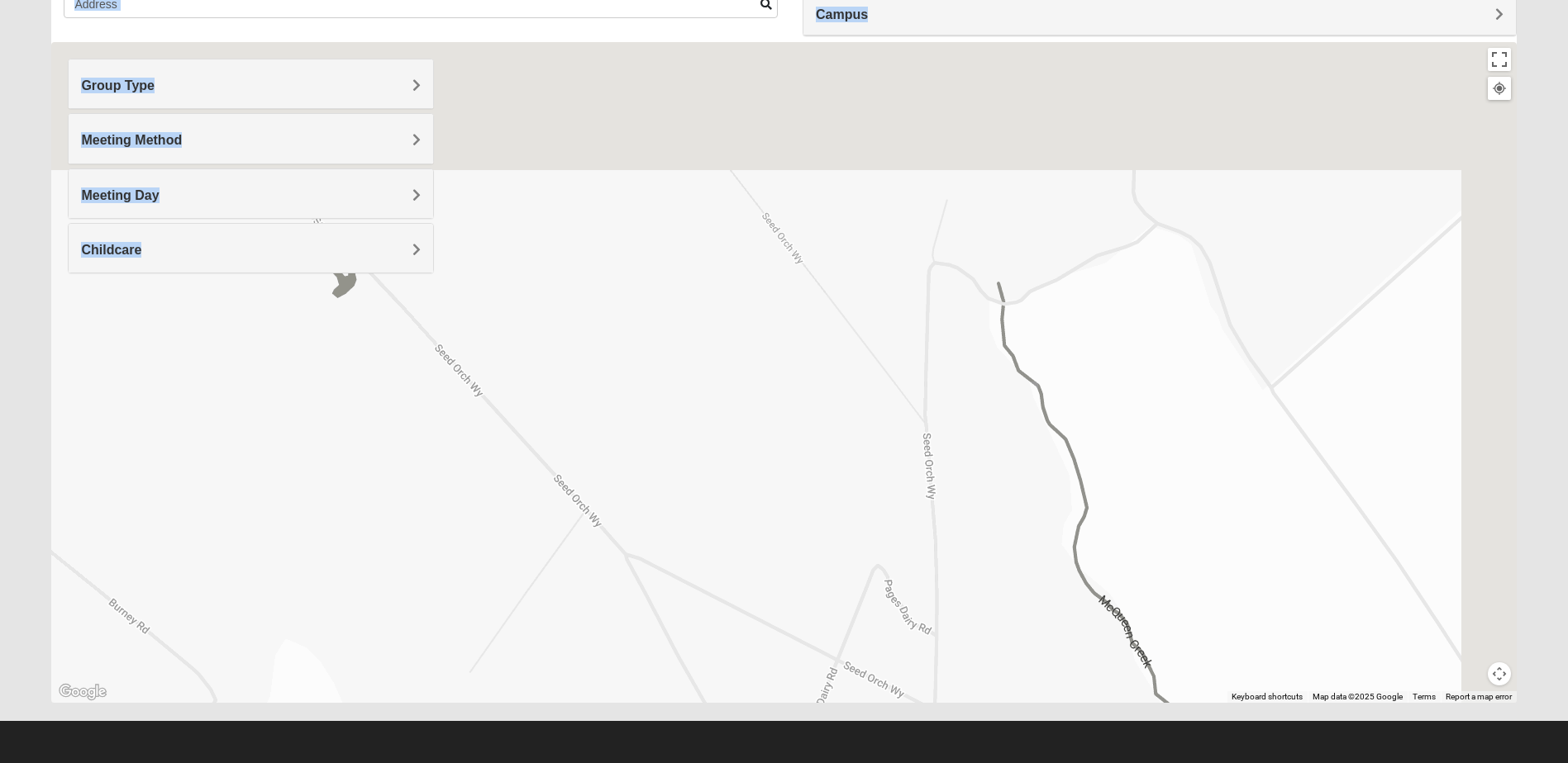
click at [524, 726] on form "Log In Find A Group Error Show List Loading Groups" at bounding box center [784, 318] width 1568 height 889
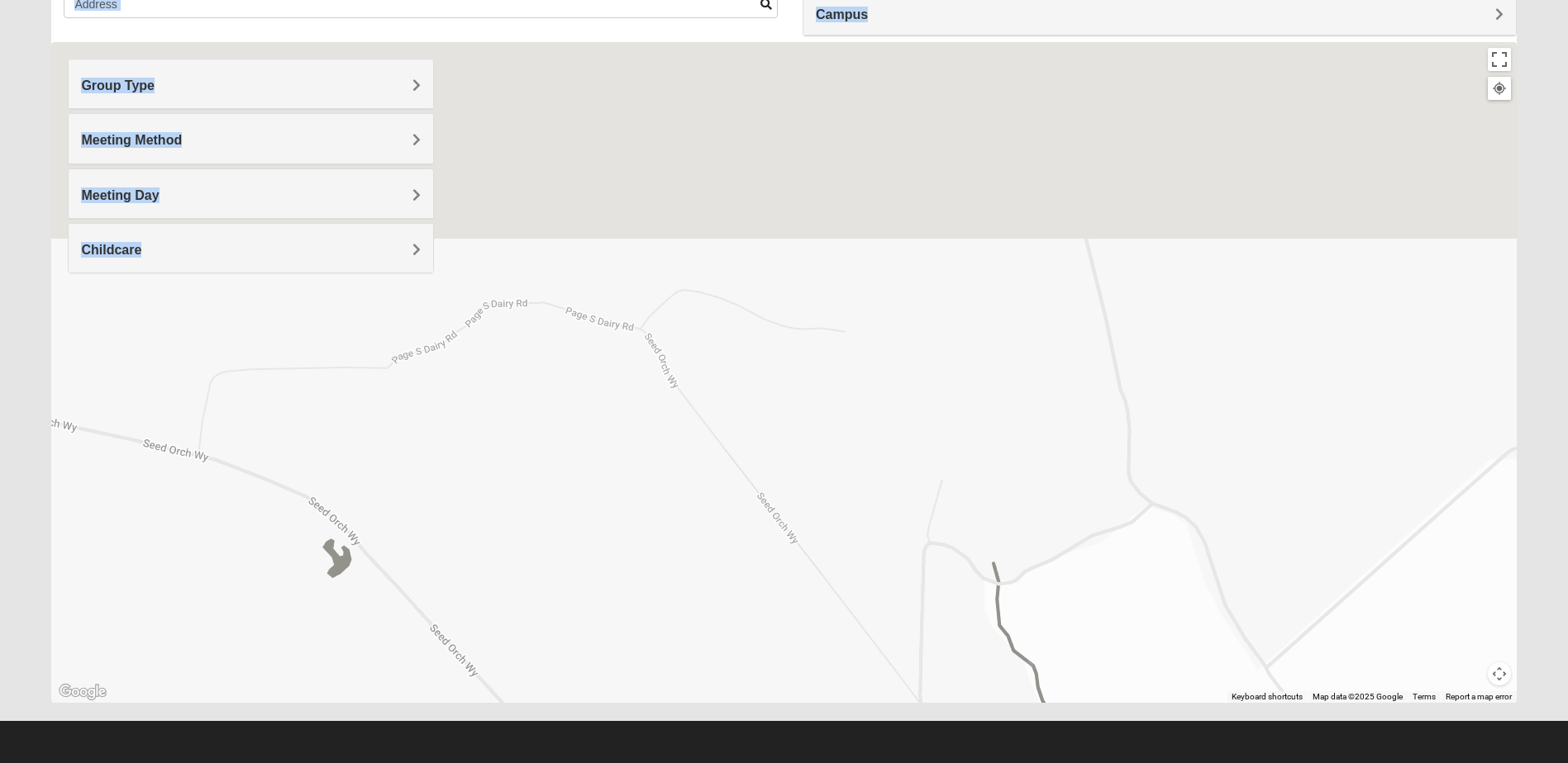
click at [625, 763] on html "Log In Find A Group Error Show List Loading Groups" at bounding box center [784, 308] width 1568 height 909
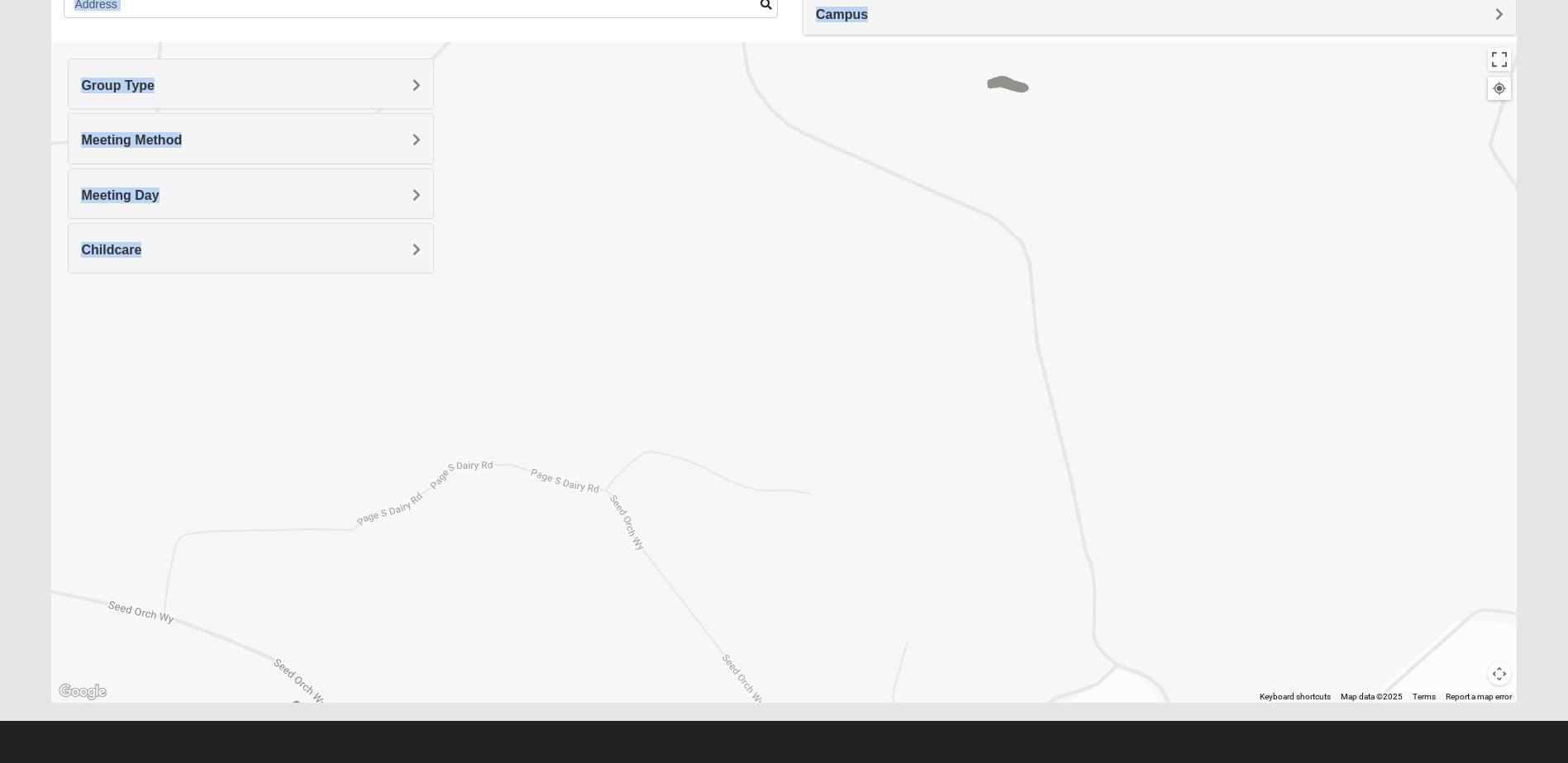
click at [637, 215] on div "To navigate, press the arrow keys." at bounding box center [784, 373] width 1465 height 661
click at [410, 87] on h4 "Group Type" at bounding box center [251, 85] width 340 height 16
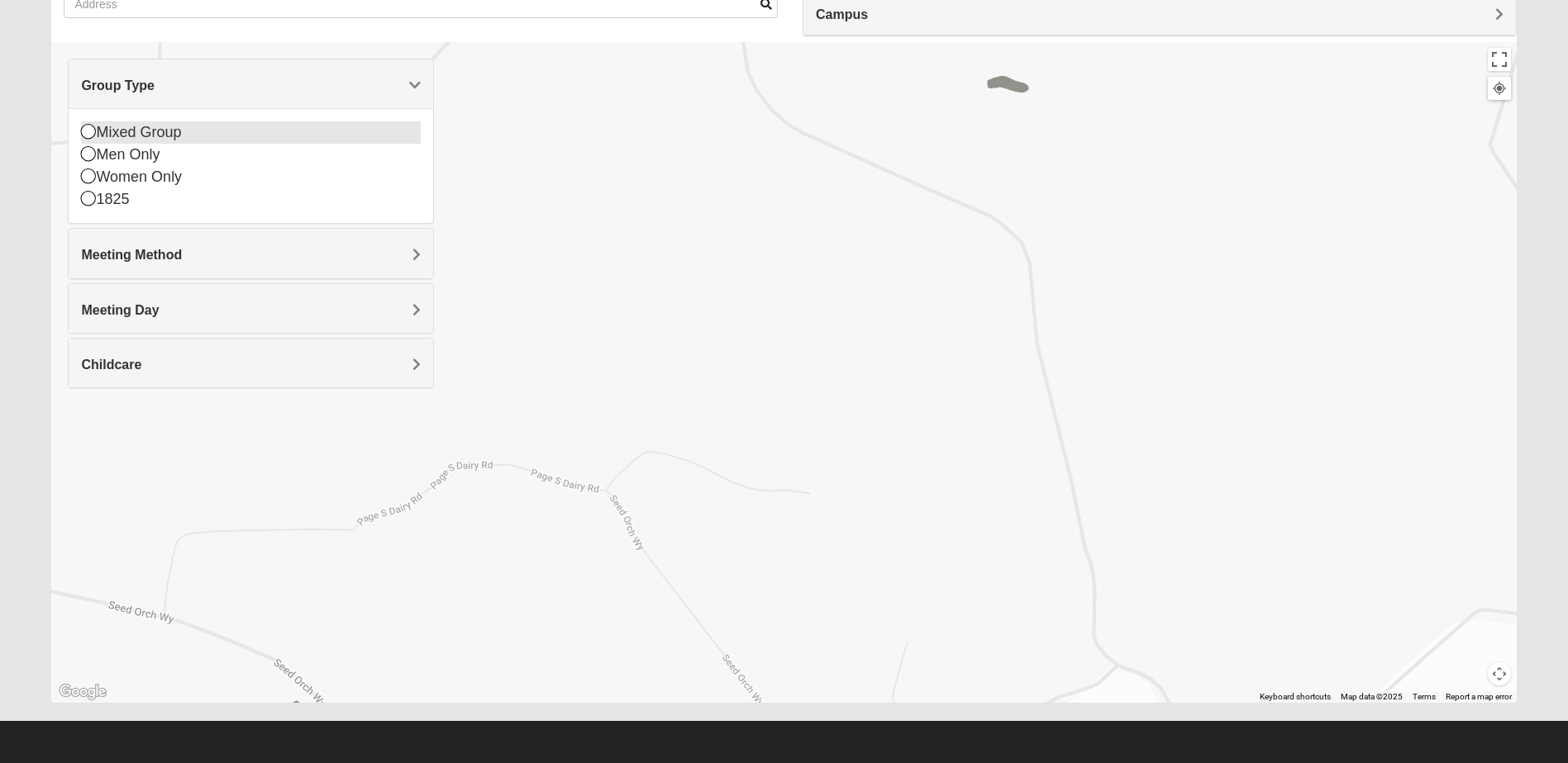
click at [86, 131] on icon at bounding box center [88, 131] width 15 height 15
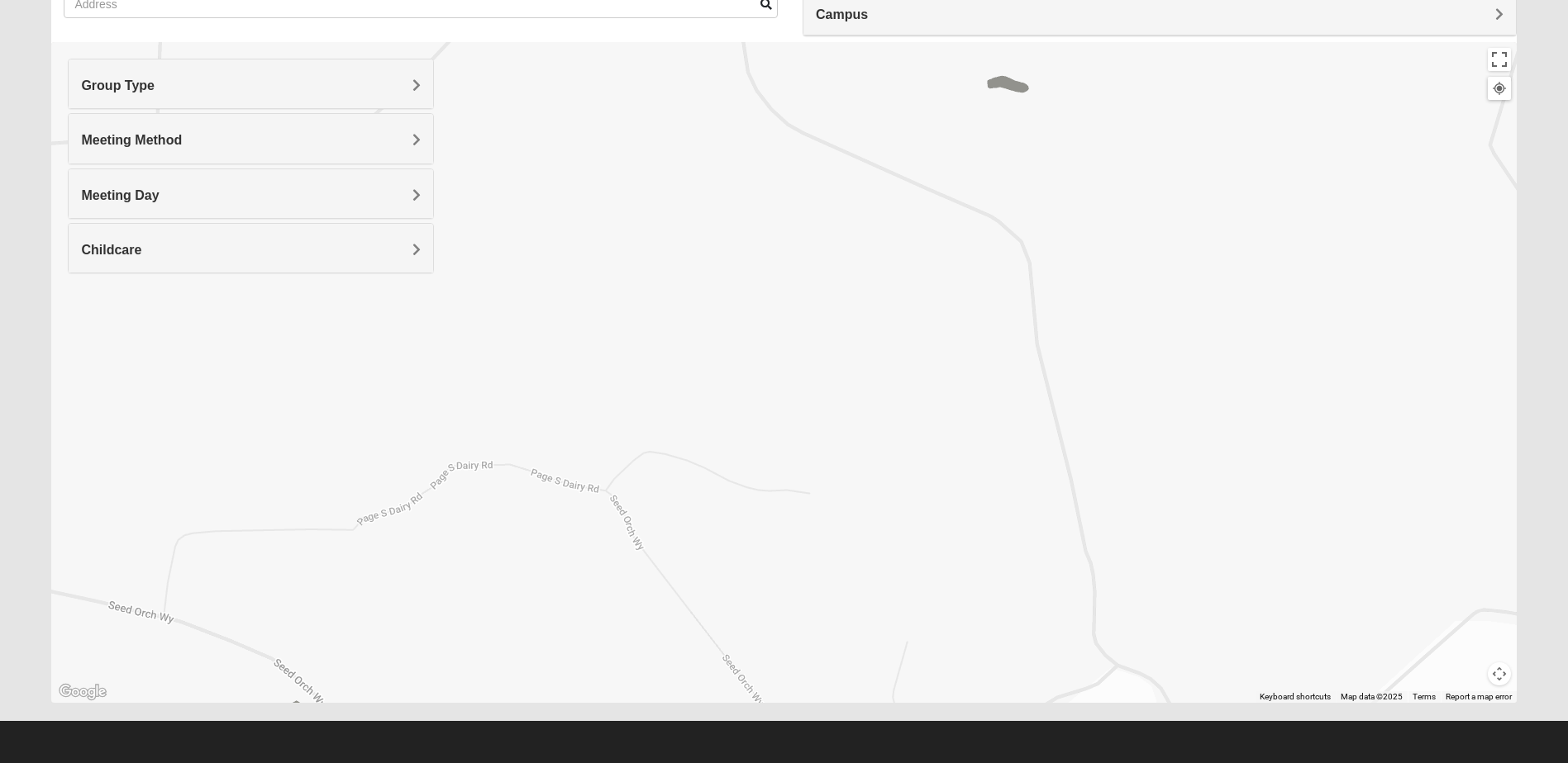
click at [392, 206] on div "Meeting Day" at bounding box center [251, 193] width 364 height 49
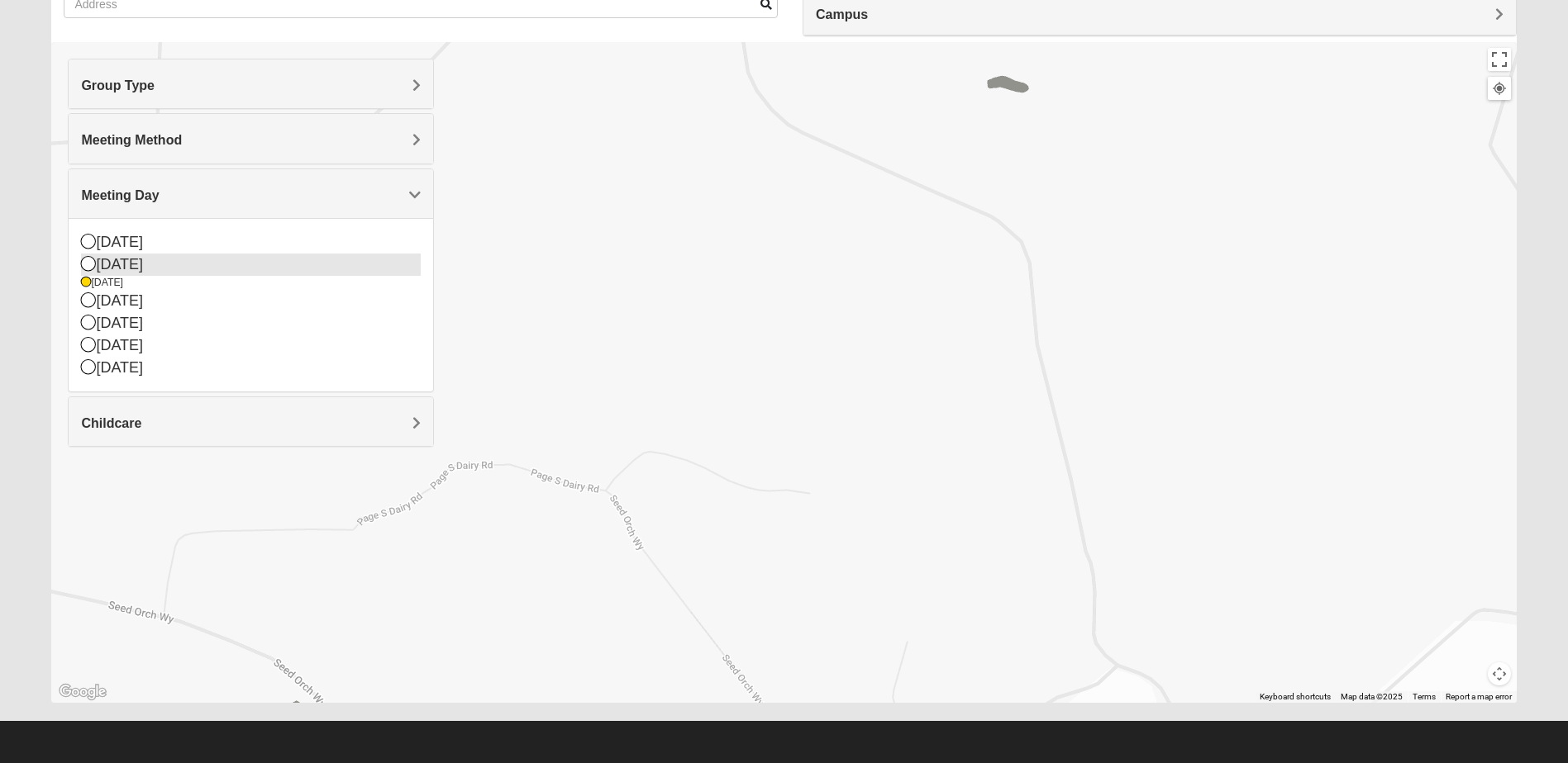
click at [87, 259] on icon at bounding box center [88, 264] width 15 height 15
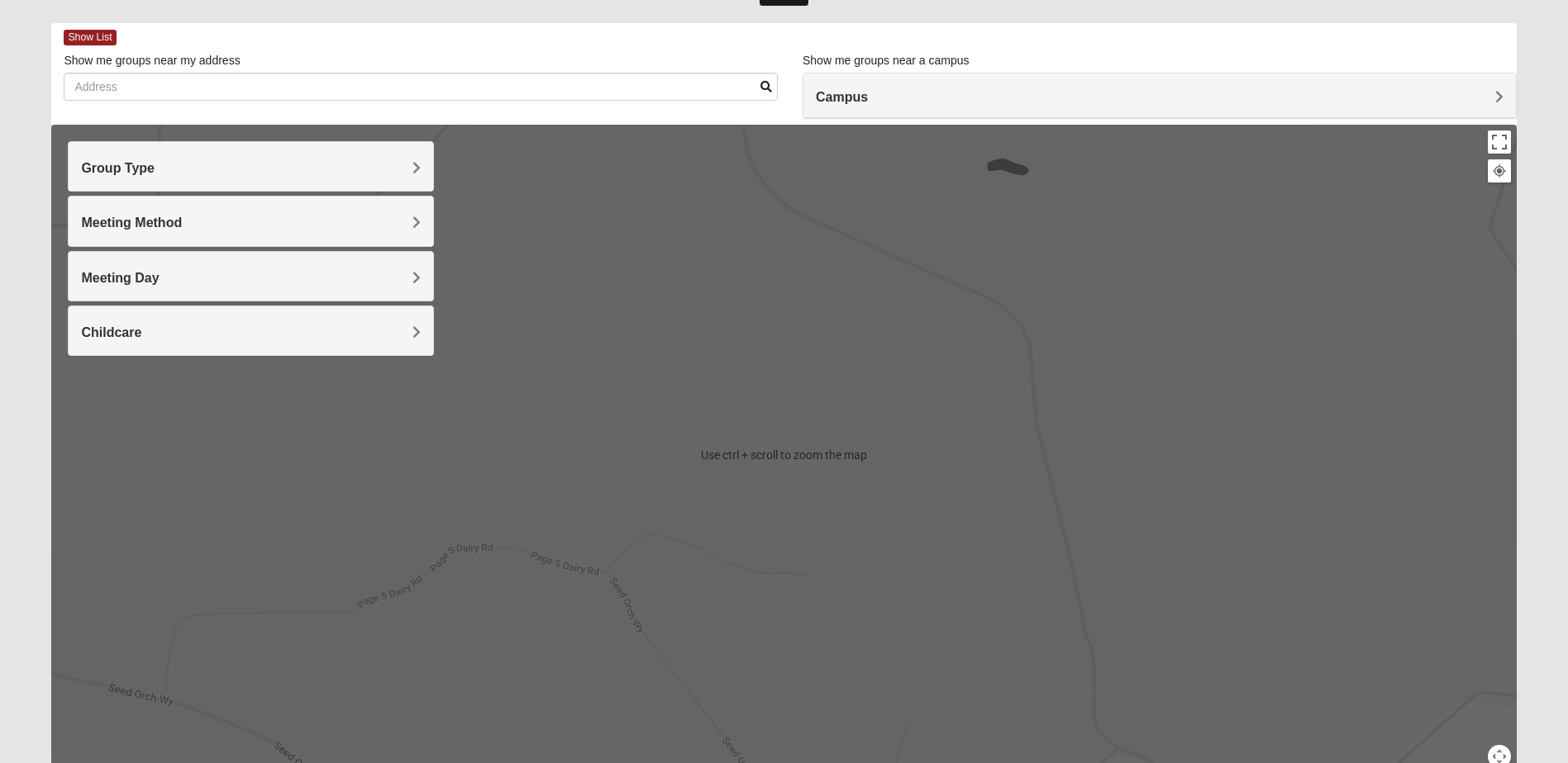
scroll to position [0, 0]
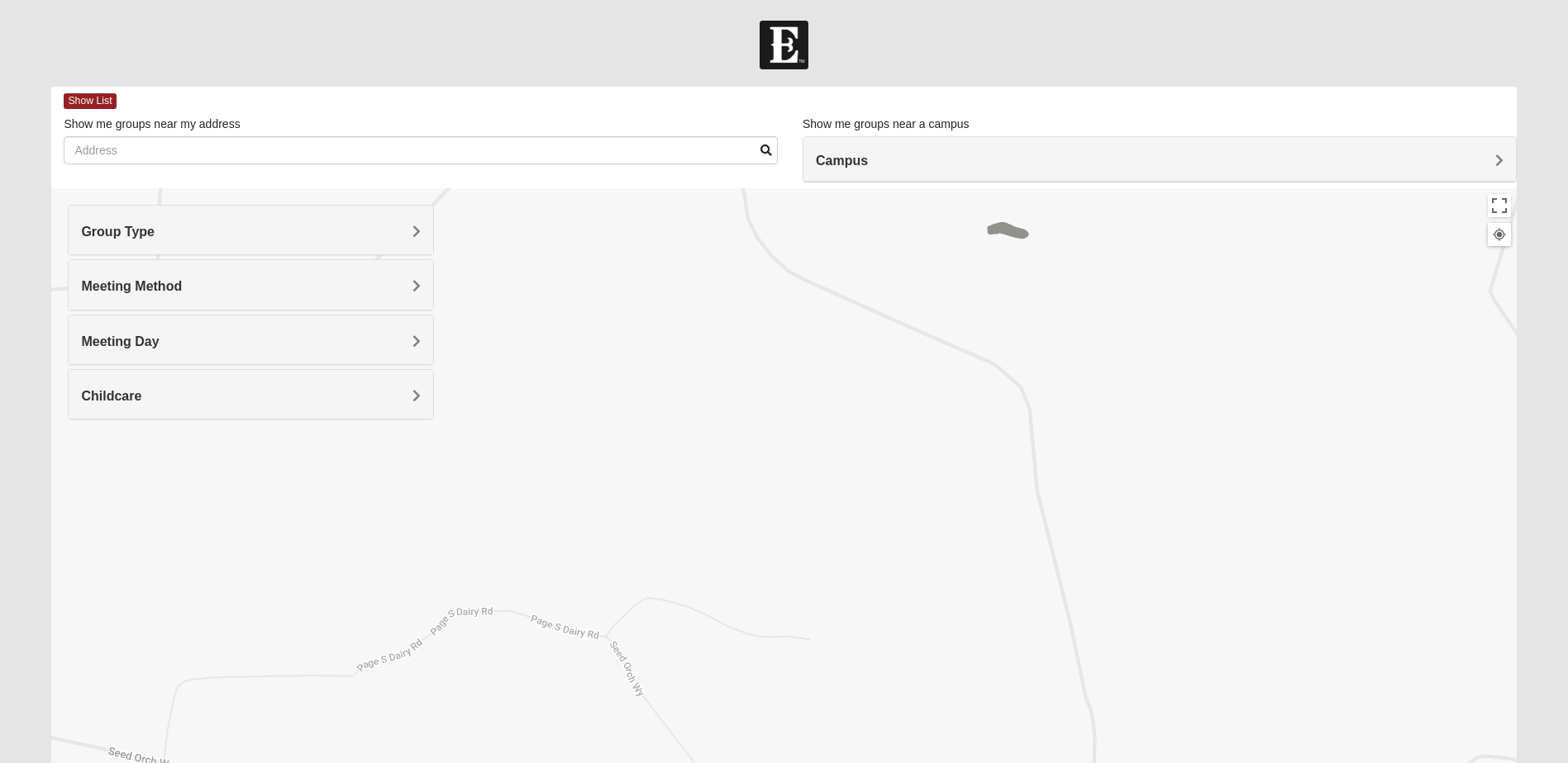
click at [777, 494] on div "To navigate, press the arrow keys." at bounding box center [784, 519] width 1465 height 661
click at [937, 359] on div "To navigate, press the arrow keys." at bounding box center [784, 519] width 1465 height 661
click at [938, 360] on div "To navigate, press the arrow keys." at bounding box center [784, 519] width 1465 height 661
click at [935, 362] on div "To navigate, press the arrow keys." at bounding box center [784, 519] width 1465 height 661
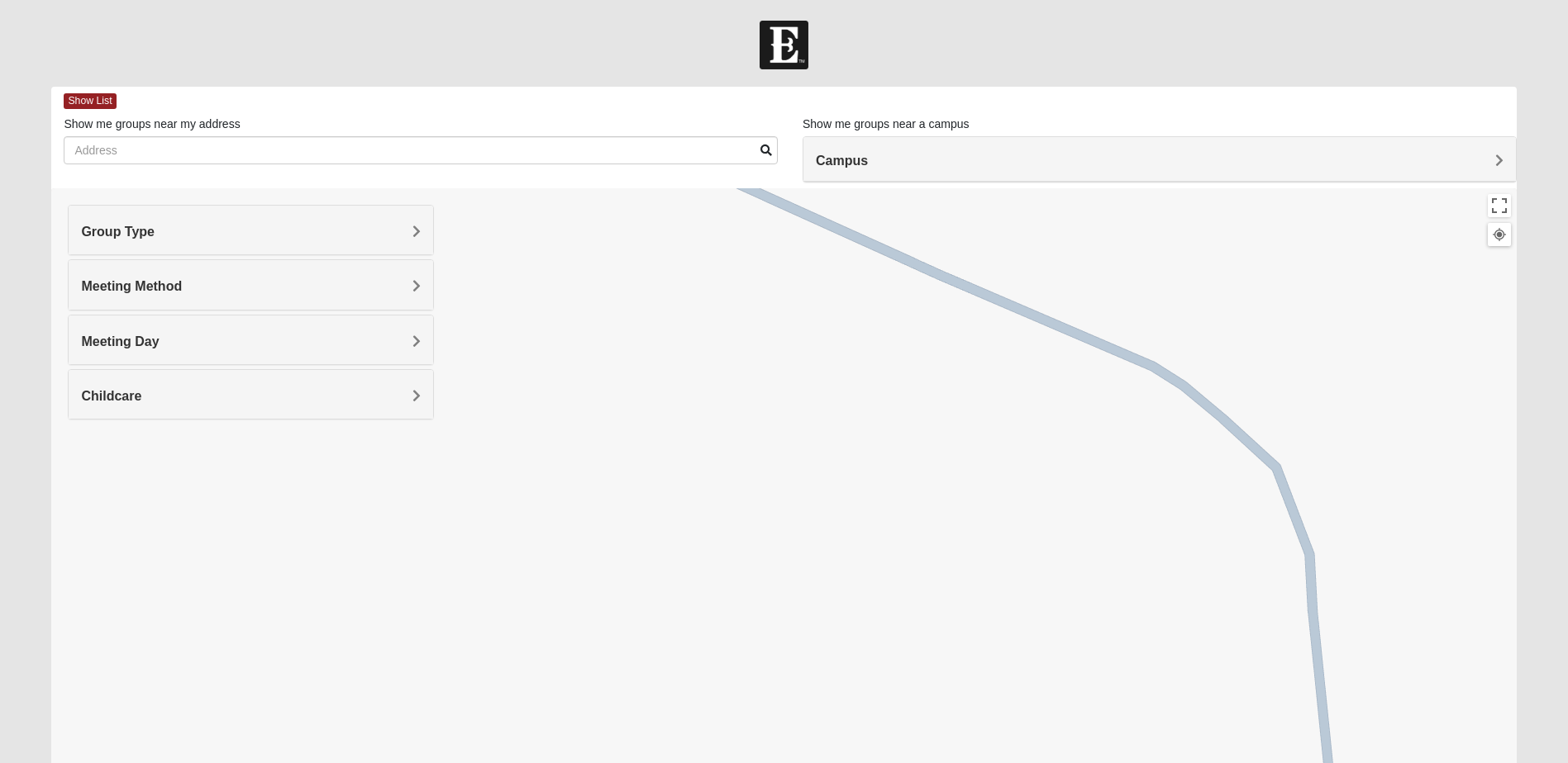
click at [935, 362] on div "To navigate, press the arrow keys." at bounding box center [784, 519] width 1465 height 661
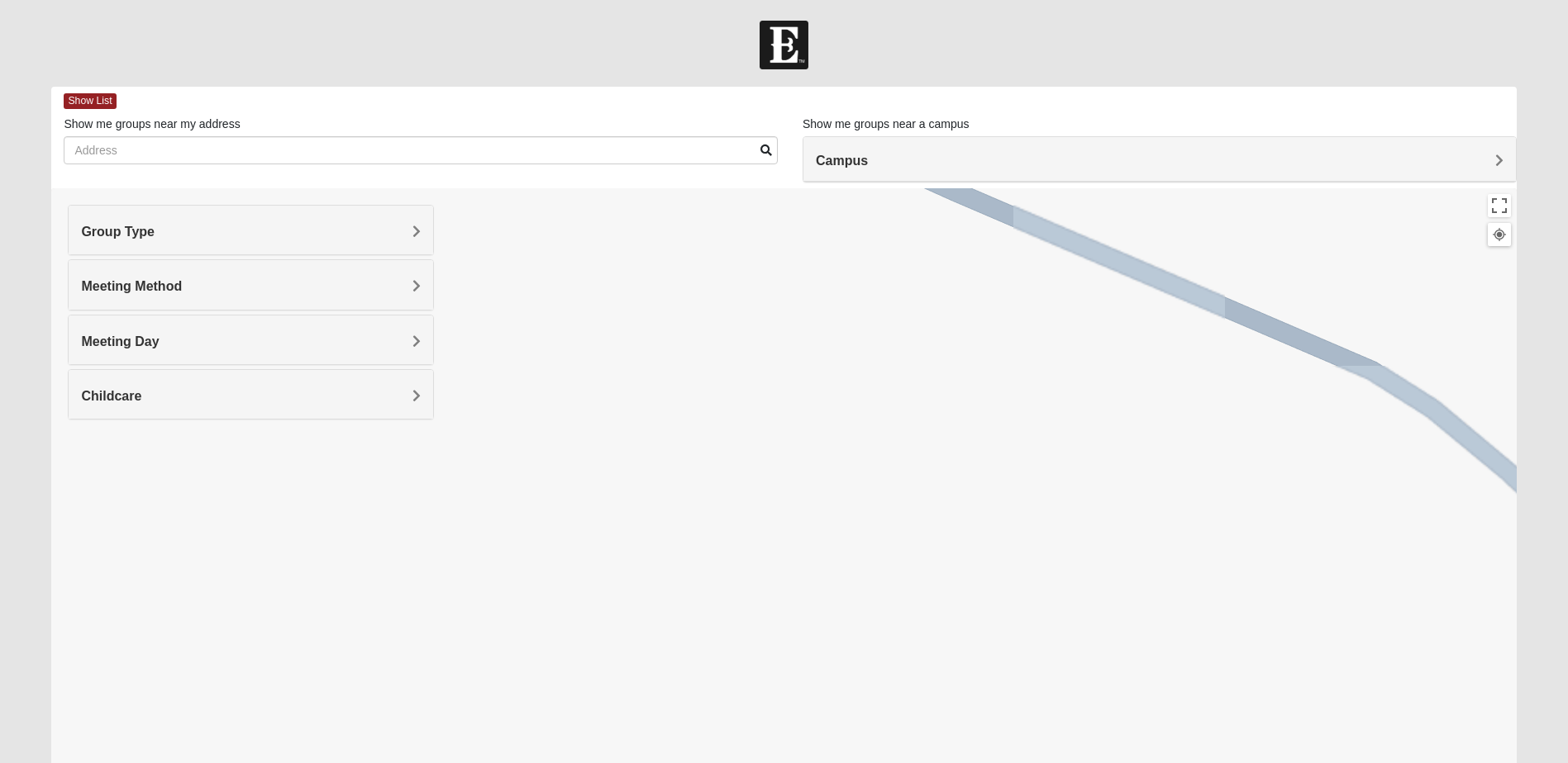
click at [935, 362] on div "To navigate, press the arrow keys." at bounding box center [784, 519] width 1465 height 661
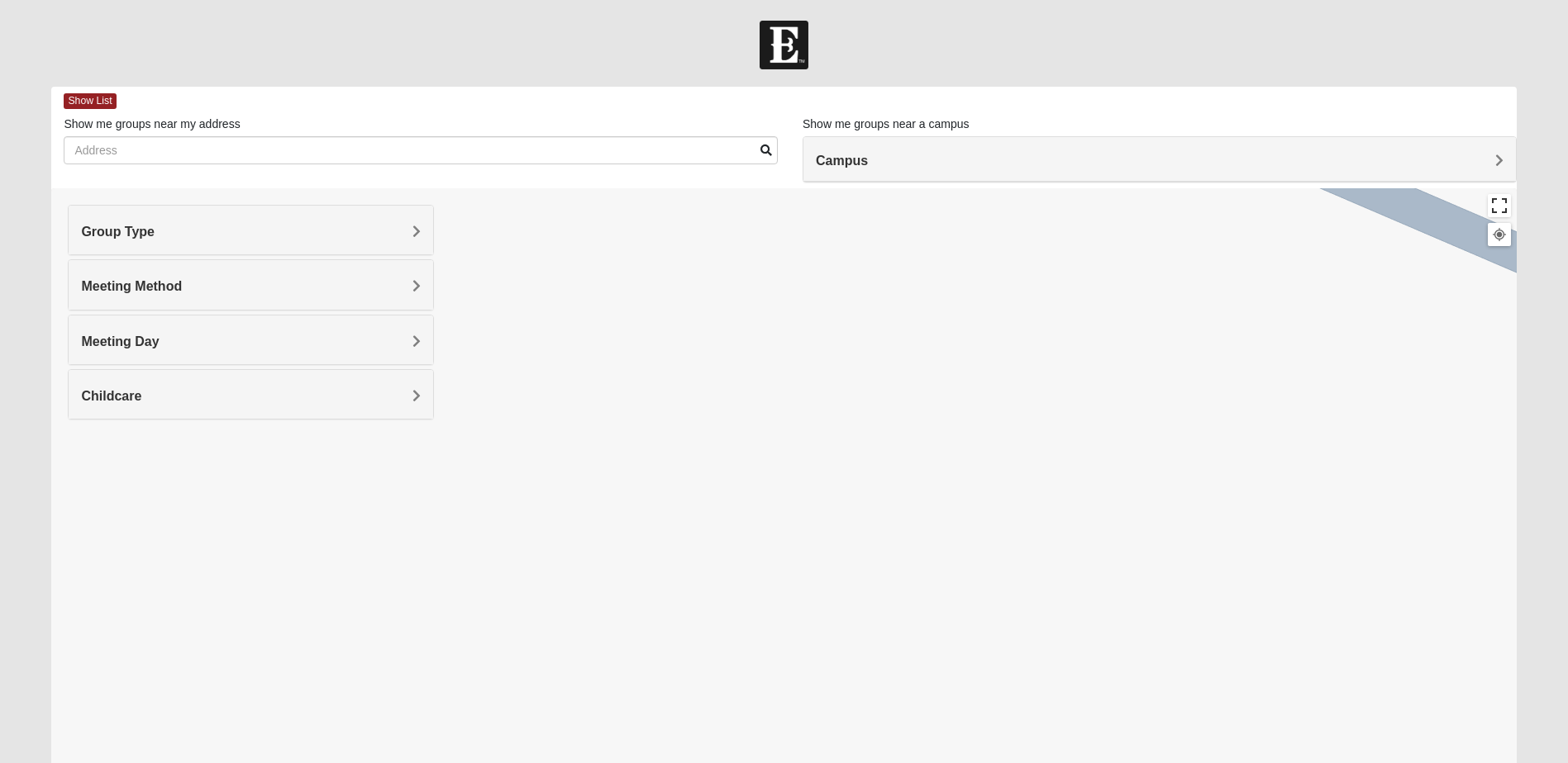
click at [1499, 204] on button "Toggle fullscreen view" at bounding box center [1499, 206] width 23 height 23
click at [868, 160] on span "Campus" at bounding box center [841, 160] width 52 height 14
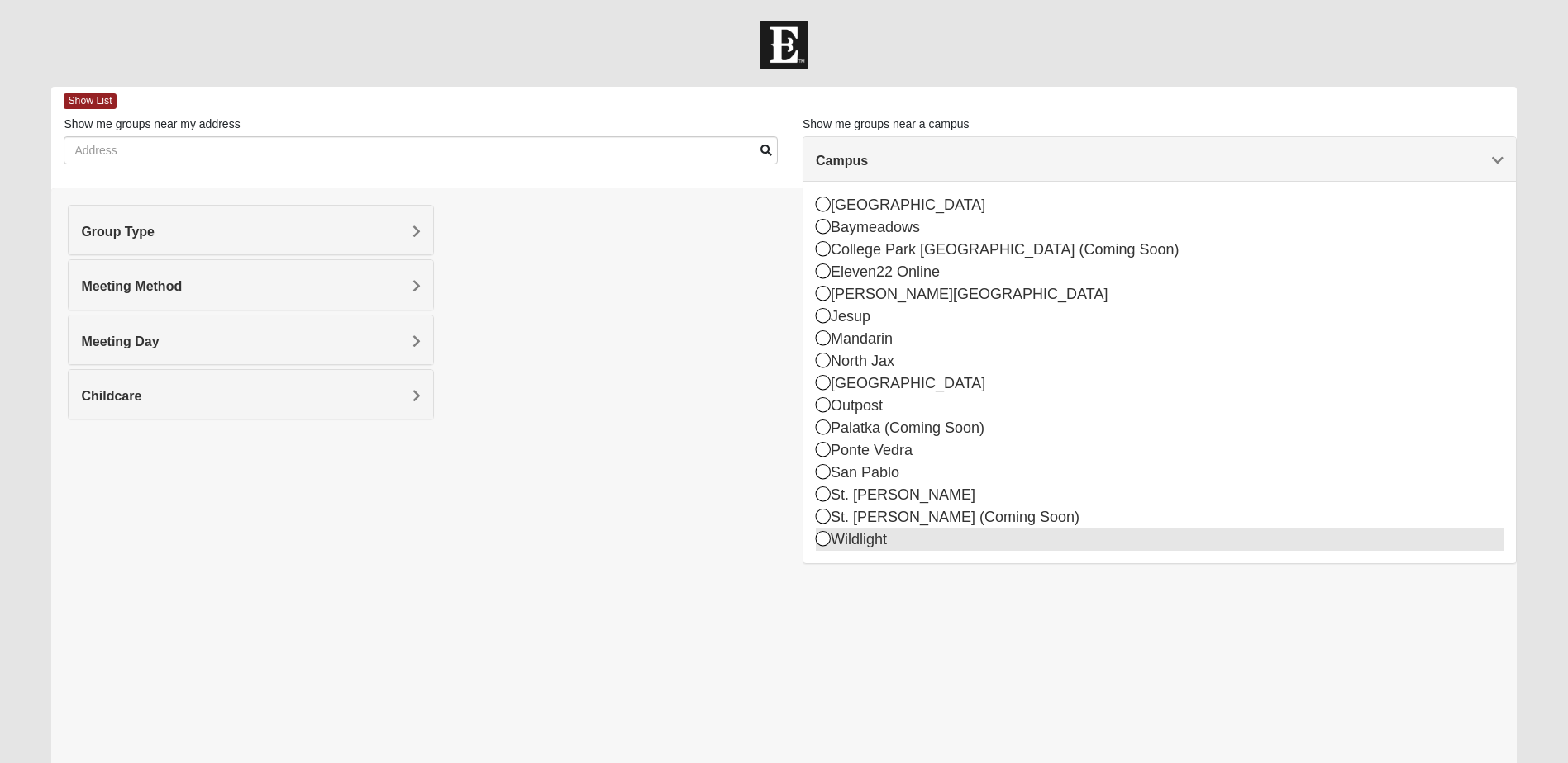
click at [825, 539] on icon at bounding box center [823, 539] width 15 height 15
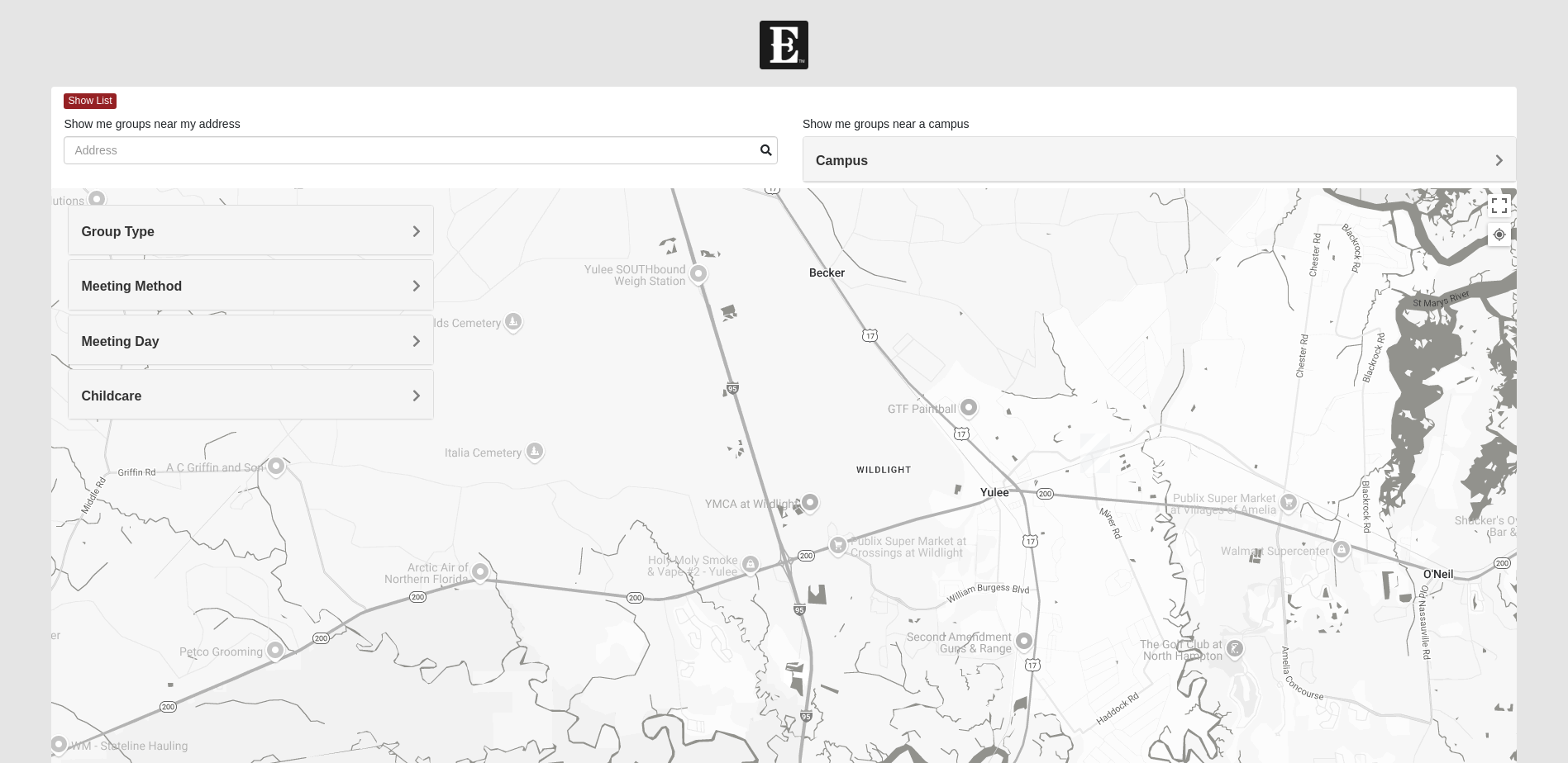
drag, startPoint x: 989, startPoint y: 424, endPoint x: 1269, endPoint y: 370, distance: 285.2
click at [1275, 370] on div "To navigate, press the arrow keys." at bounding box center [784, 519] width 1465 height 661
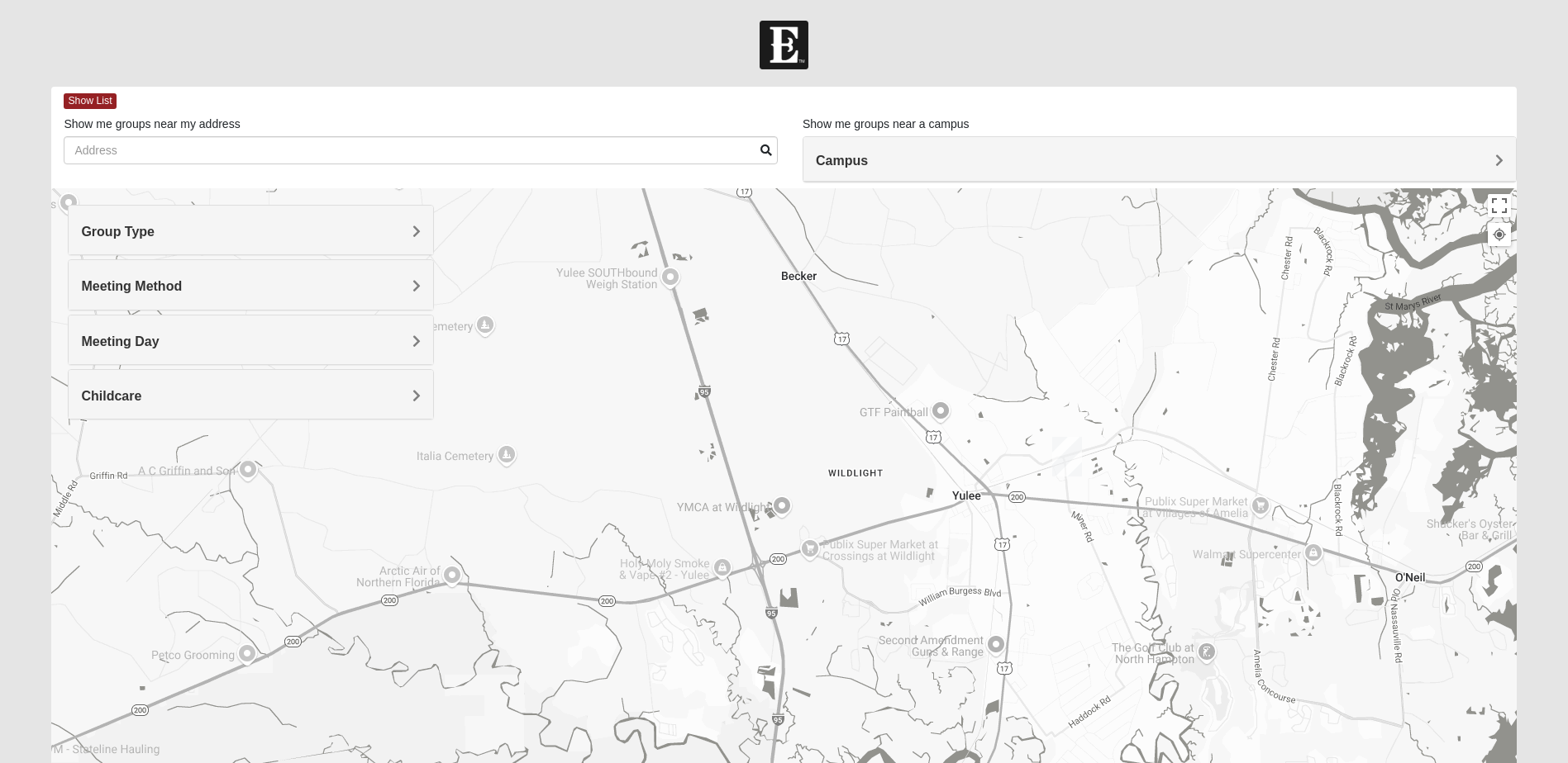
click at [155, 230] on span "Group Type" at bounding box center [117, 231] width 73 height 14
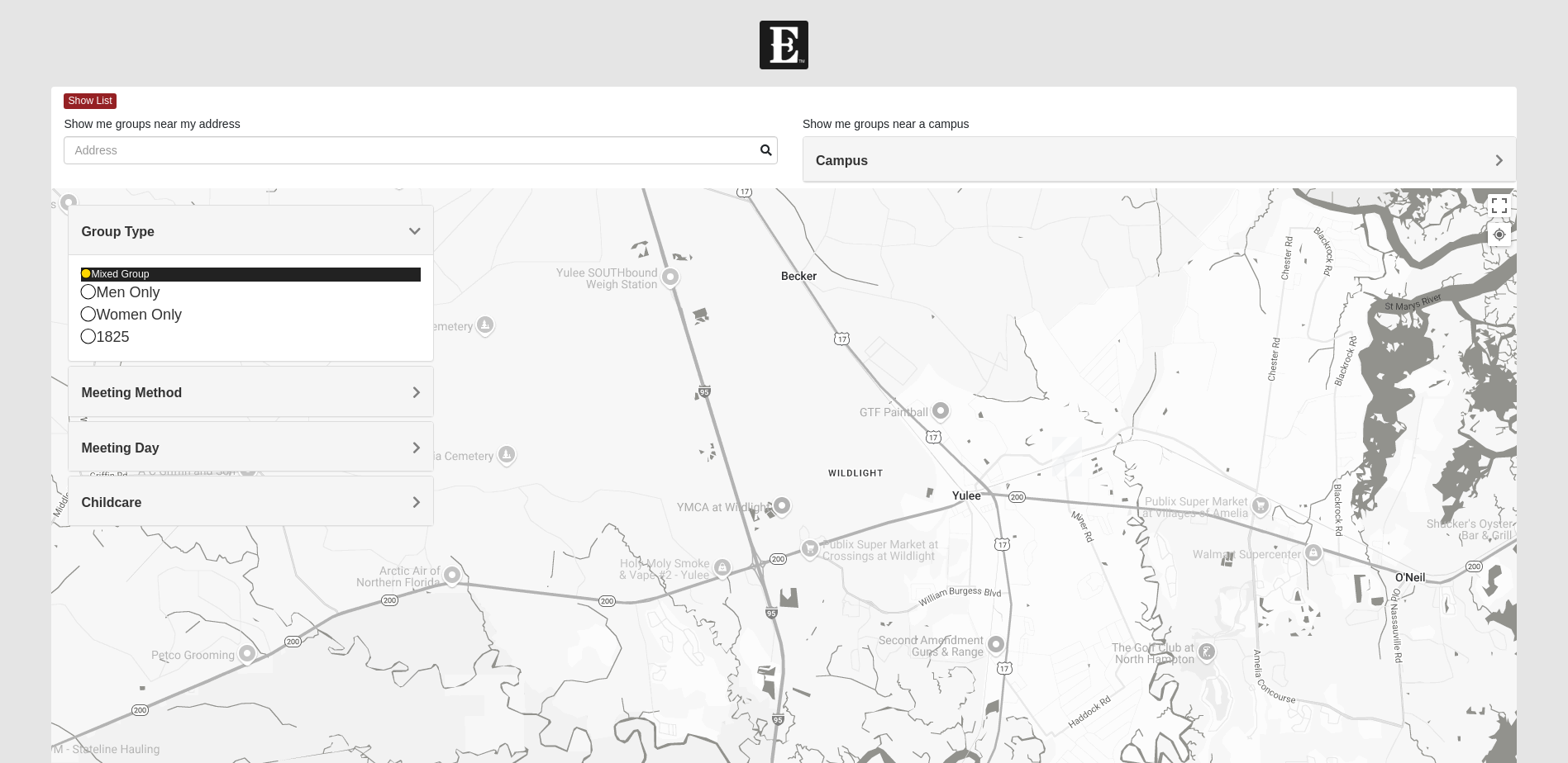
click at [203, 274] on div "Mixed Group" at bounding box center [251, 274] width 340 height 14
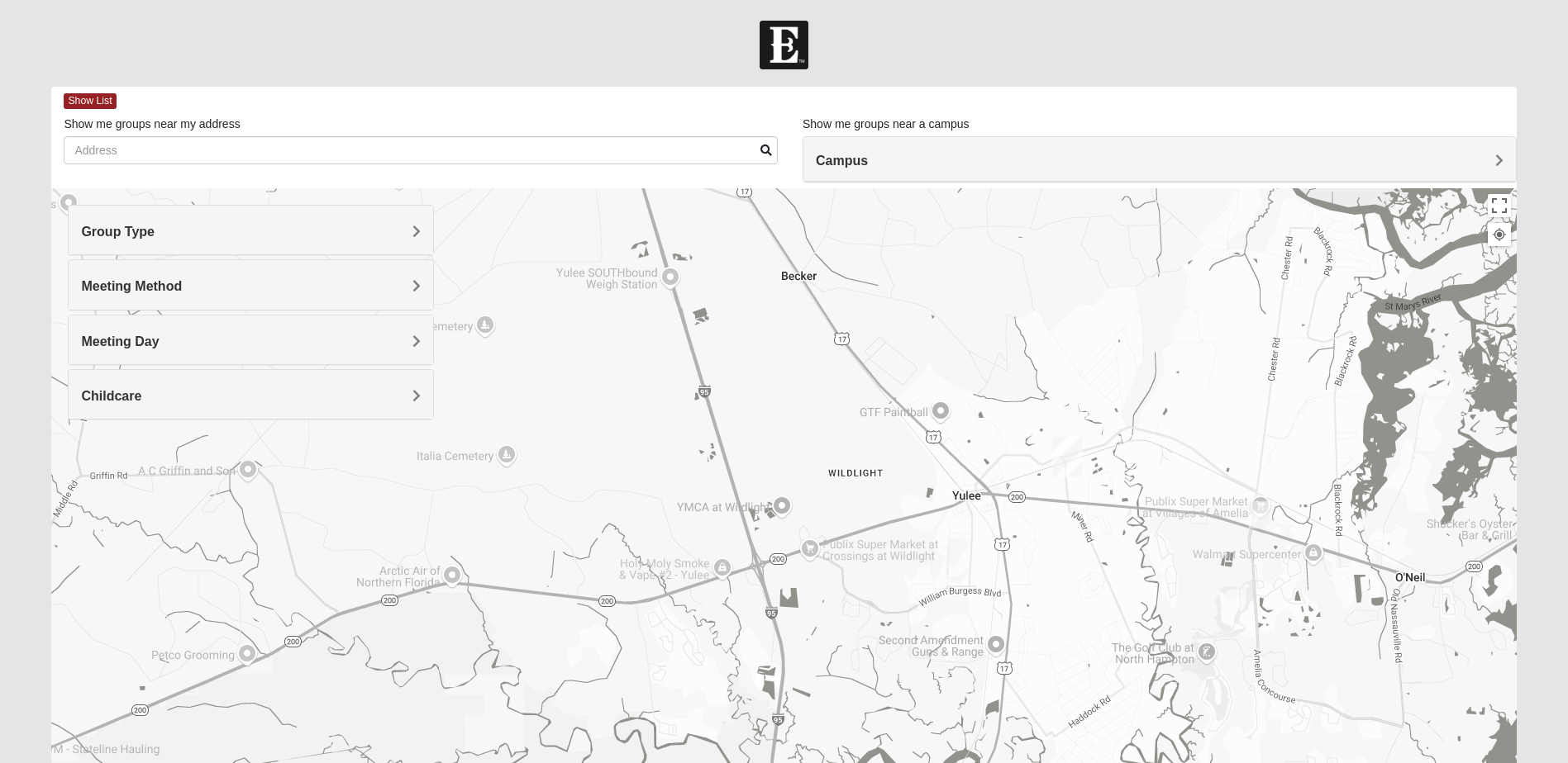
click at [393, 229] on h4 "Group Type" at bounding box center [251, 232] width 340 height 16
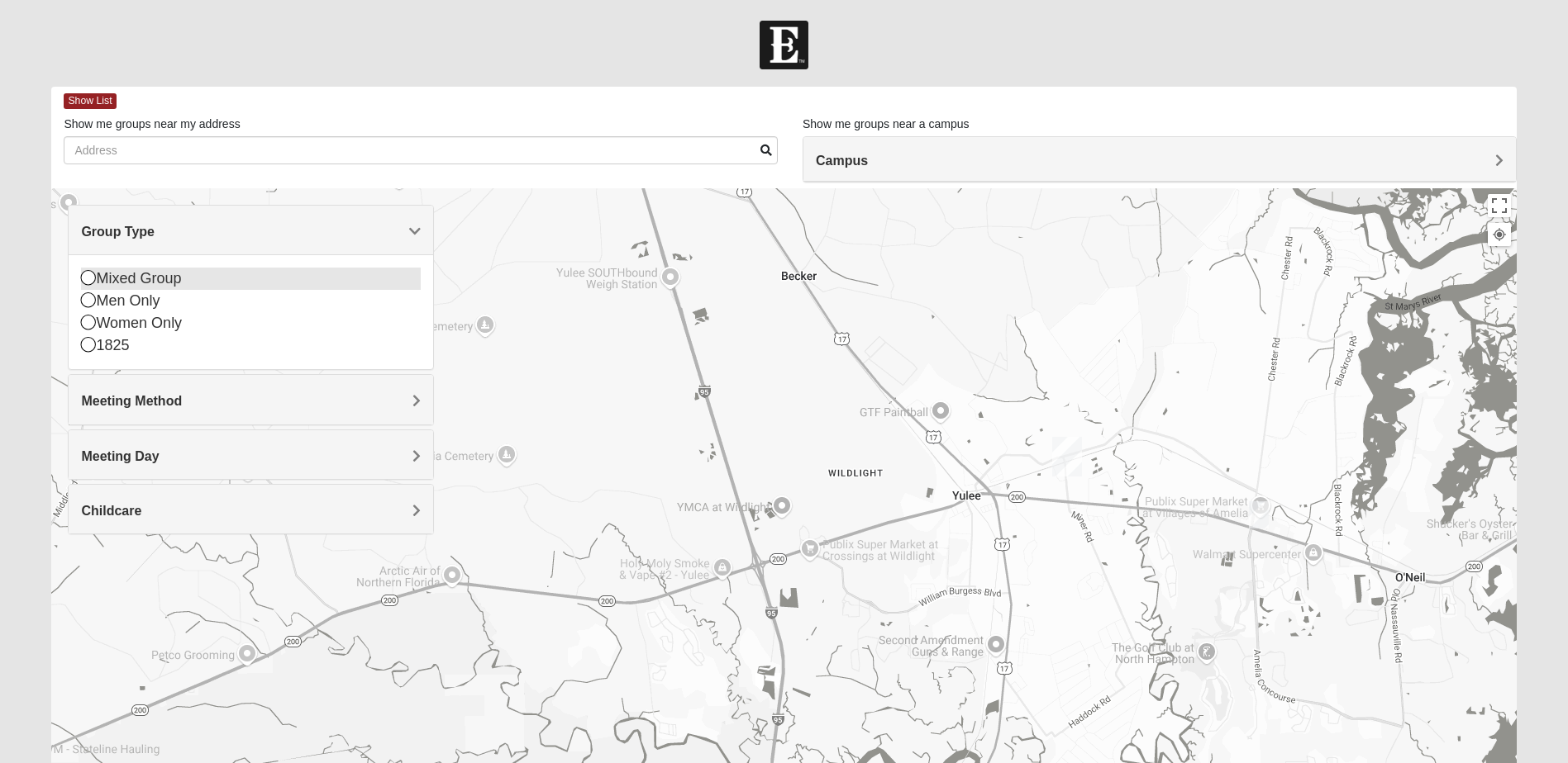
click at [91, 280] on icon at bounding box center [88, 278] width 15 height 15
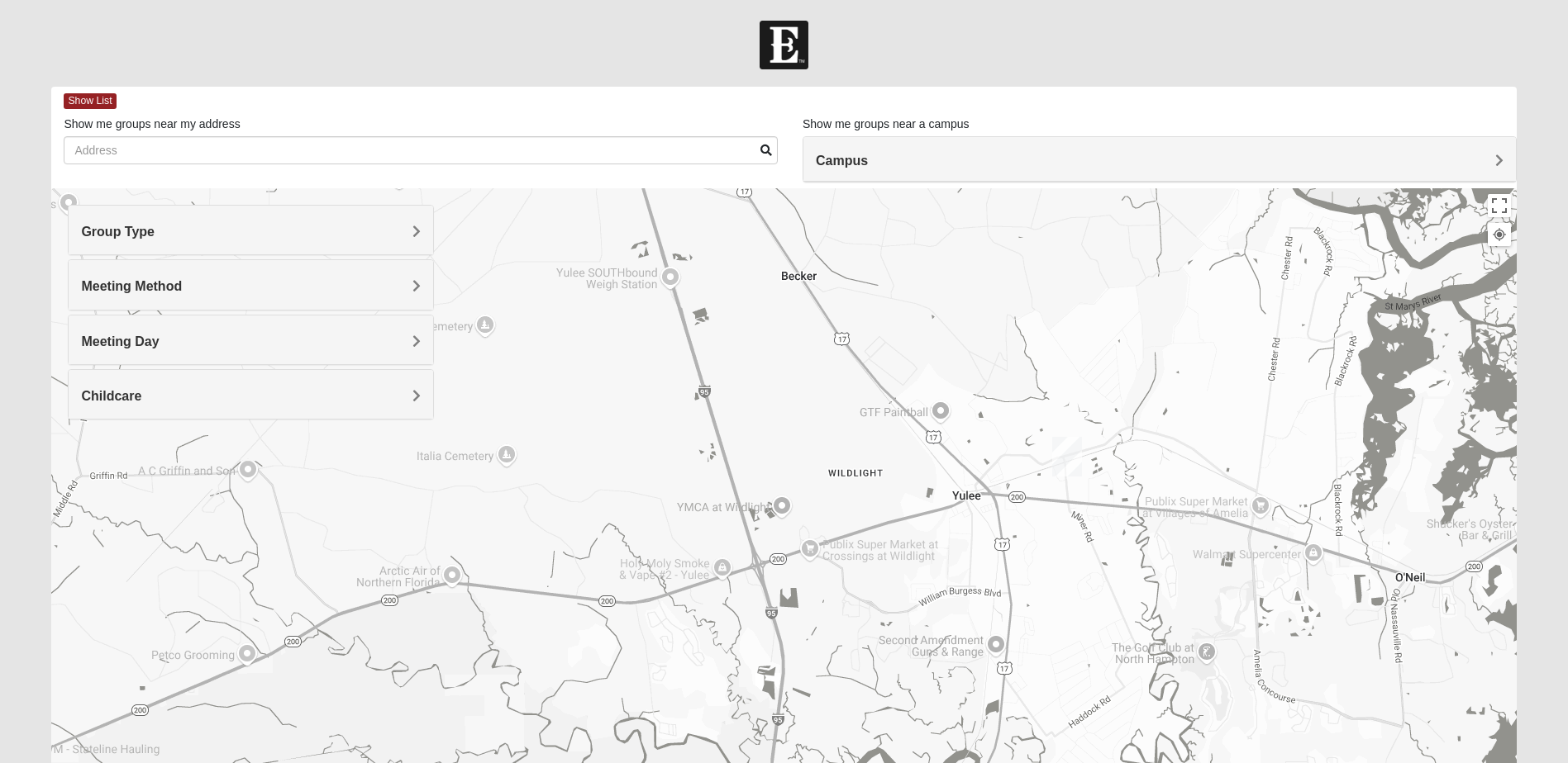
click at [406, 285] on h4 "Meeting Method" at bounding box center [251, 286] width 340 height 16
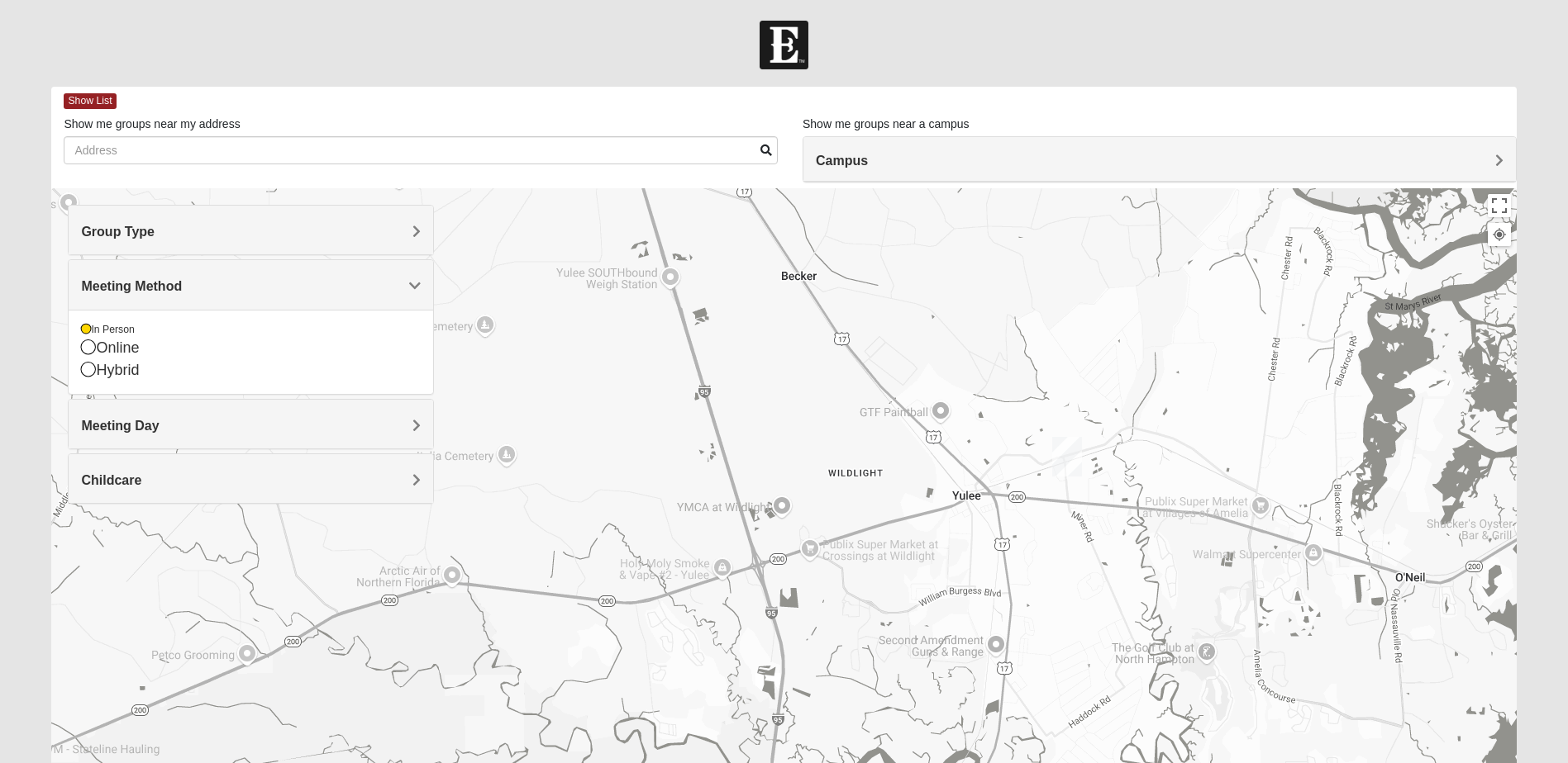
click at [493, 338] on div "To navigate, press the arrow keys." at bounding box center [784, 519] width 1465 height 661
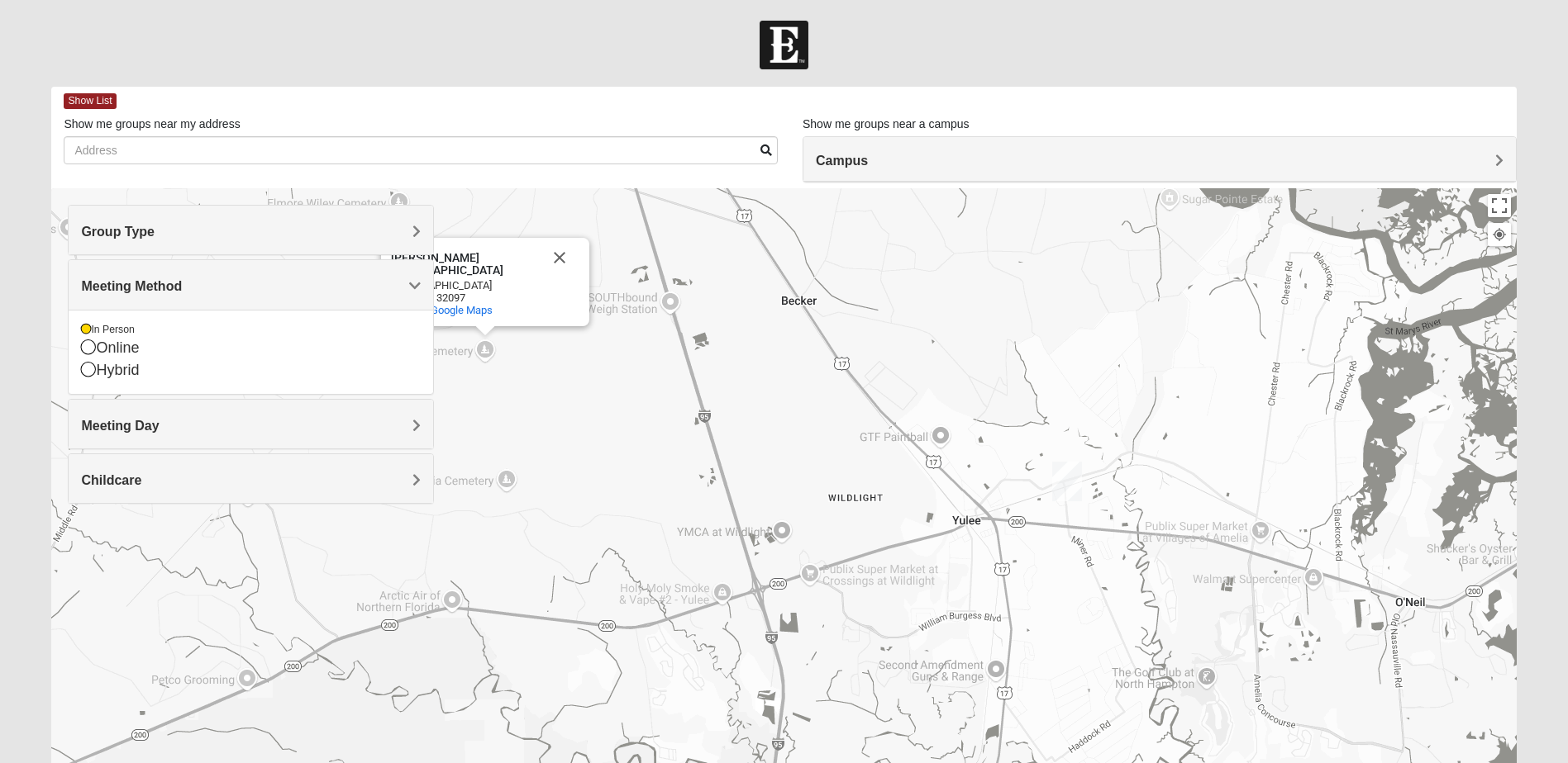
click at [407, 421] on h4 "Meeting Day" at bounding box center [251, 425] width 340 height 16
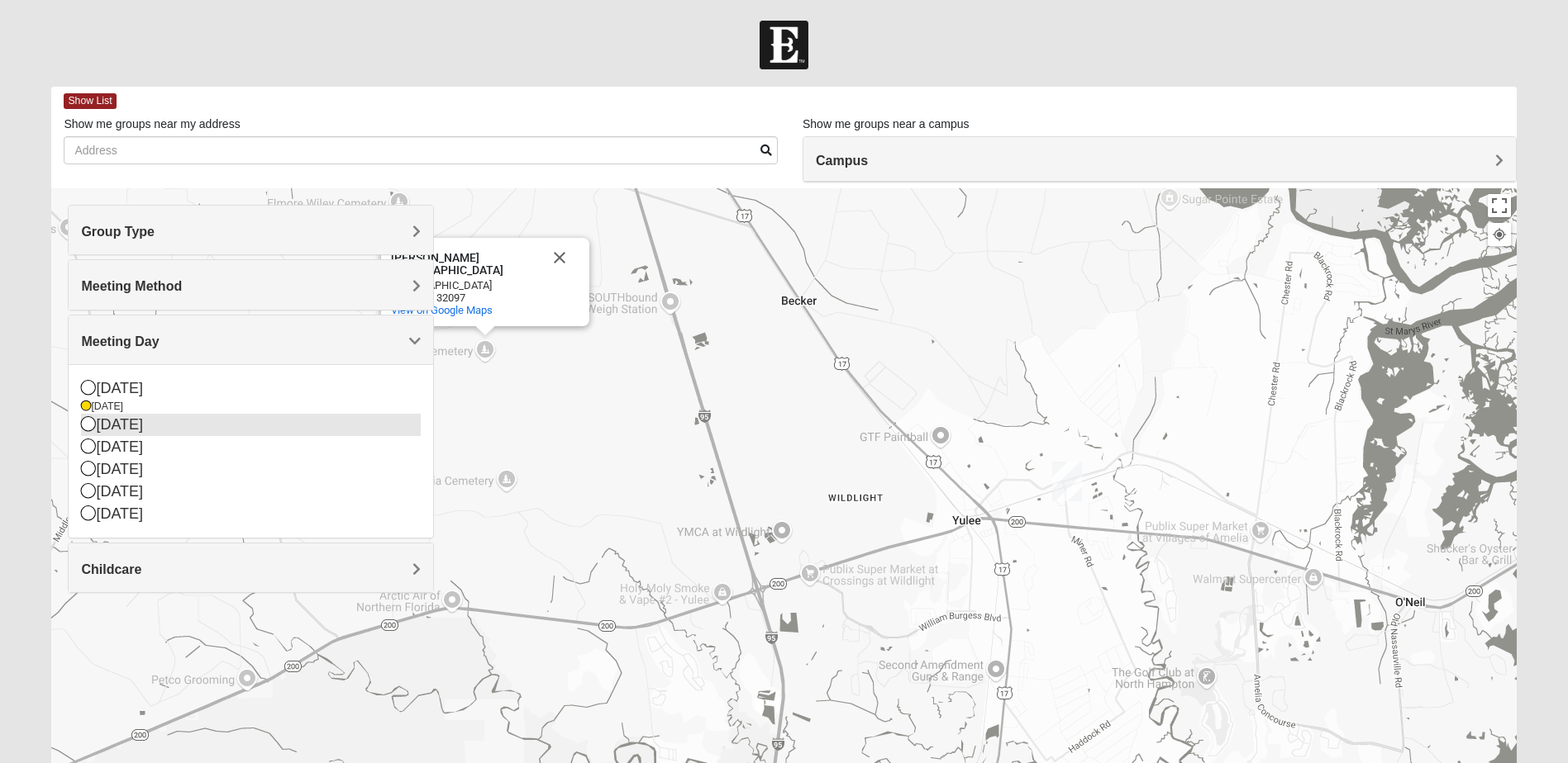
click at [90, 426] on icon at bounding box center [88, 424] width 15 height 15
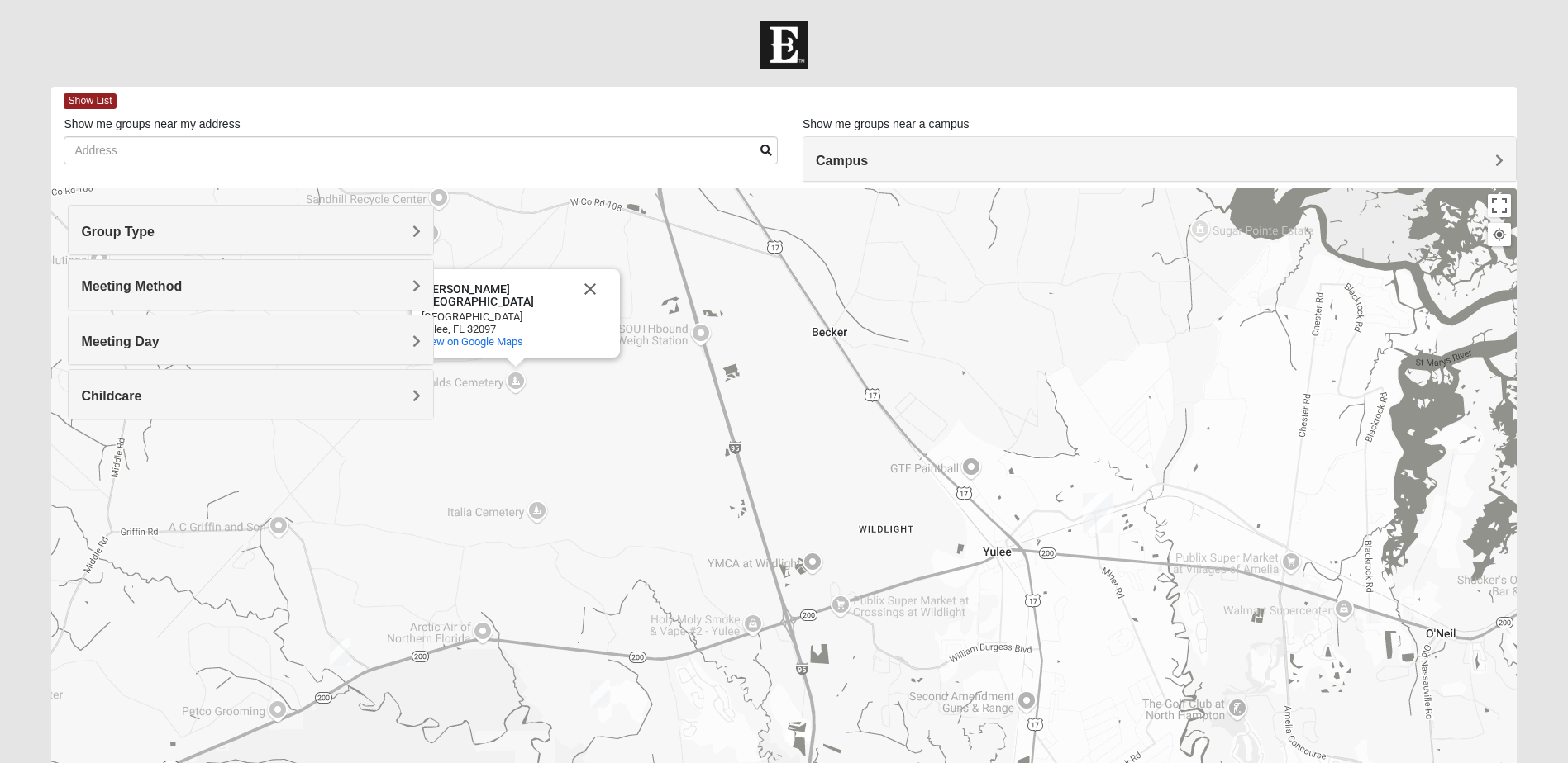
drag, startPoint x: 1109, startPoint y: 601, endPoint x: 1140, endPoint y: 631, distance: 43.1
click at [1140, 631] on div "To navigate, press the arrow keys. [PERSON_NAME][GEOGRAPHIC_DATA] [PERSON_NAME]…" at bounding box center [784, 519] width 1465 height 661
click at [407, 328] on div "Meeting Day" at bounding box center [251, 340] width 364 height 49
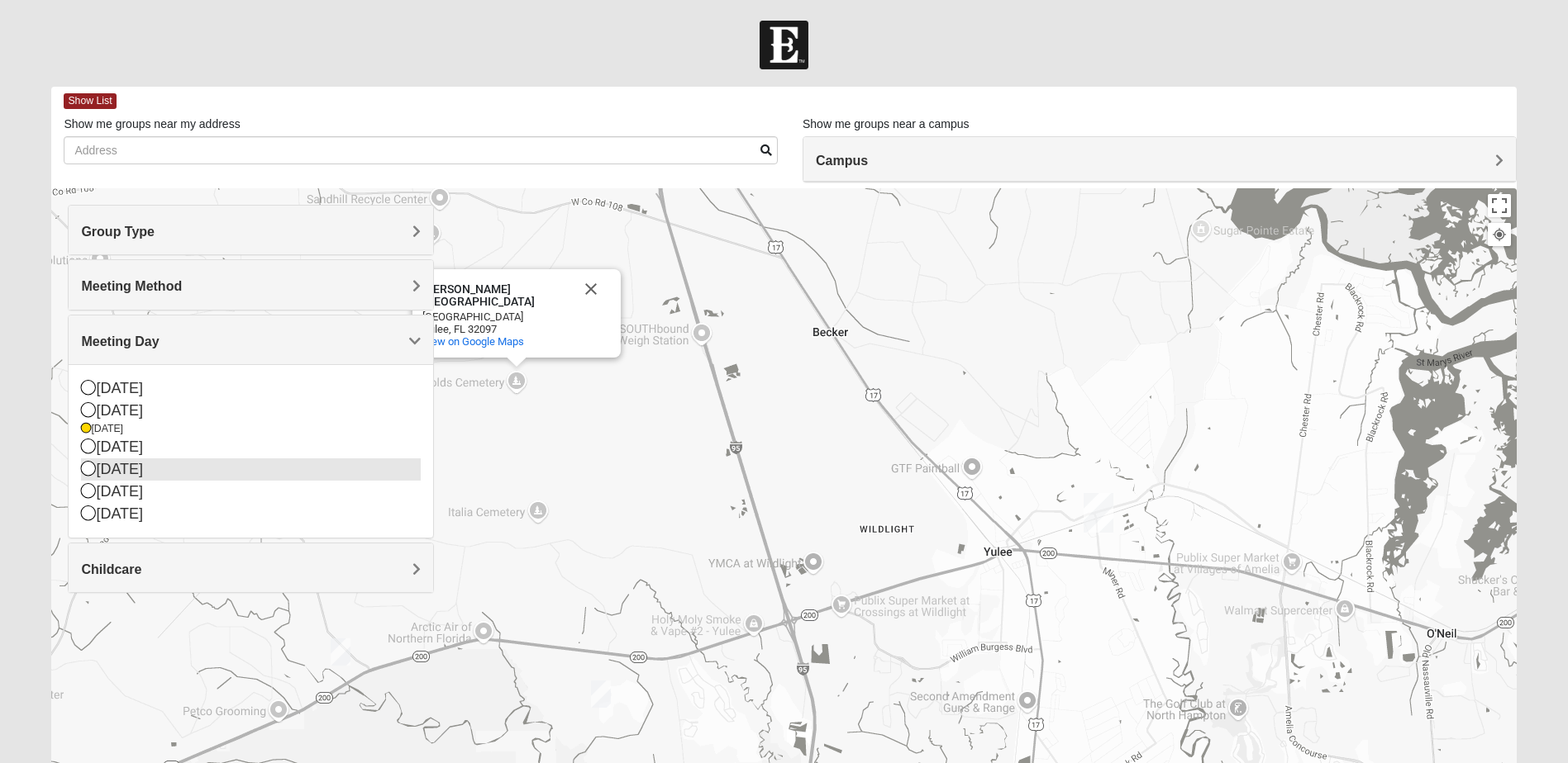
click at [91, 473] on icon at bounding box center [88, 468] width 15 height 15
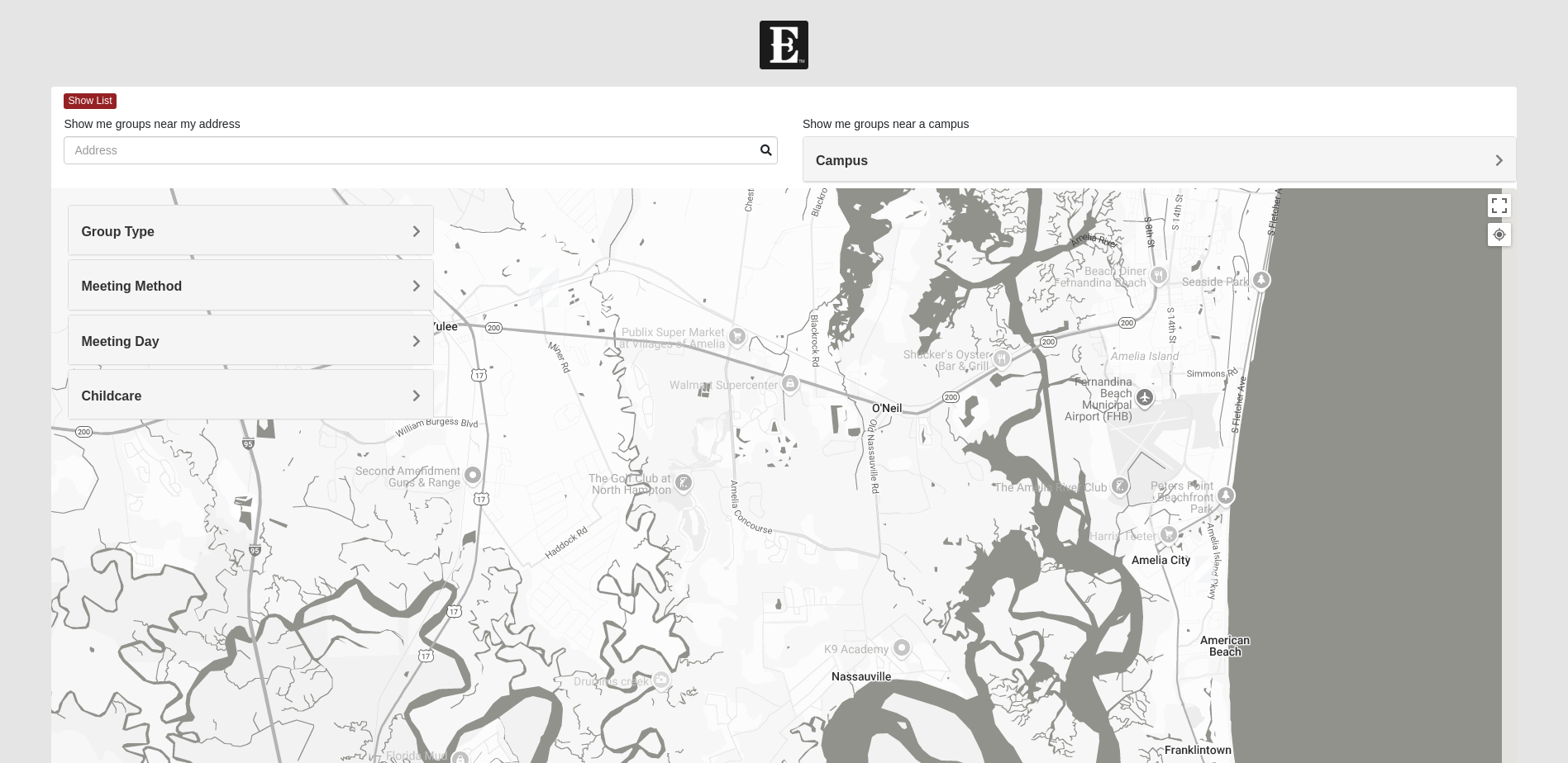
drag, startPoint x: 918, startPoint y: 619, endPoint x: 549, endPoint y: 451, distance: 405.4
click at [368, 392] on div "Group Type Mixed Group Men Only Women Only 1825 Meeting Method In Person Online…" at bounding box center [784, 519] width 1465 height 661
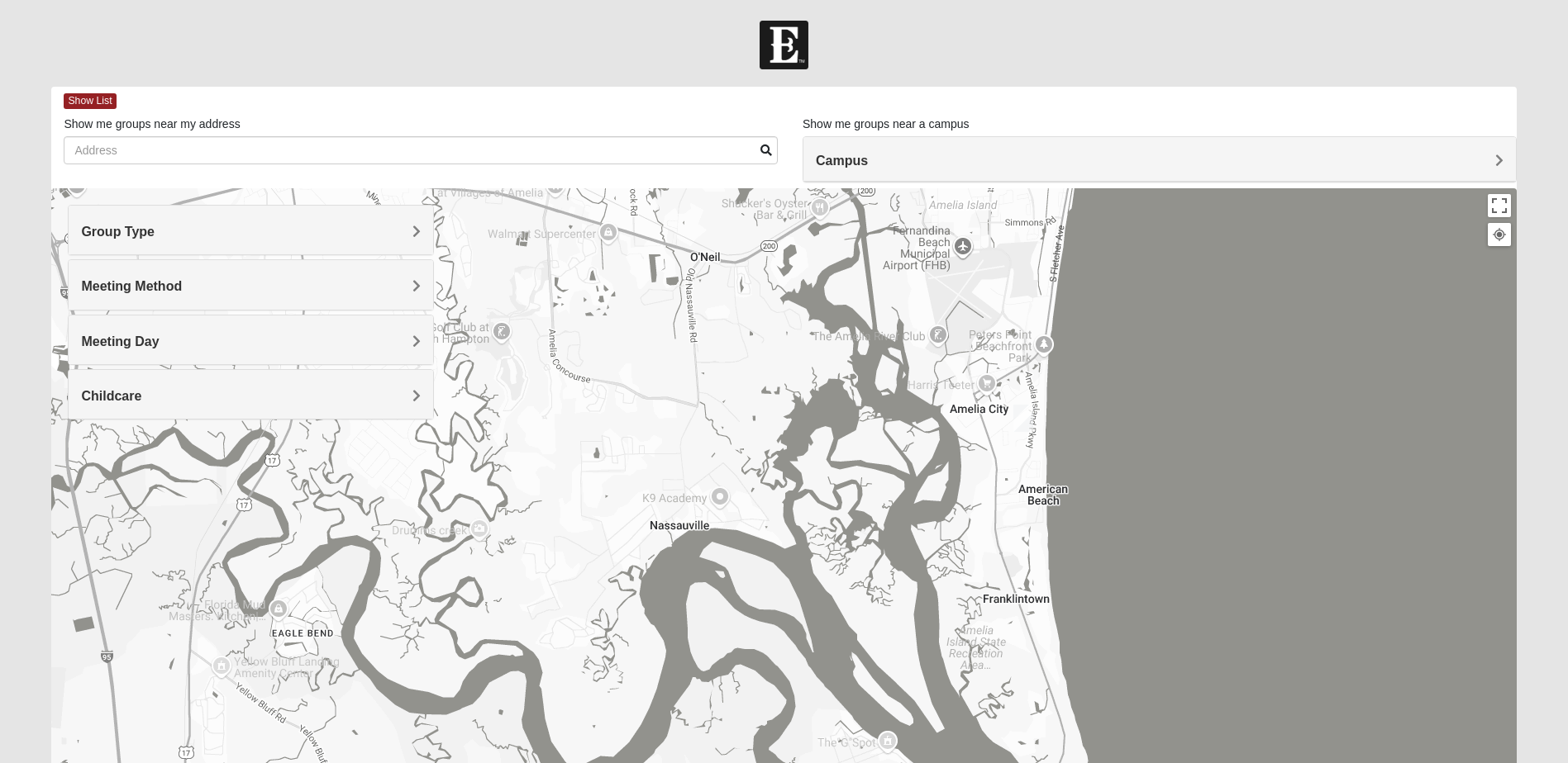
drag, startPoint x: 996, startPoint y: 626, endPoint x: 933, endPoint y: 417, distance: 218.3
click at [811, 470] on div "To navigate, press the arrow keys. [PERSON_NAME][GEOGRAPHIC_DATA] [PERSON_NAME]…" at bounding box center [784, 519] width 1465 height 661
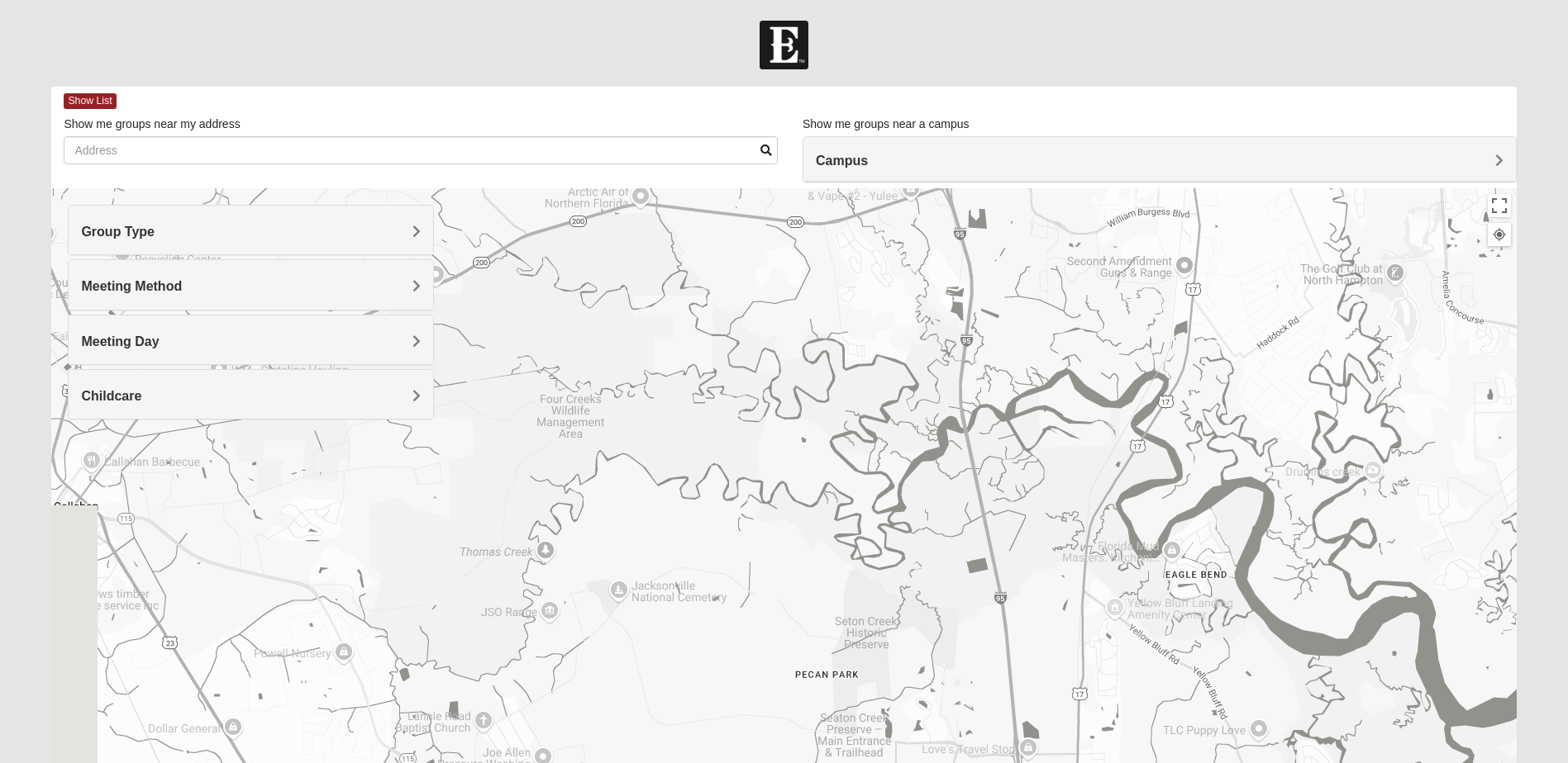
drag, startPoint x: 521, startPoint y: 457, endPoint x: 1407, endPoint y: 404, distance: 887.6
click at [1421, 404] on div "To navigate, press the arrow keys. [PERSON_NAME][GEOGRAPHIC_DATA] [PERSON_NAME]…" at bounding box center [784, 519] width 1465 height 661
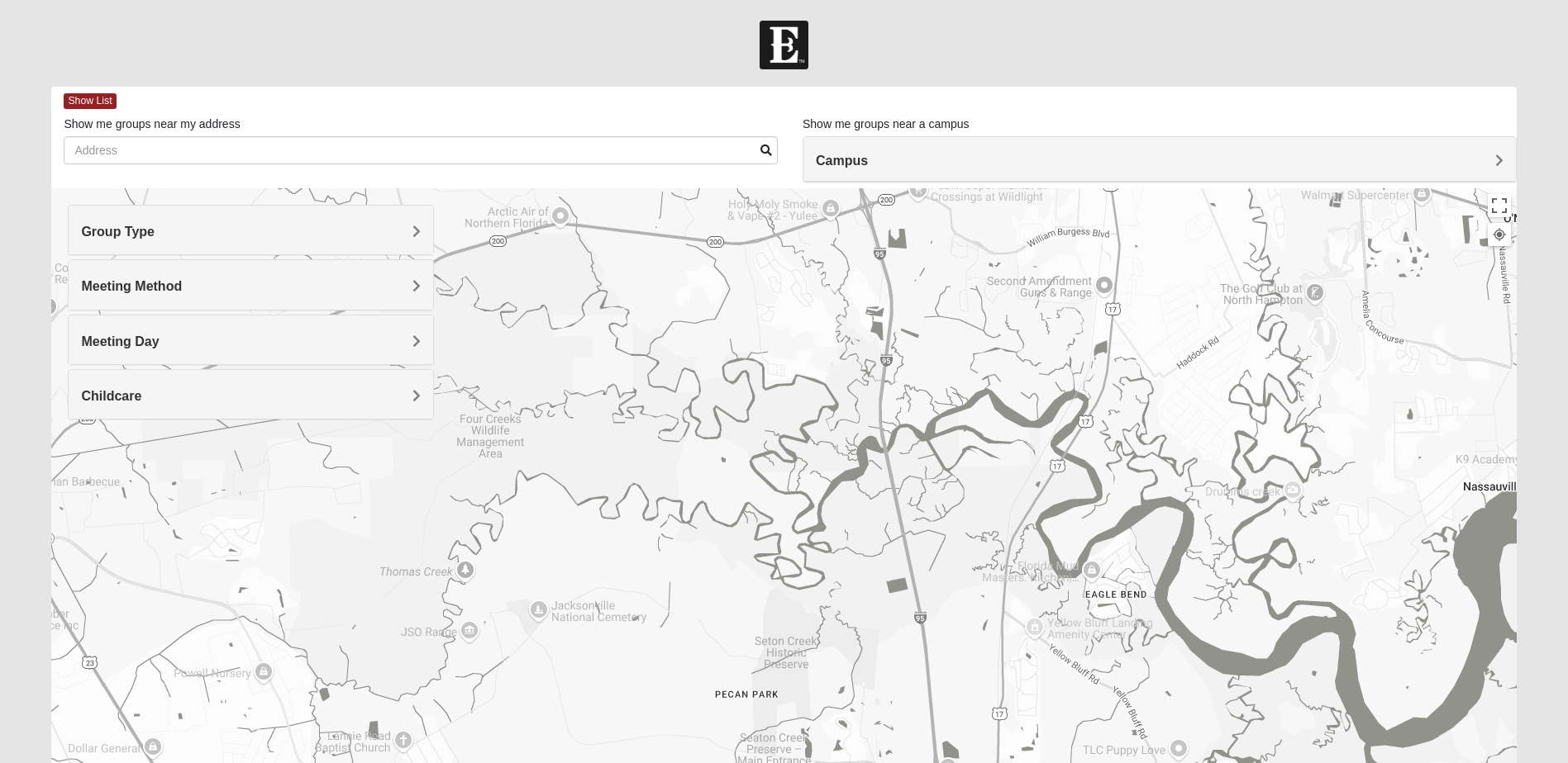
click at [385, 281] on h4 "Meeting Method" at bounding box center [251, 286] width 340 height 16
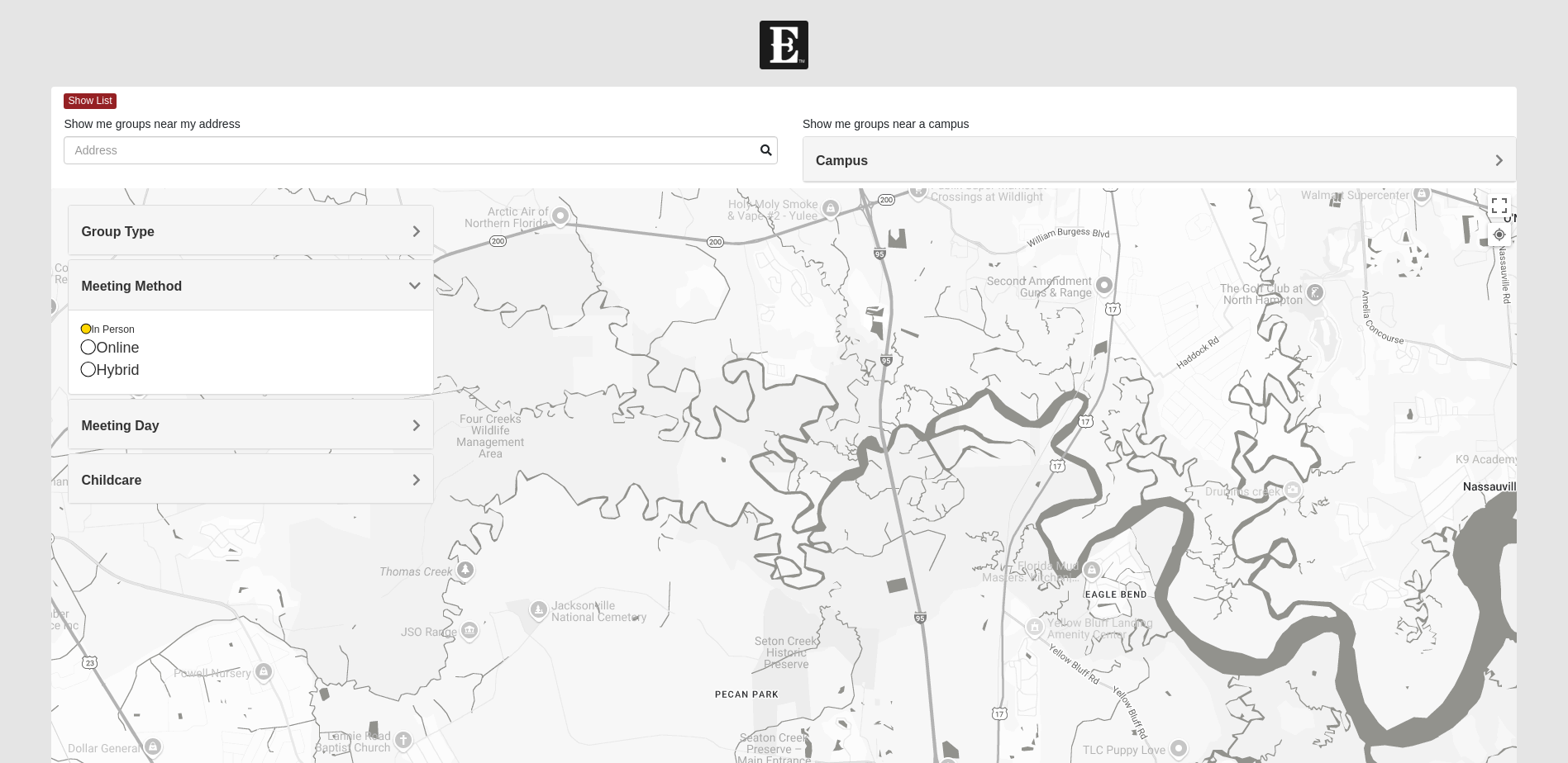
click at [394, 418] on h4 "Meeting Day" at bounding box center [251, 425] width 340 height 16
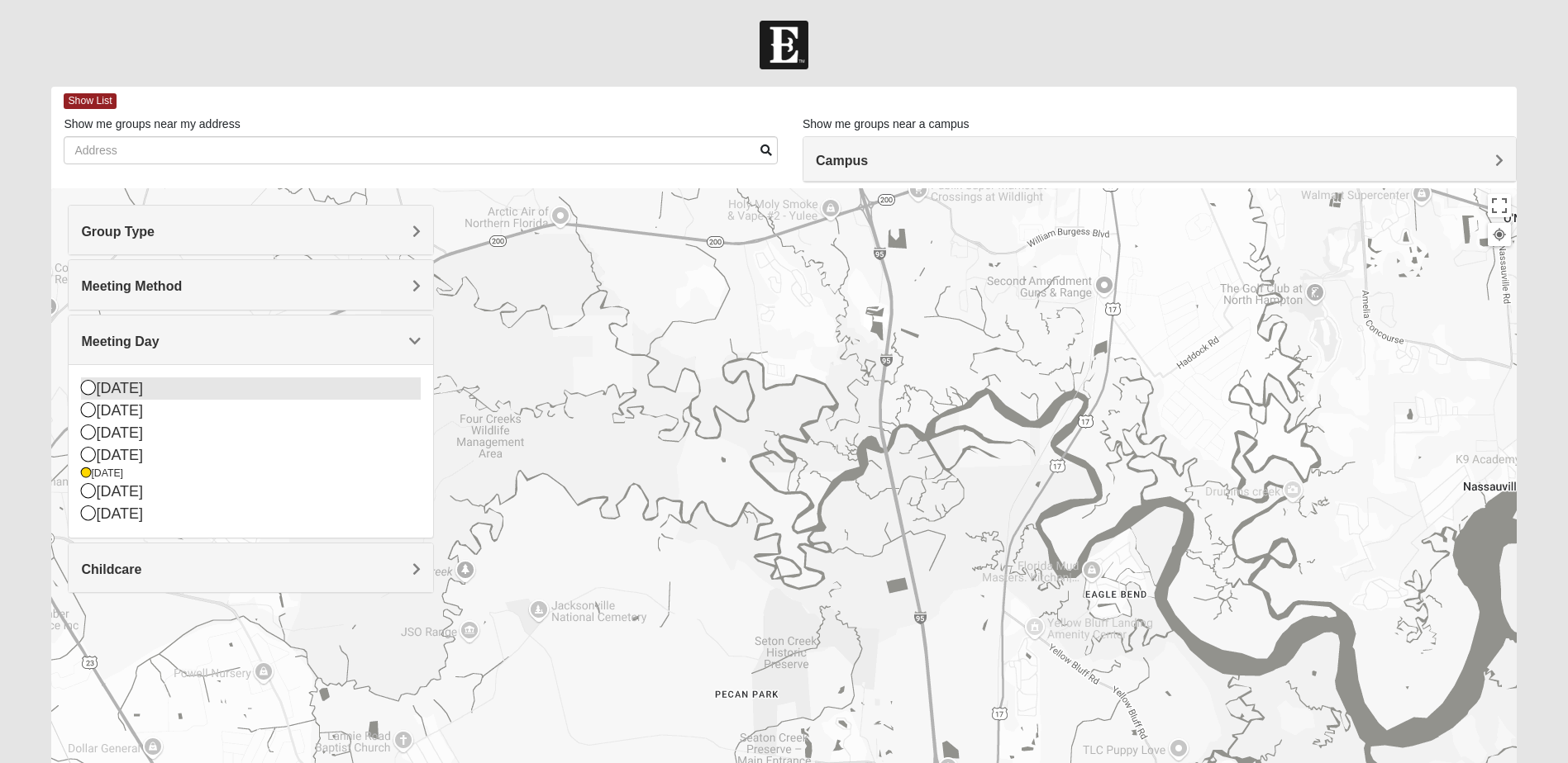
click at [87, 390] on icon at bounding box center [88, 388] width 15 height 15
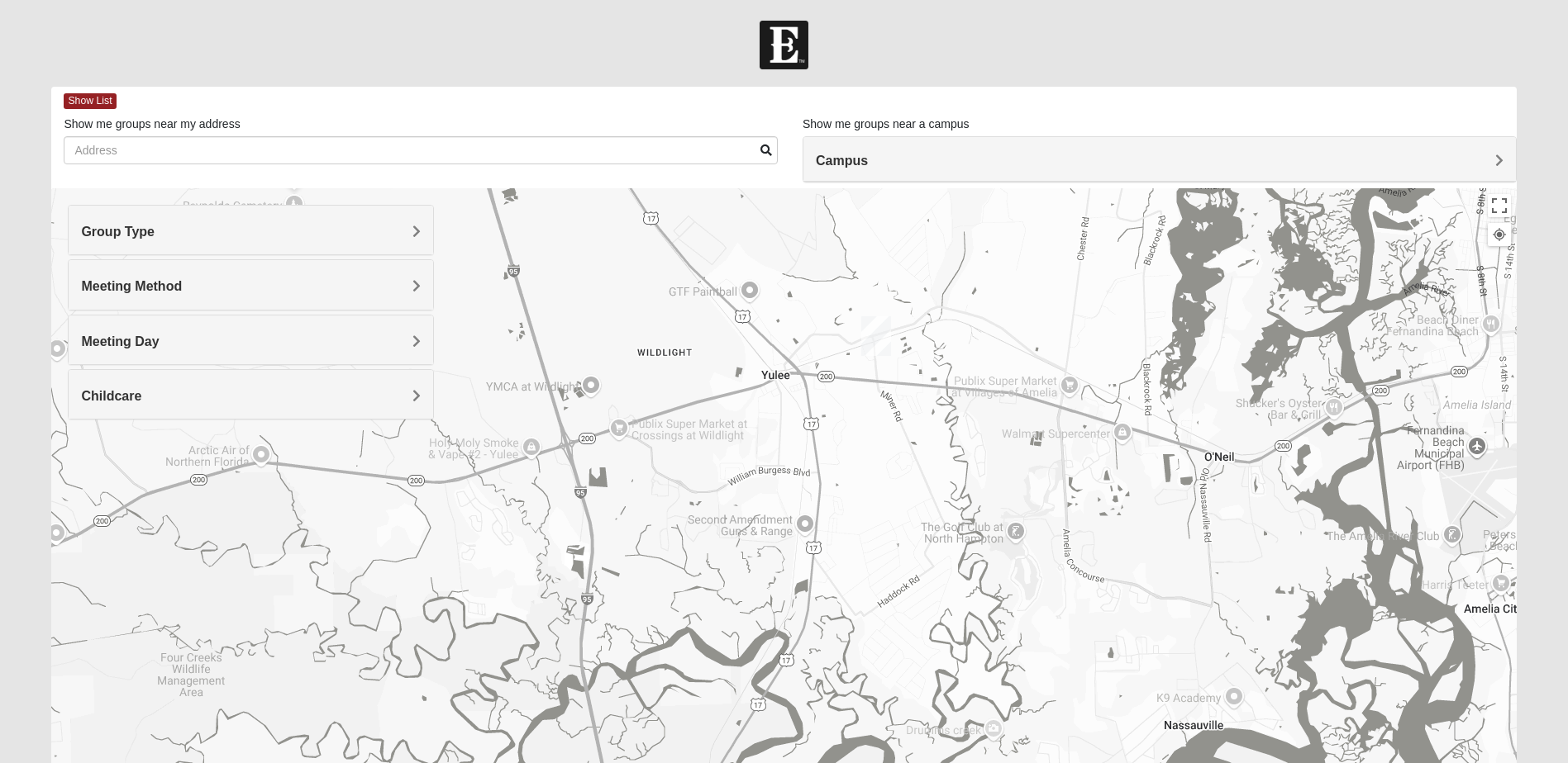
drag, startPoint x: 1107, startPoint y: 530, endPoint x: 807, endPoint y: 771, distance: 384.8
click at [807, 763] on html "Log In Find A Group Error Show List Loading Groups" at bounding box center [784, 454] width 1568 height 909
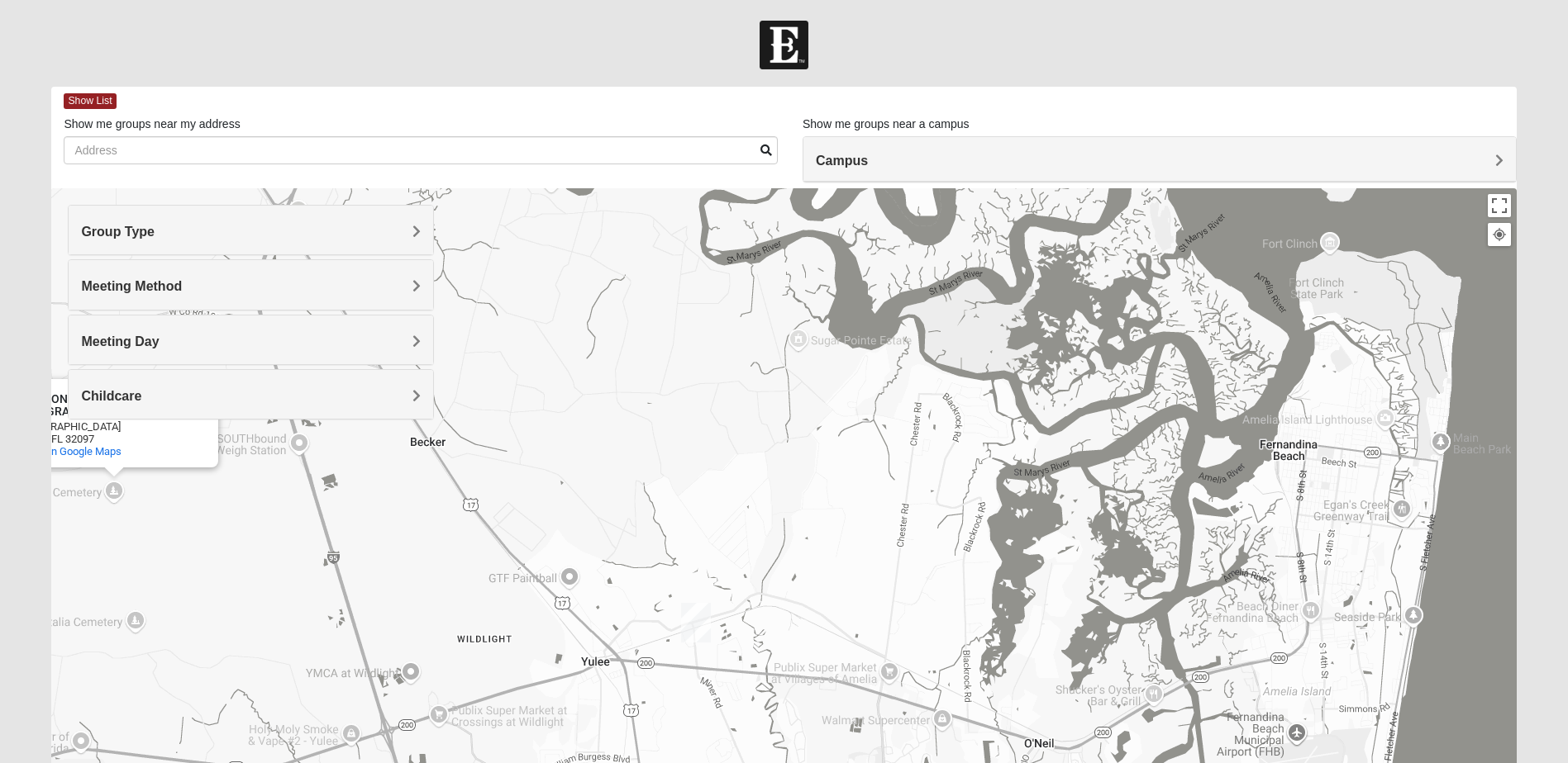
drag, startPoint x: 990, startPoint y: 518, endPoint x: 812, endPoint y: 801, distance: 334.3
click at [812, 763] on html "Log In Find A Group Error Show List Loading Groups" at bounding box center [784, 454] width 1568 height 909
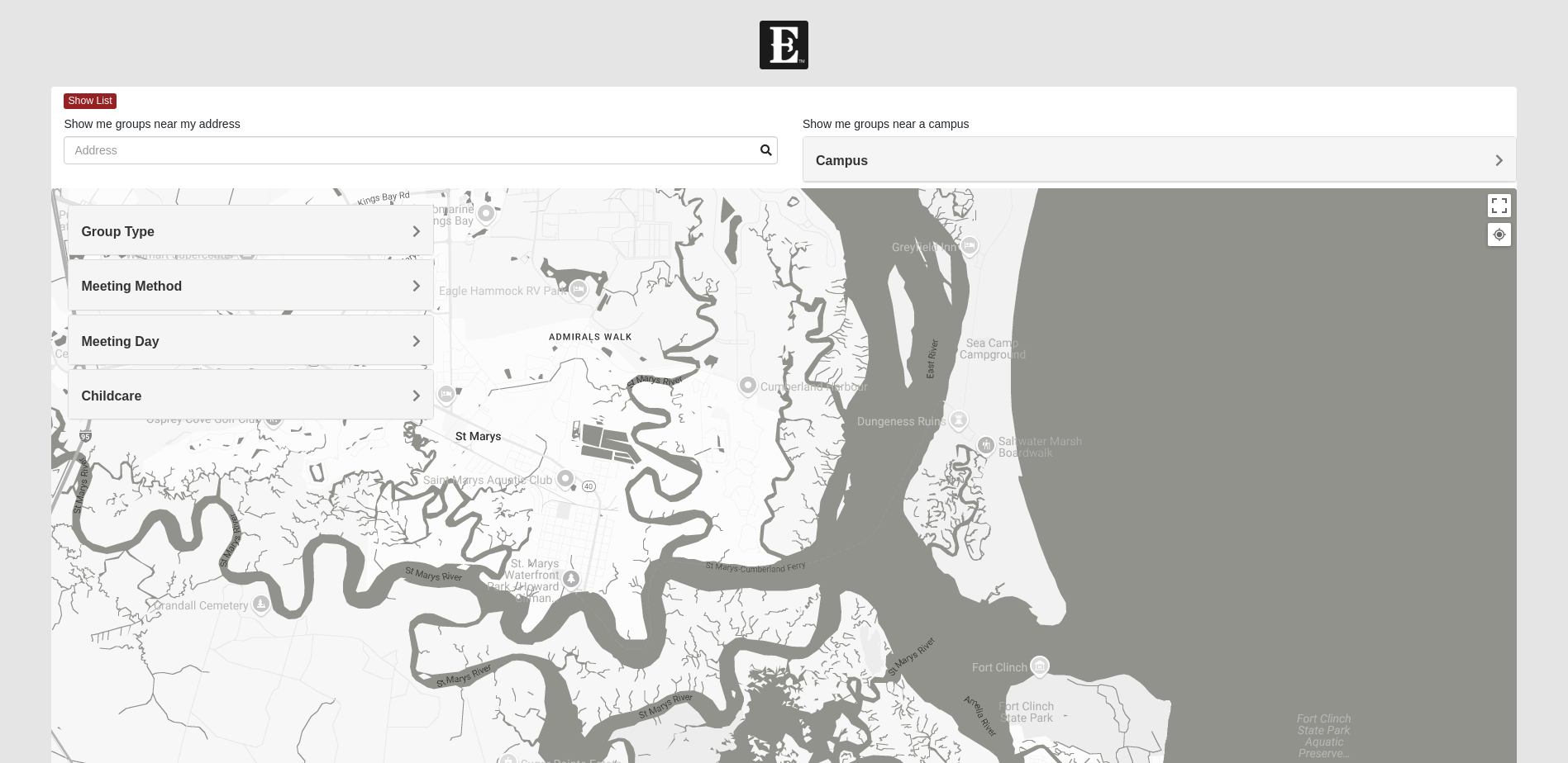
drag, startPoint x: 723, startPoint y: 436, endPoint x: 470, endPoint y: 632, distance: 320.0
click at [336, 763] on html "Log In Find A Group Error Show List Loading Groups" at bounding box center [784, 454] width 1568 height 909
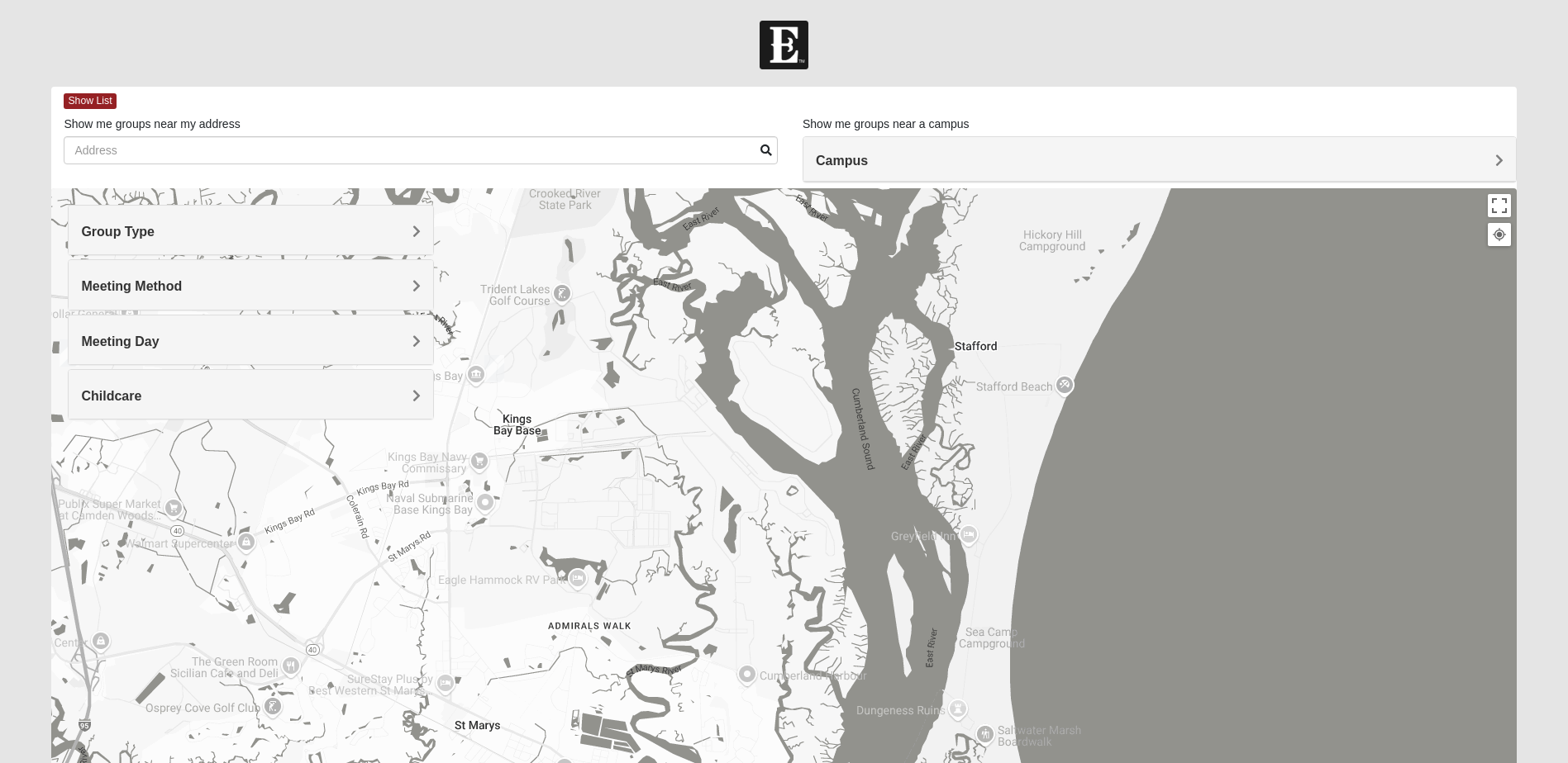
drag, startPoint x: 826, startPoint y: 300, endPoint x: 766, endPoint y: 700, distance: 404.5
click at [766, 700] on div "To navigate, press the arrow keys. [PERSON_NAME][GEOGRAPHIC_DATA] [PERSON_NAME]…" at bounding box center [784, 519] width 1465 height 661
